Goal: Transaction & Acquisition: Purchase product/service

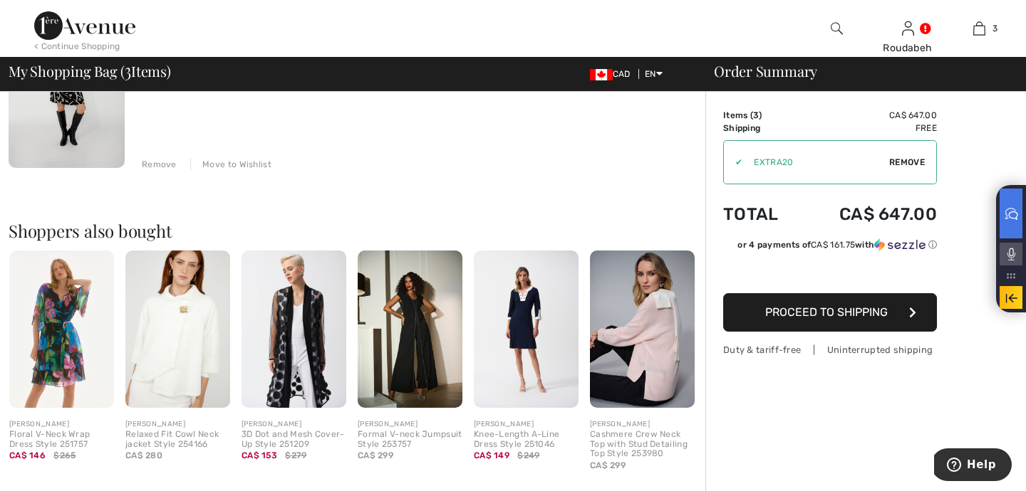
scroll to position [589, 0]
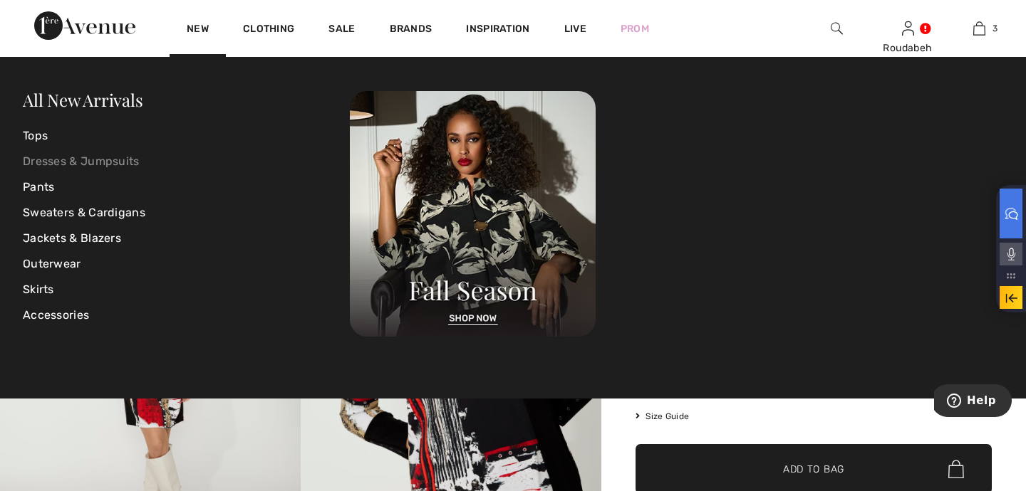
click at [110, 162] on link "Dresses & Jumpsuits" at bounding box center [186, 162] width 327 height 26
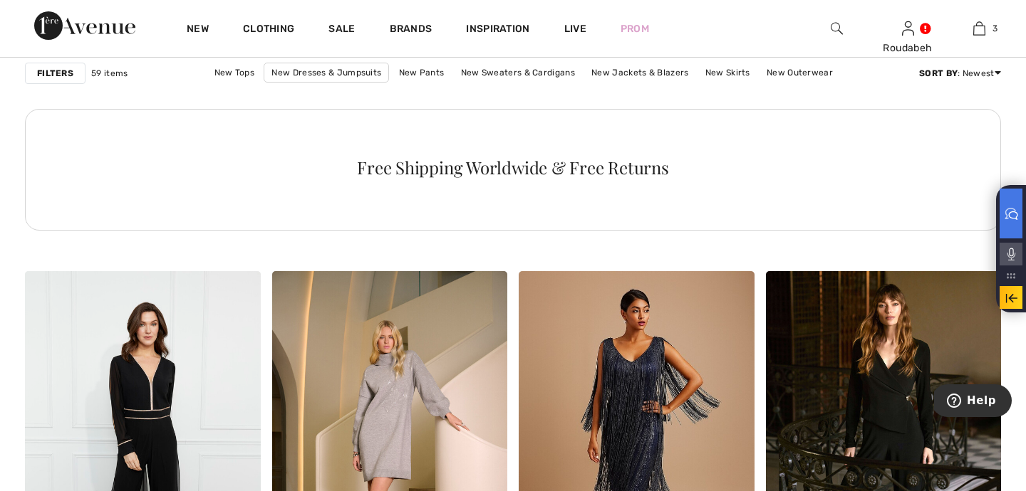
scroll to position [1865, 0]
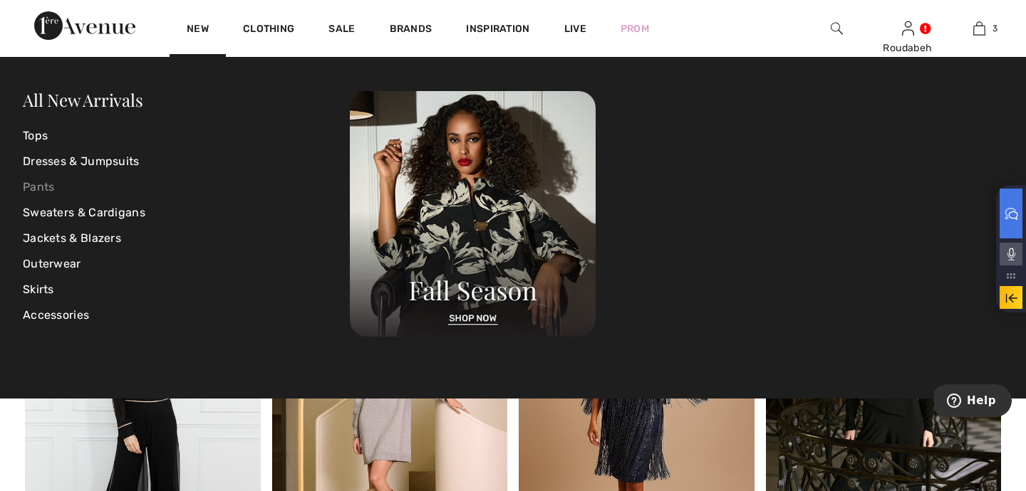
click at [44, 192] on link "Pants" at bounding box center [186, 187] width 327 height 26
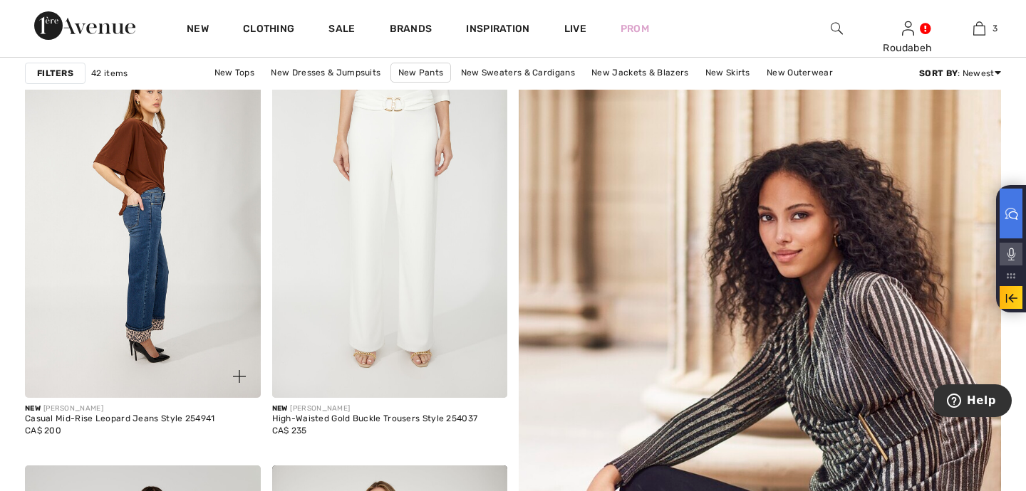
click at [153, 244] on img at bounding box center [143, 221] width 236 height 353
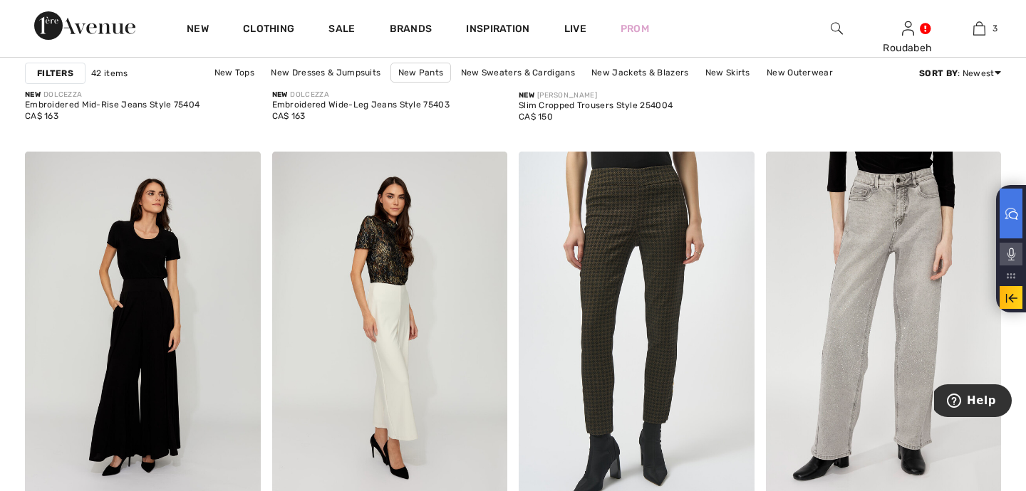
scroll to position [976, 0]
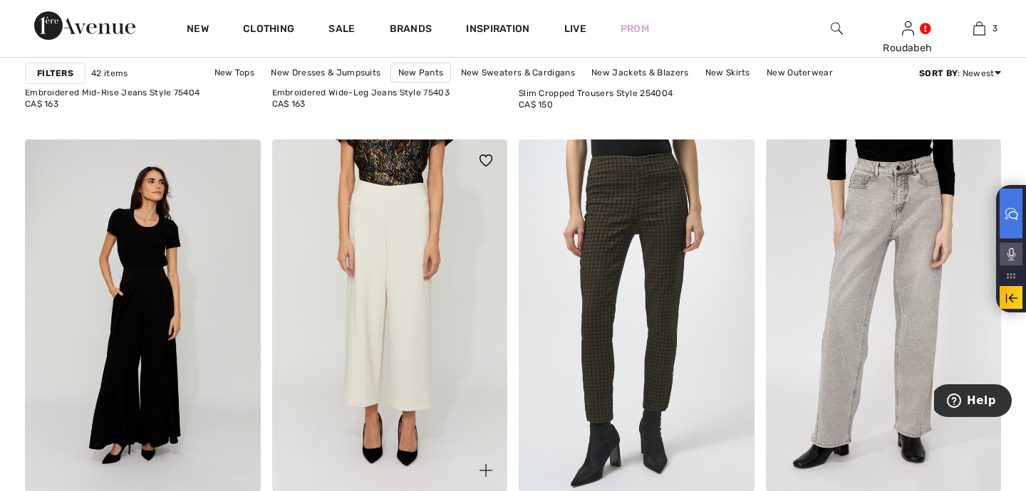
click at [375, 311] on img at bounding box center [390, 316] width 236 height 353
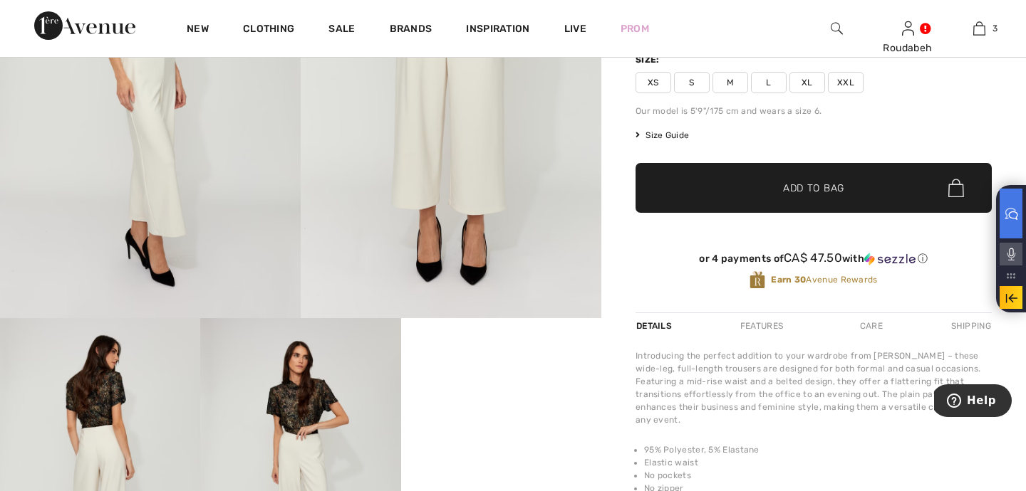
scroll to position [264, 0]
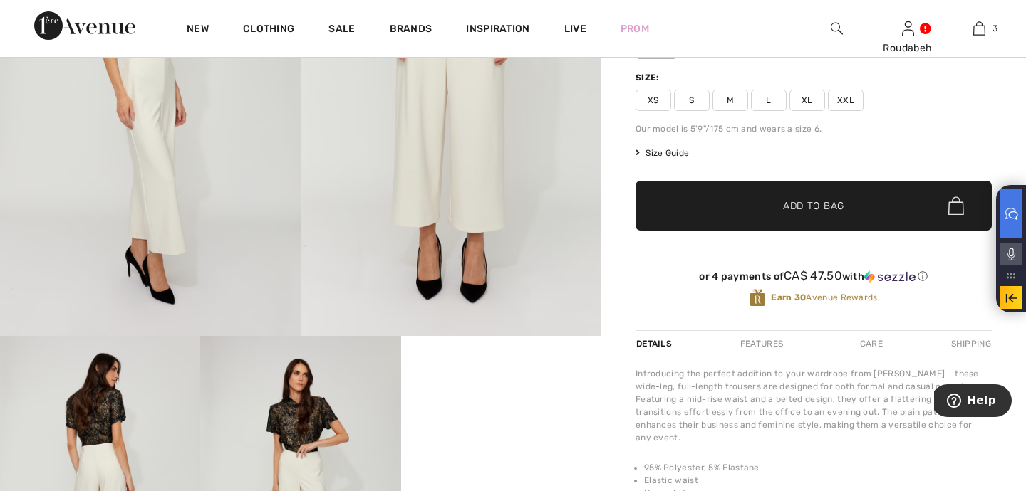
click at [428, 226] on img at bounding box center [451, 110] width 301 height 451
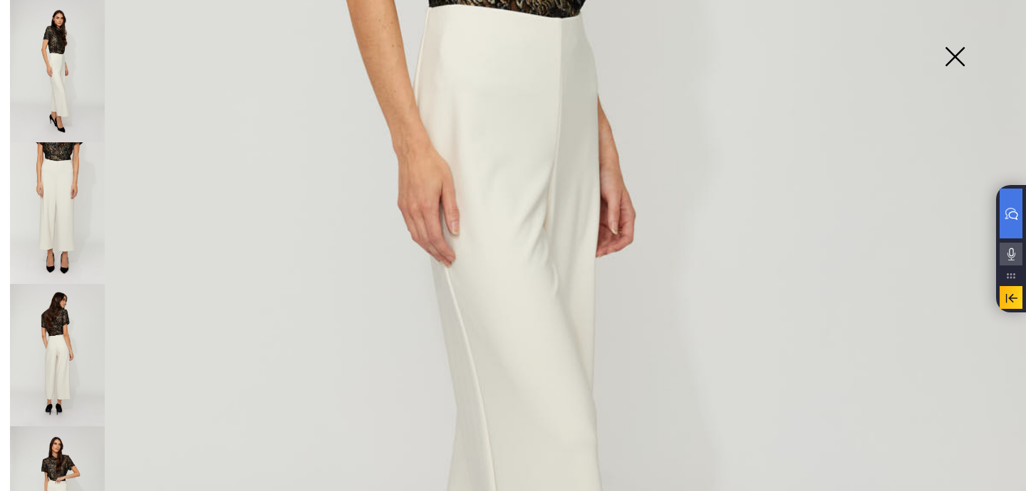
scroll to position [469, 0]
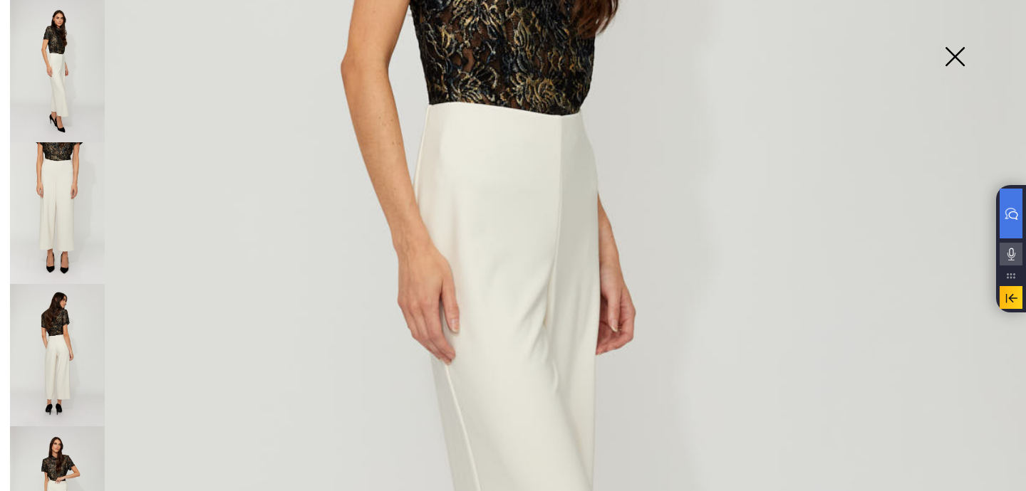
click at [954, 52] on img at bounding box center [954, 57] width 71 height 73
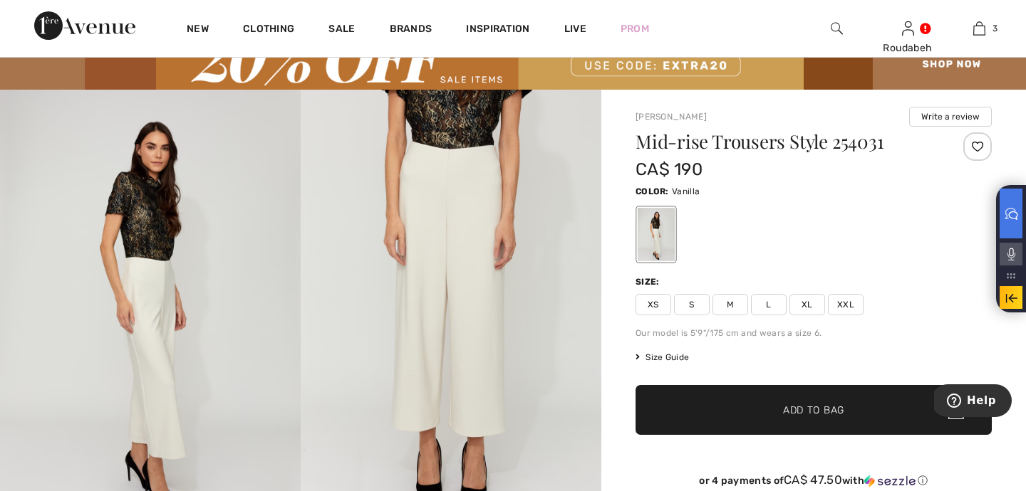
scroll to position [91, 0]
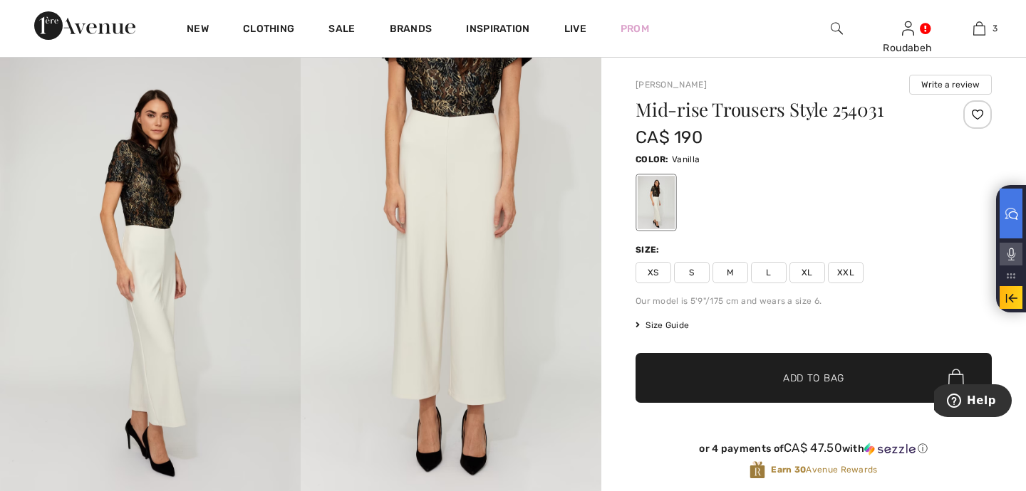
click at [178, 358] on img at bounding box center [150, 283] width 301 height 451
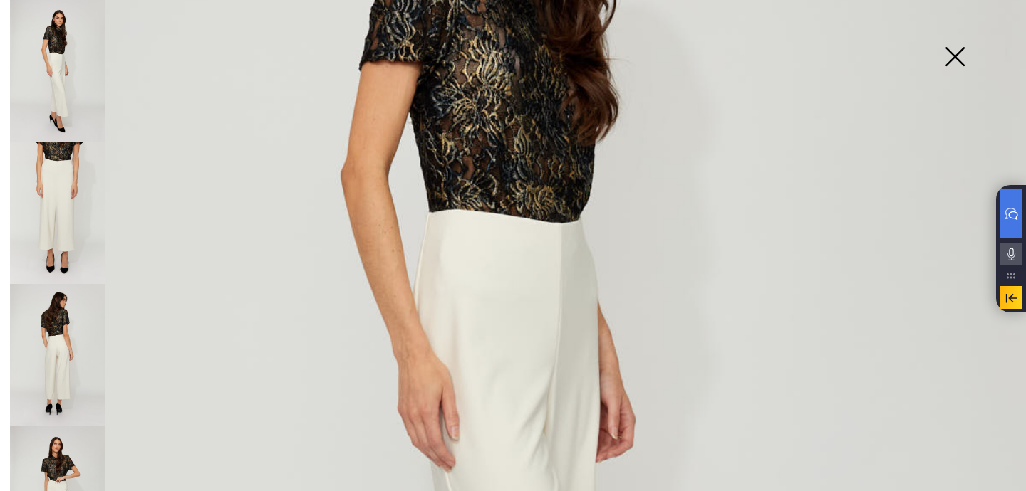
scroll to position [341, 0]
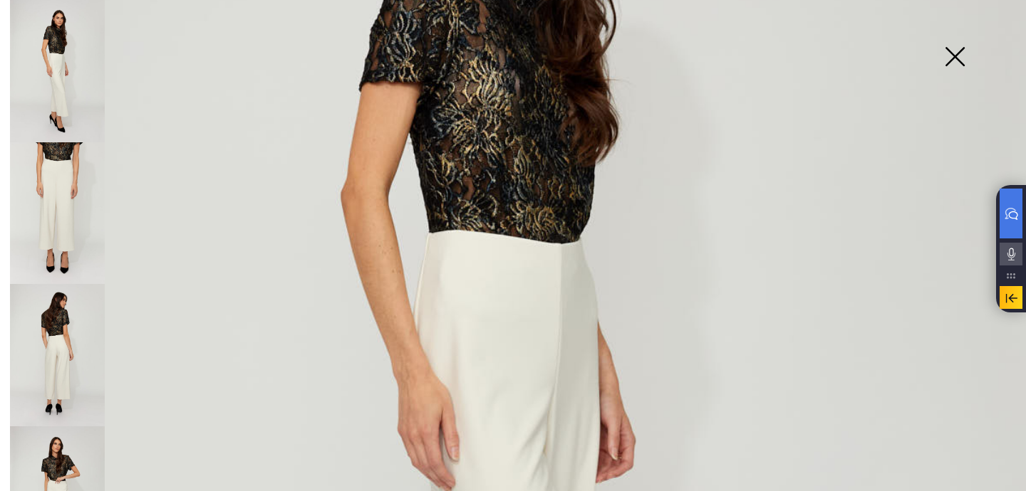
click at [954, 48] on img at bounding box center [954, 57] width 71 height 73
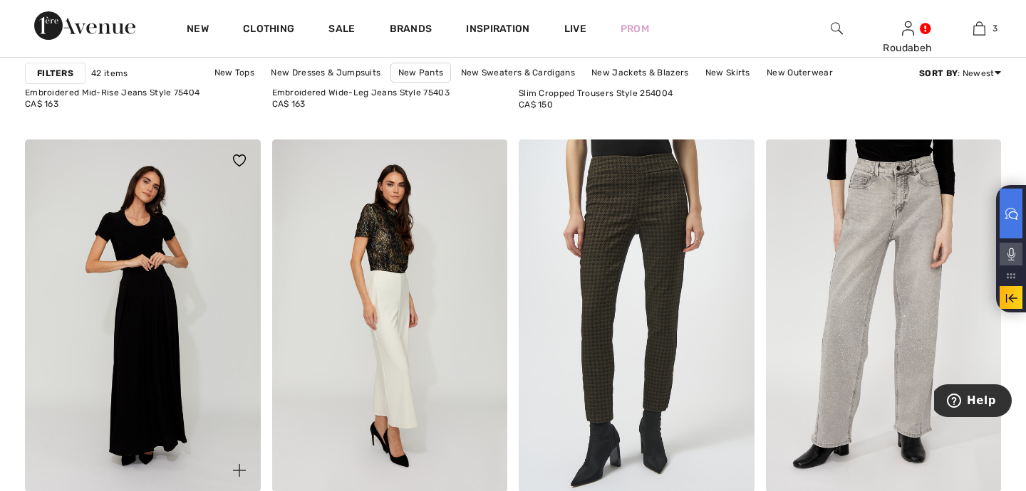
click at [140, 363] on img at bounding box center [143, 316] width 236 height 353
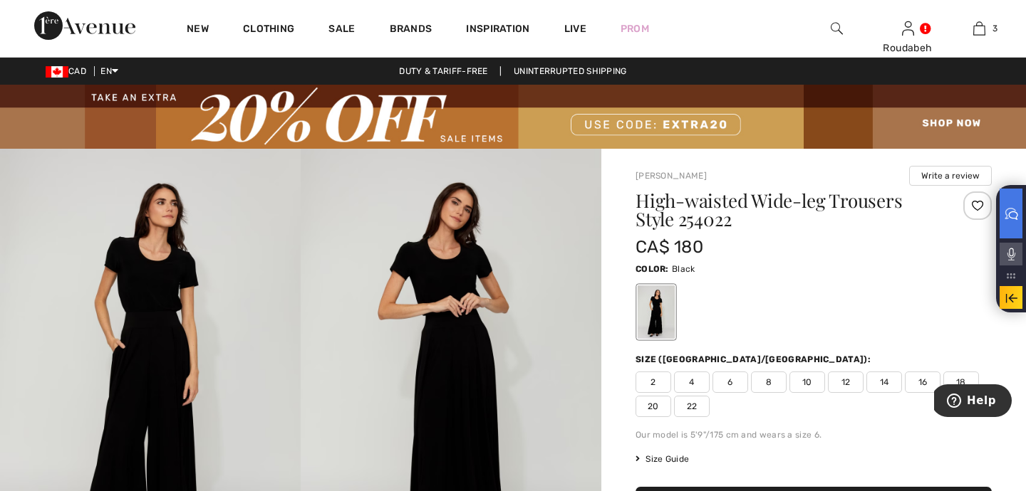
click at [138, 362] on img at bounding box center [150, 374] width 301 height 451
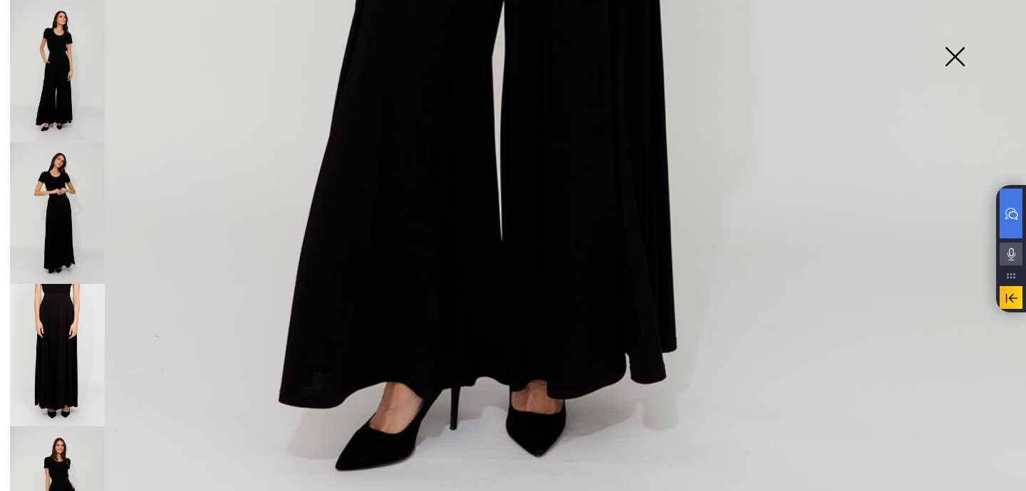
scroll to position [920, 0]
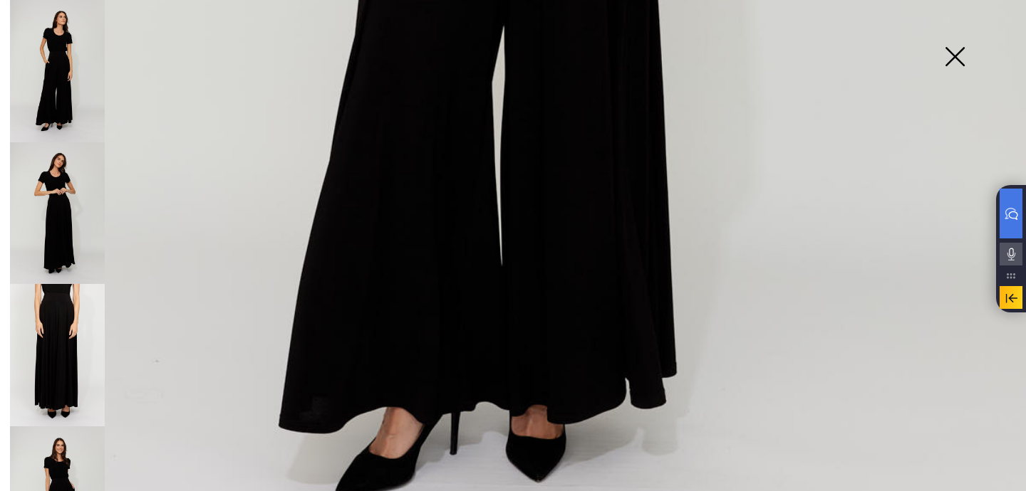
click at [54, 348] on img at bounding box center [57, 355] width 95 height 142
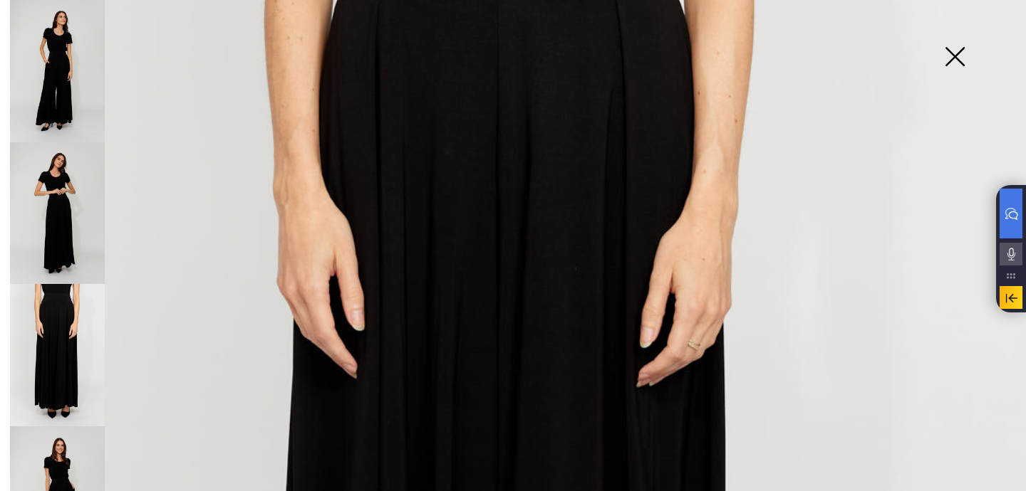
scroll to position [0, 0]
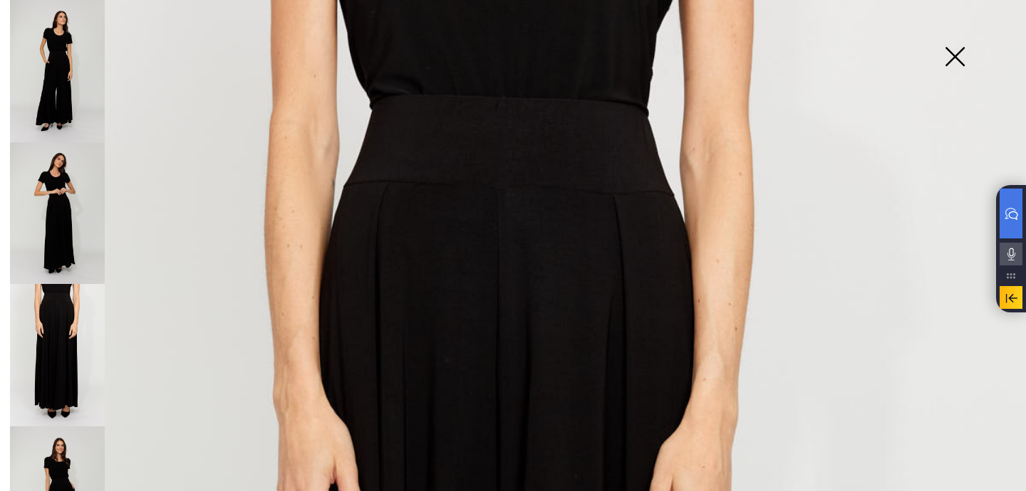
click at [73, 457] on img at bounding box center [57, 498] width 95 height 142
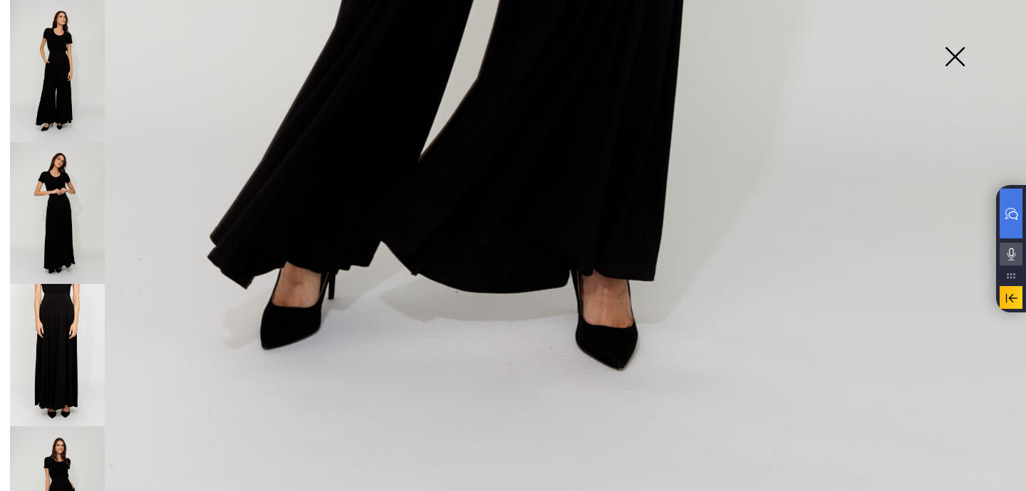
scroll to position [56, 0]
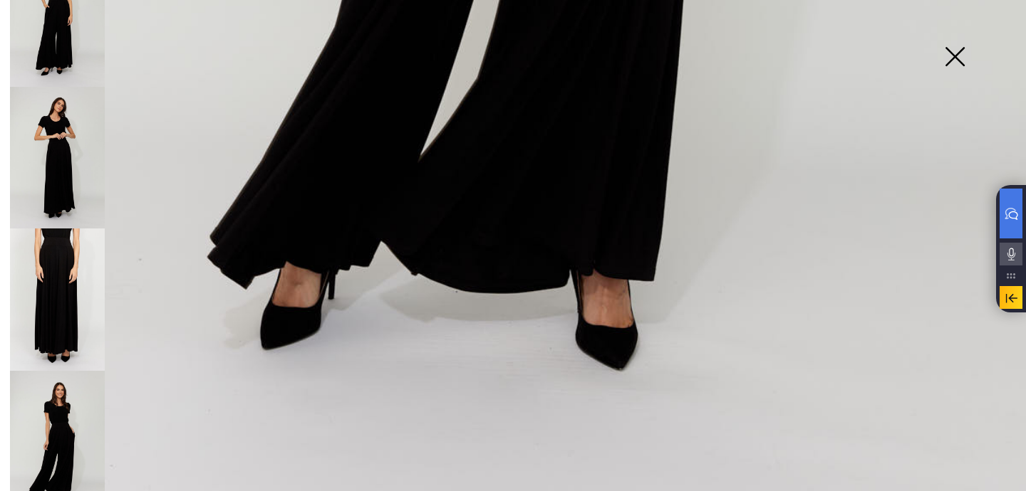
click at [51, 314] on img at bounding box center [57, 300] width 95 height 142
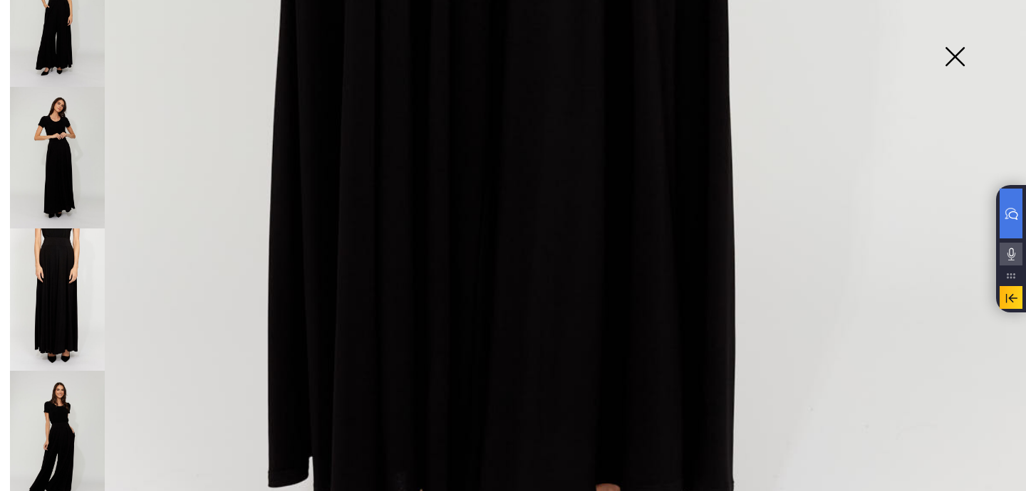
scroll to position [882, 0]
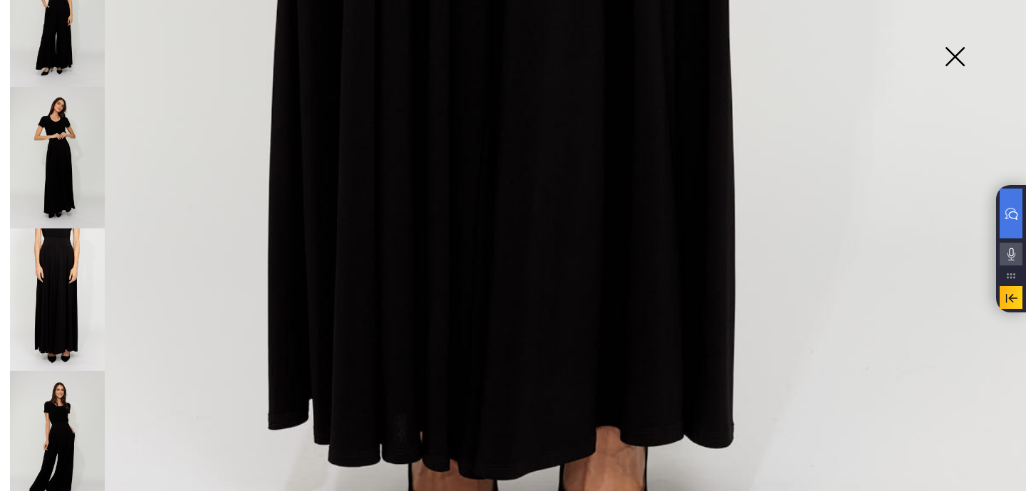
click at [48, 437] on img at bounding box center [57, 442] width 95 height 142
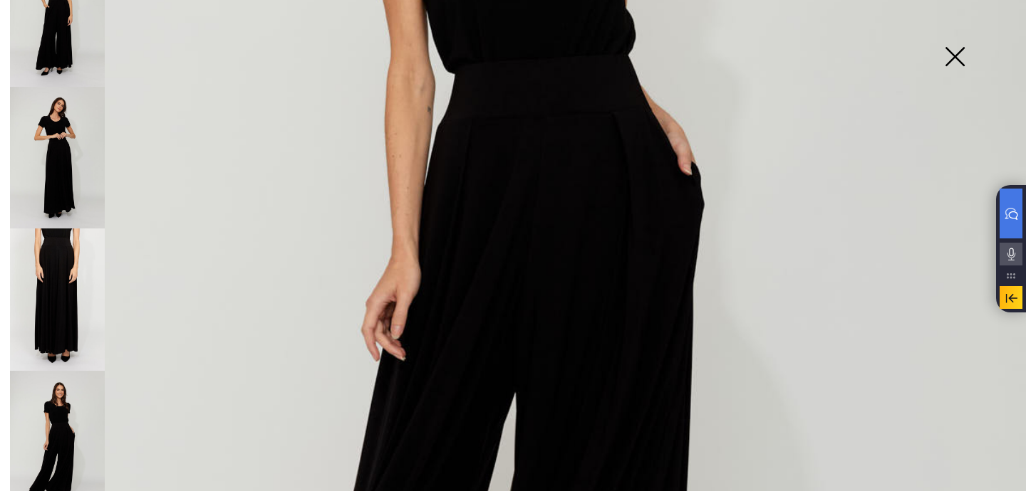
scroll to position [502, 0]
click at [948, 56] on img at bounding box center [954, 57] width 71 height 73
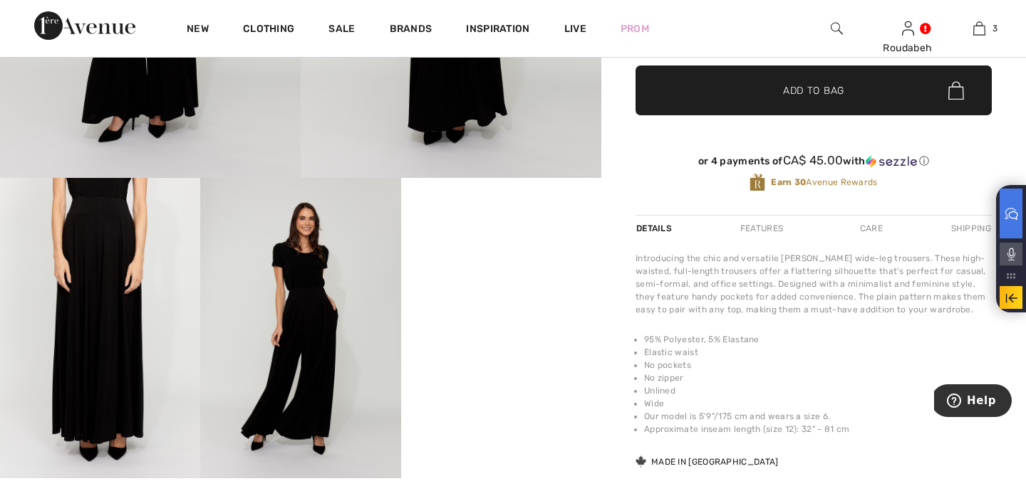
scroll to position [446, 0]
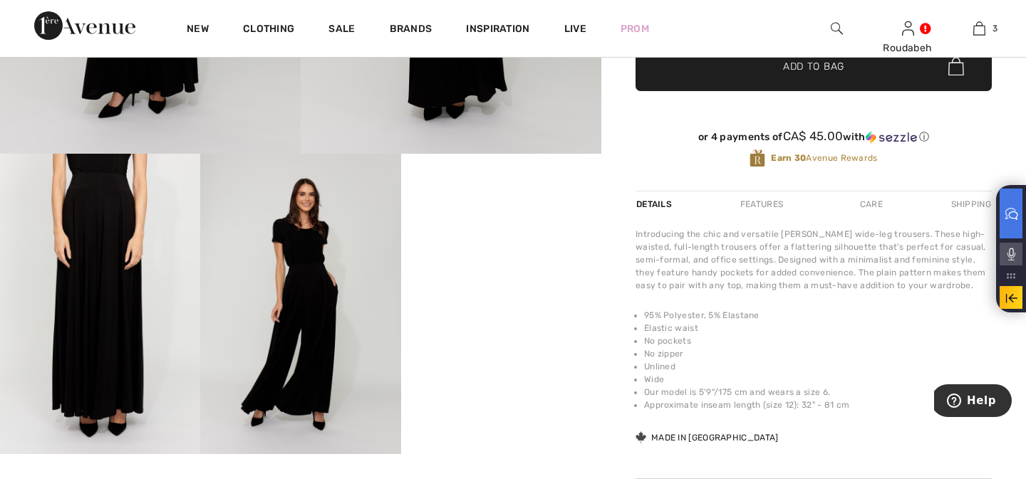
click at [605, 348] on div "Frank Lyman Write a review High-waisted Wide-leg Trousers Style 254022 CA$ 180 …" at bounding box center [813, 150] width 424 height 895
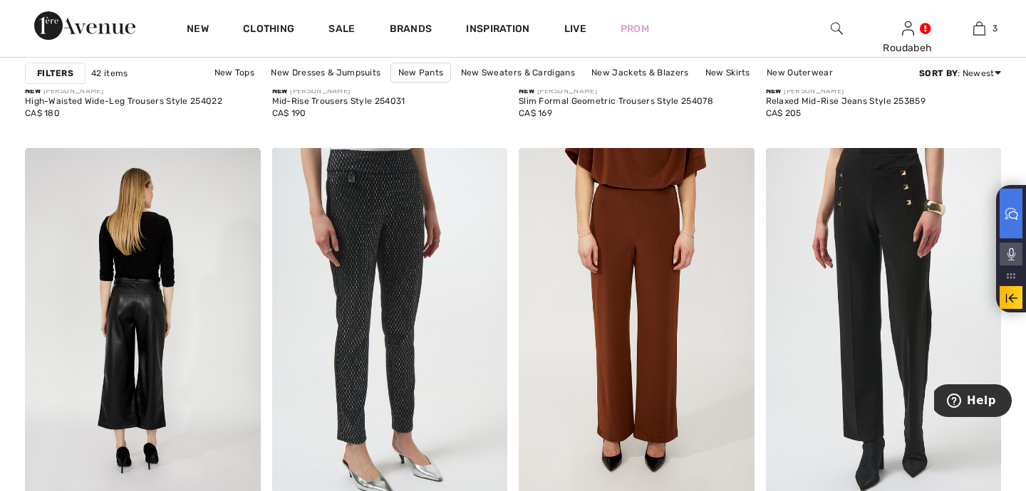
scroll to position [1444, 0]
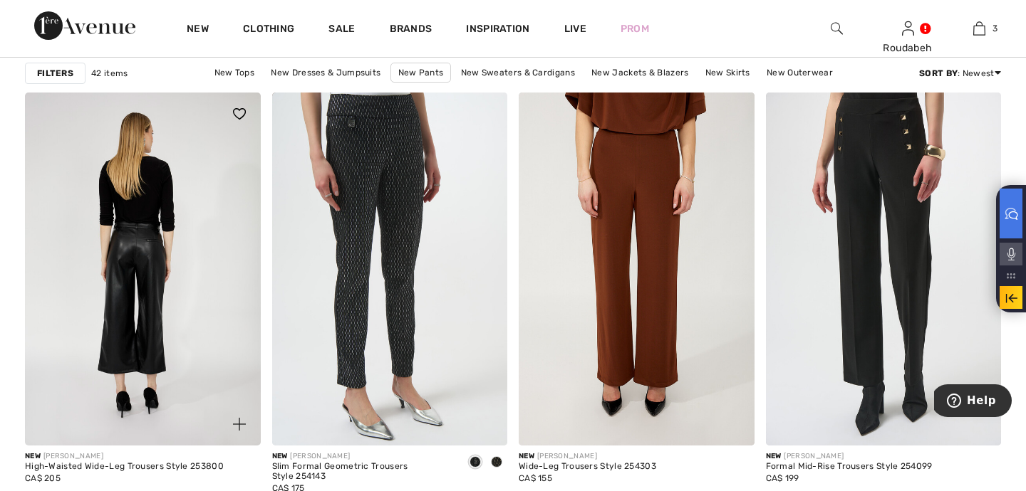
click at [156, 321] on img at bounding box center [143, 269] width 236 height 353
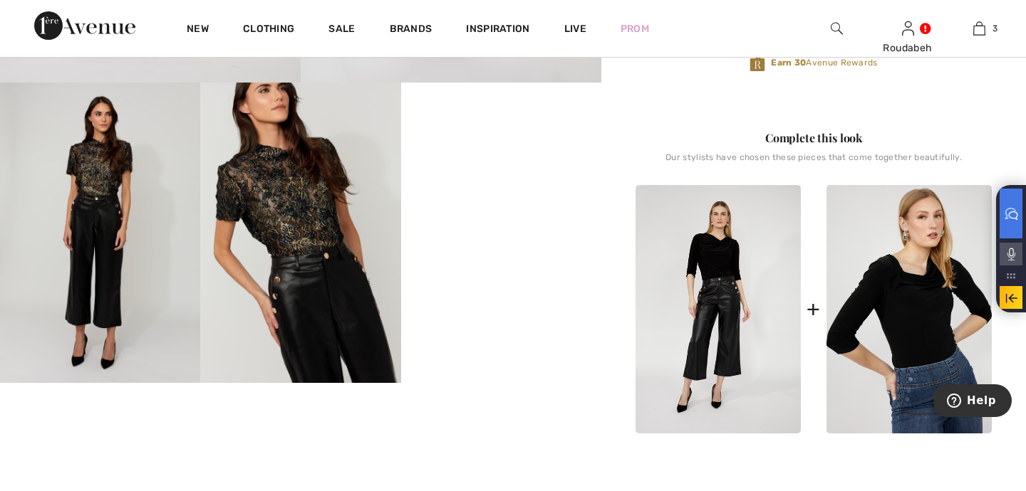
scroll to position [523, 0]
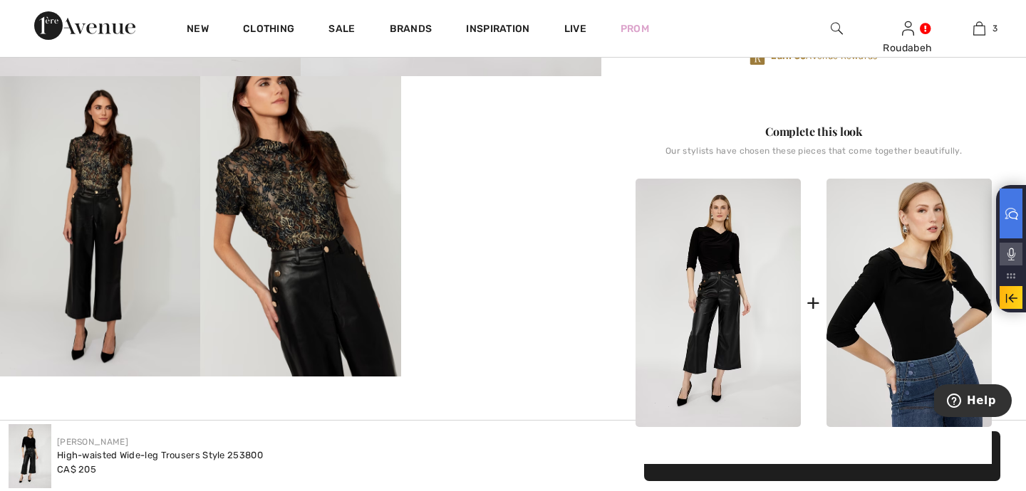
click at [457, 177] on video "Your browser does not support the video tag." at bounding box center [501, 126] width 200 height 100
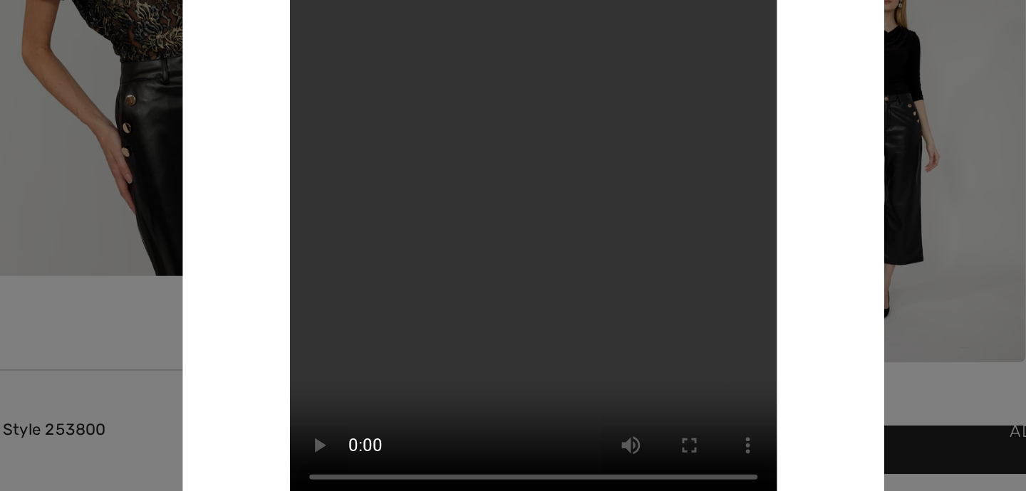
scroll to position [536, 0]
click at [261, 295] on div at bounding box center [513, 245] width 1026 height 491
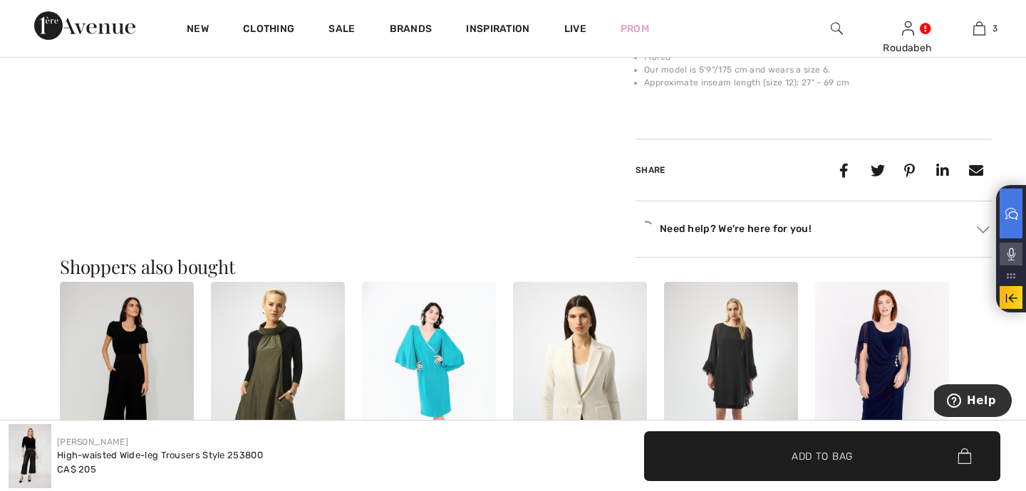
scroll to position [1244, 0]
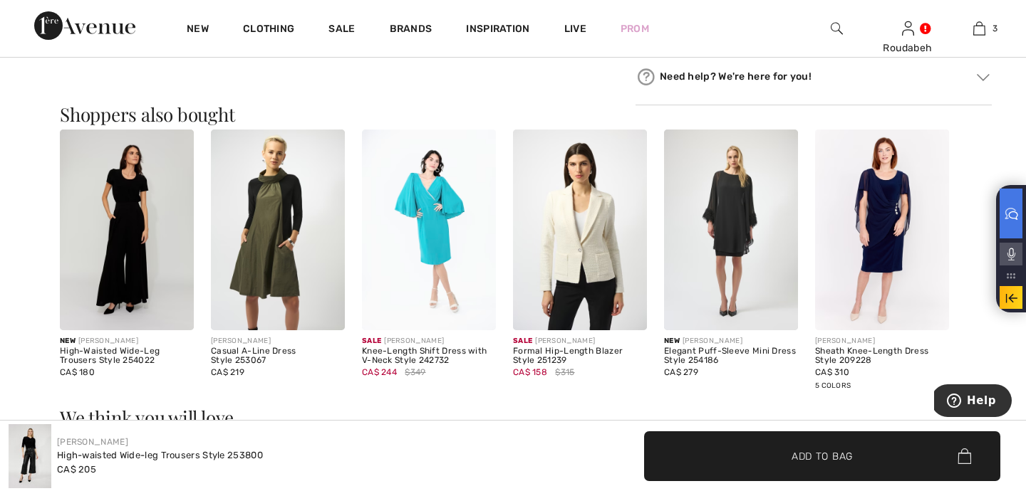
click at [311, 236] on img at bounding box center [278, 230] width 134 height 201
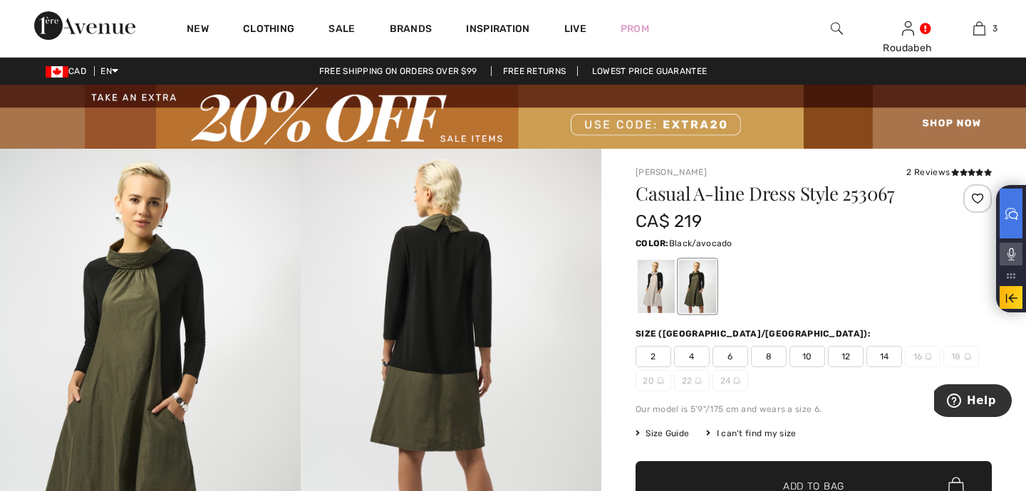
click at [218, 334] on img at bounding box center [150, 374] width 301 height 451
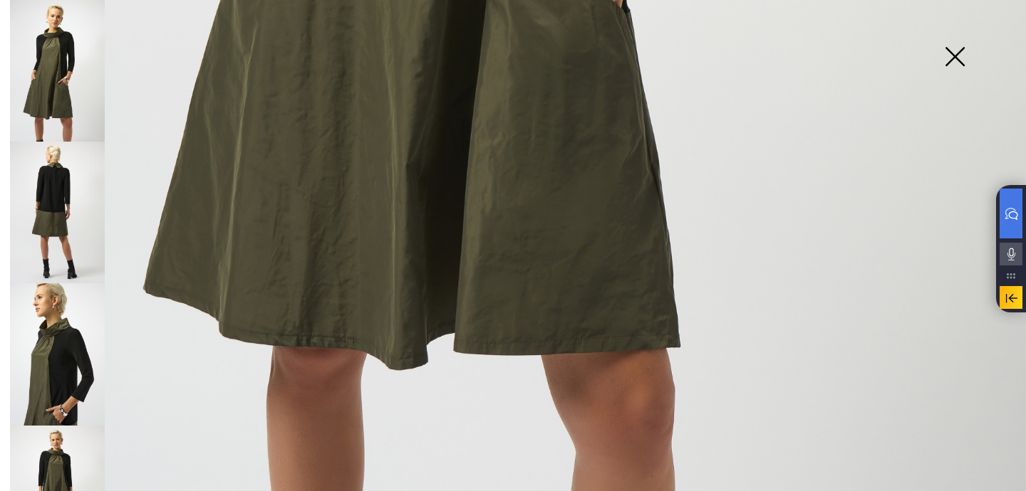
scroll to position [912, 0]
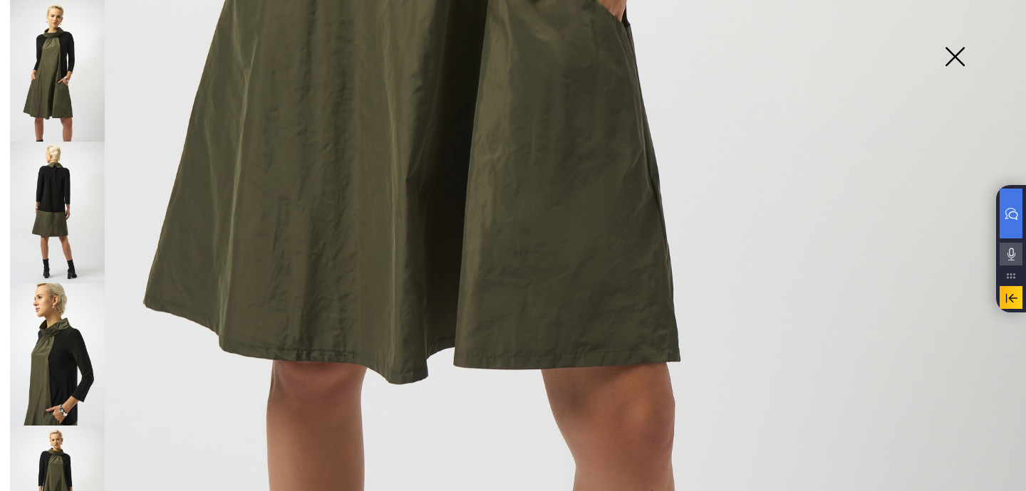
click at [56, 219] on img at bounding box center [57, 213] width 95 height 142
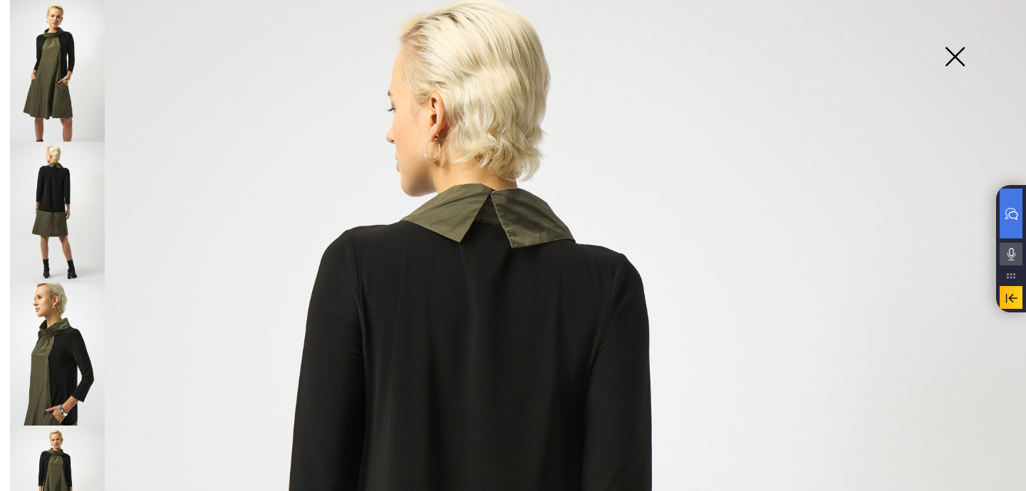
scroll to position [33, 0]
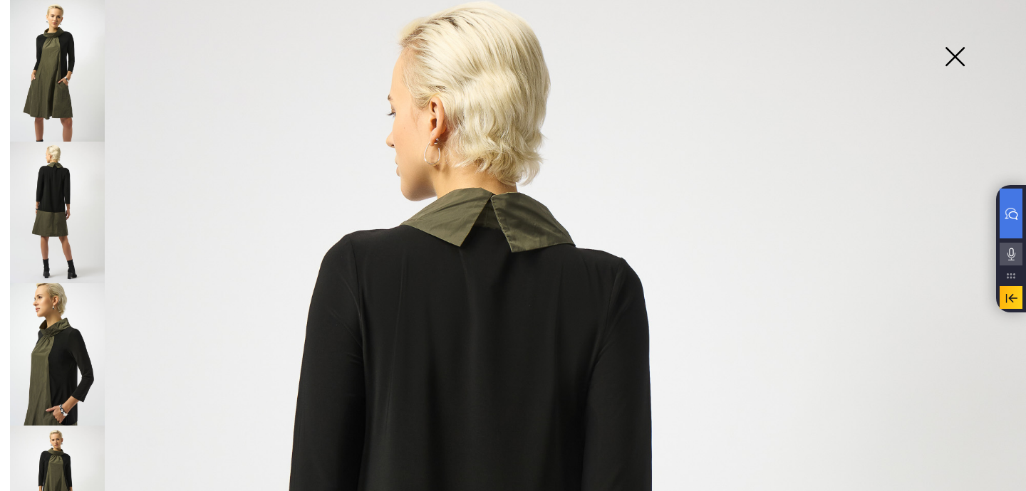
click at [66, 323] on img at bounding box center [57, 354] width 95 height 142
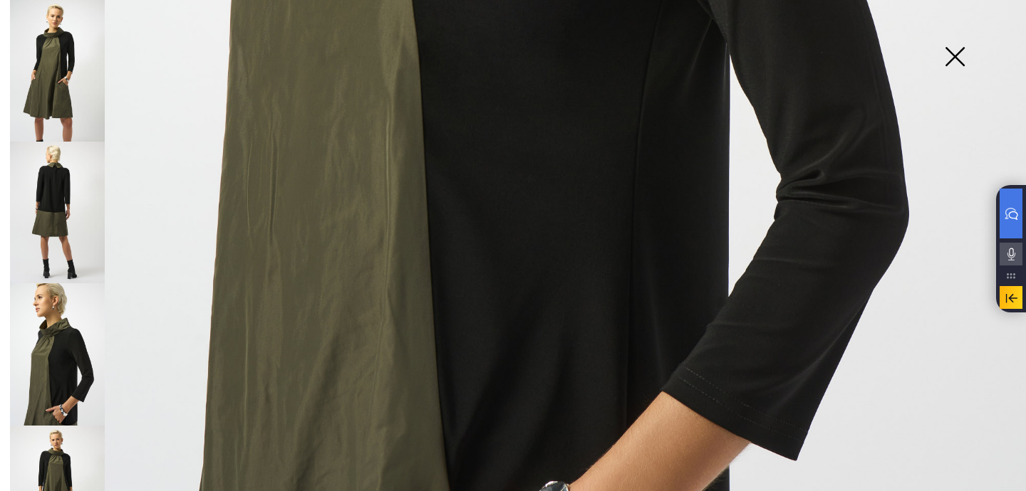
scroll to position [1046, 0]
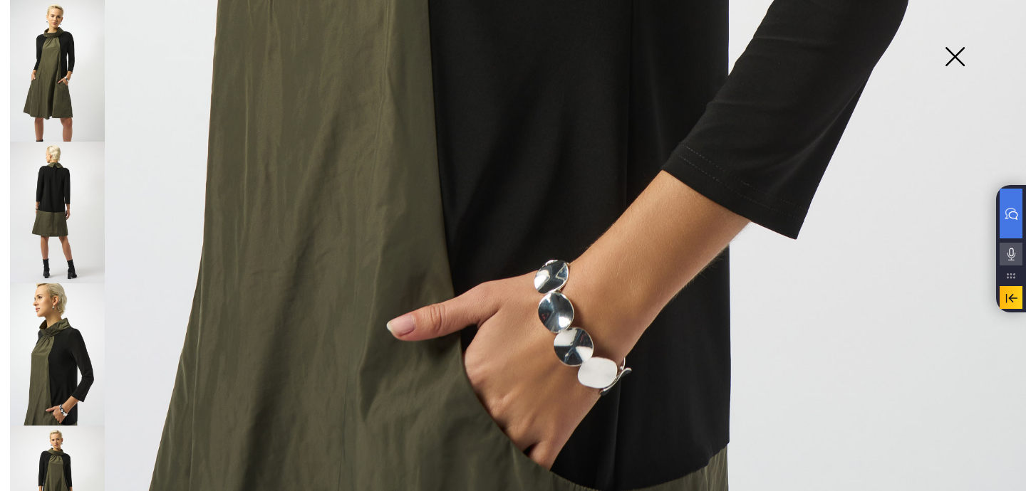
click at [961, 53] on img at bounding box center [954, 57] width 71 height 73
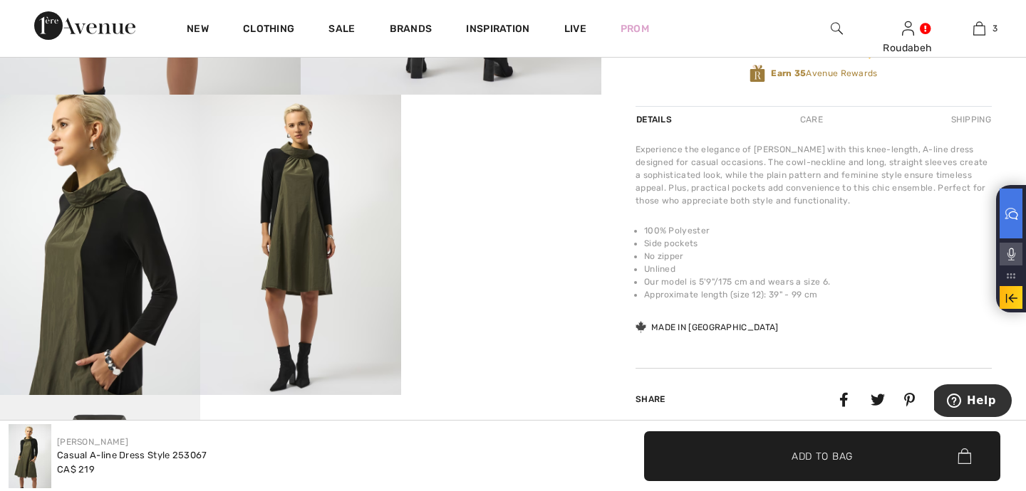
scroll to position [499, 0]
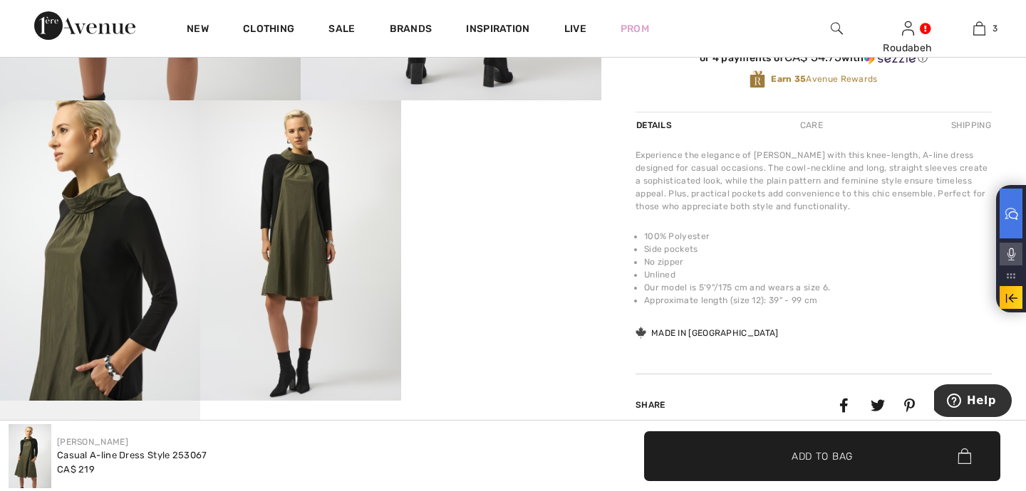
click at [493, 201] on video "Your browser does not support the video tag." at bounding box center [501, 150] width 200 height 100
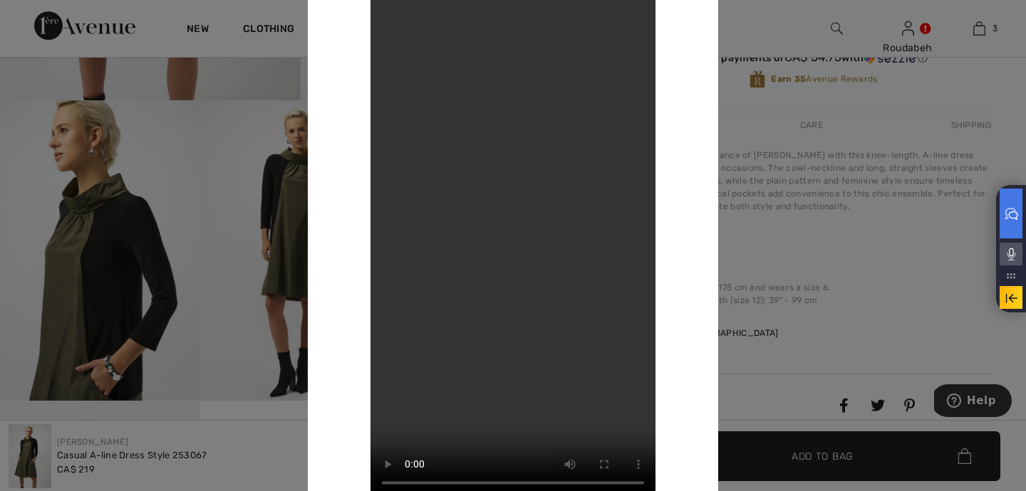
click at [771, 171] on div at bounding box center [513, 245] width 1026 height 491
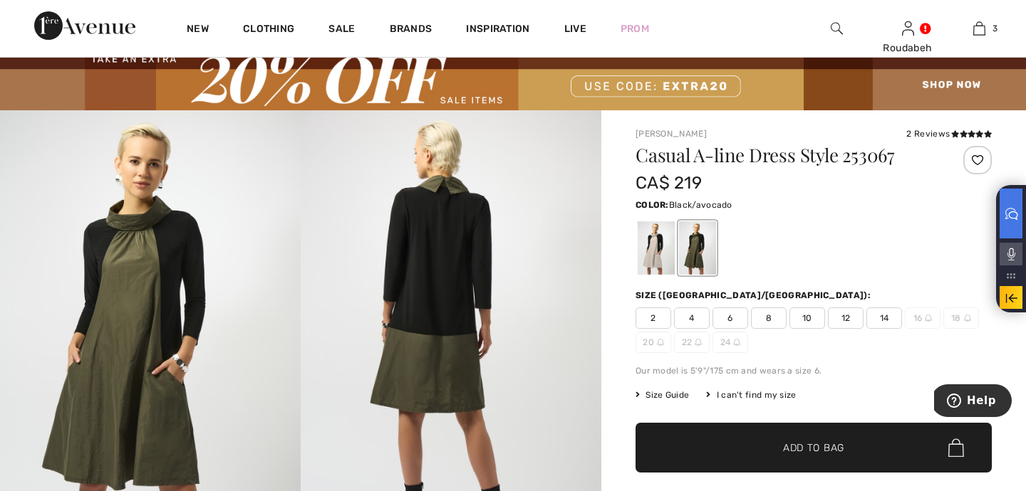
scroll to position [24, 0]
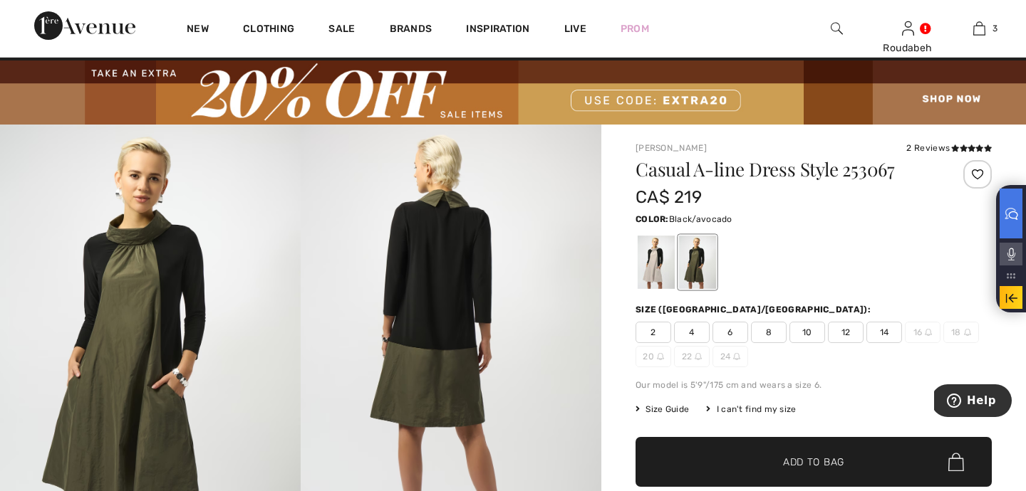
click at [844, 330] on span "12" at bounding box center [846, 332] width 36 height 21
click at [787, 462] on span "Add to Bag" at bounding box center [813, 462] width 61 height 15
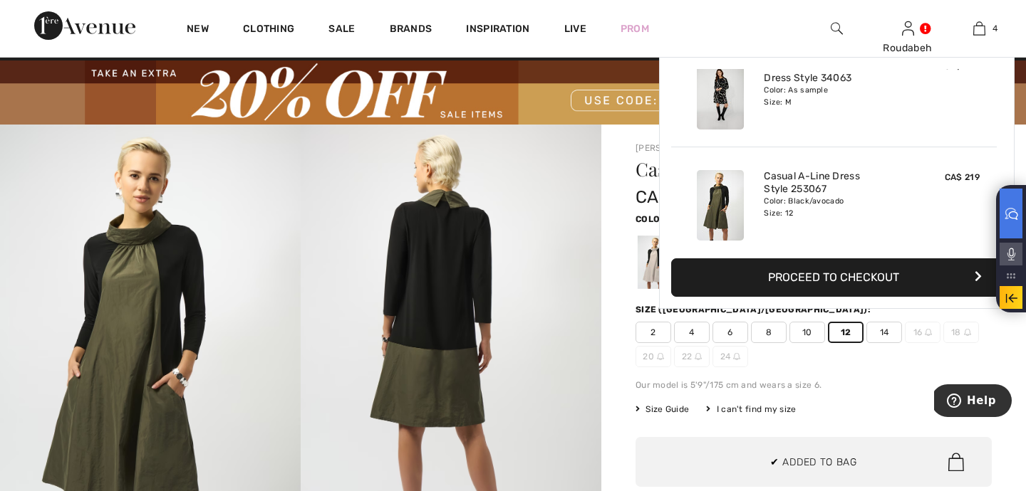
scroll to position [266, 0]
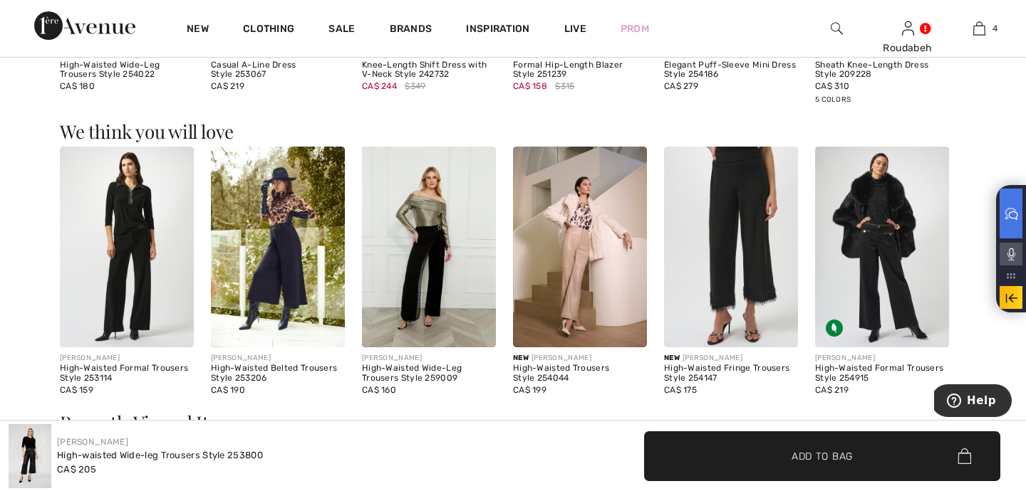
click at [297, 301] on img at bounding box center [278, 247] width 134 height 201
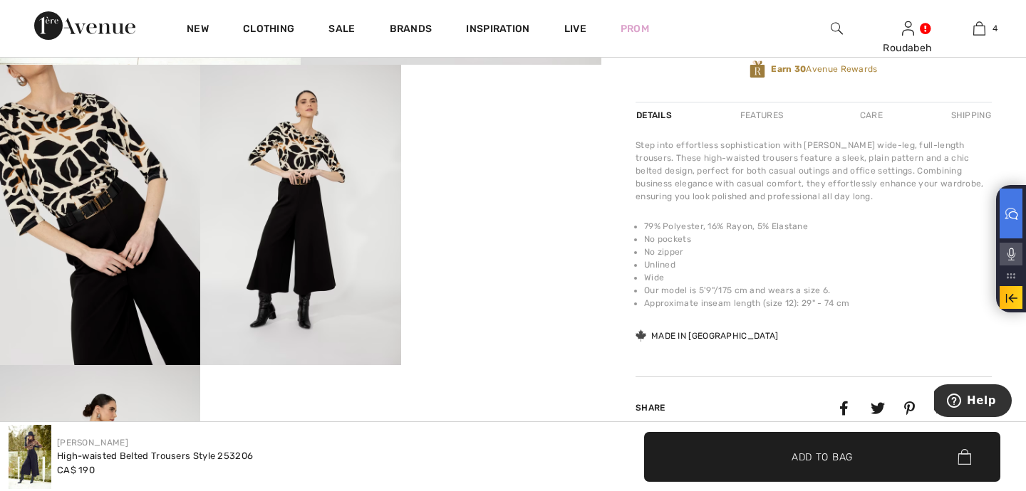
scroll to position [536, 0]
click at [431, 165] on video "Your browser does not support the video tag." at bounding box center [501, 114] width 200 height 100
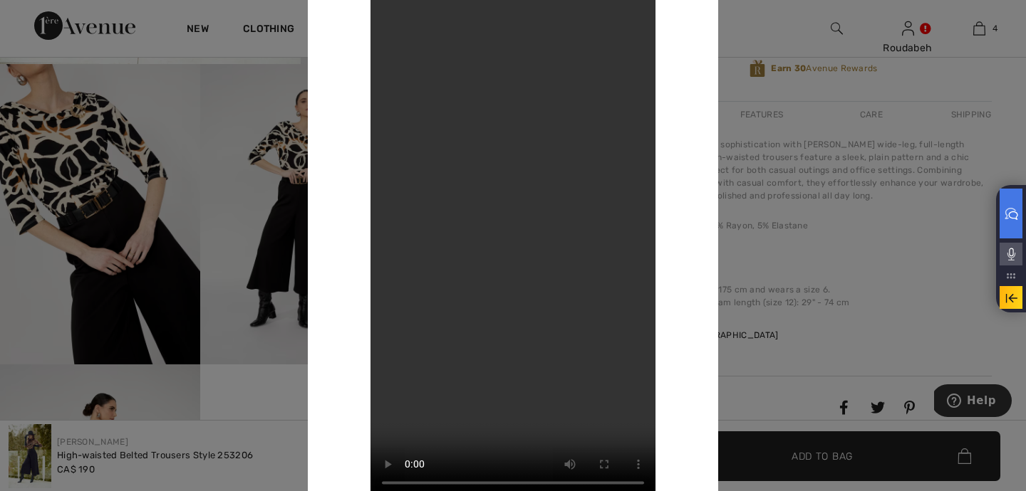
click at [907, 218] on div at bounding box center [513, 245] width 1026 height 491
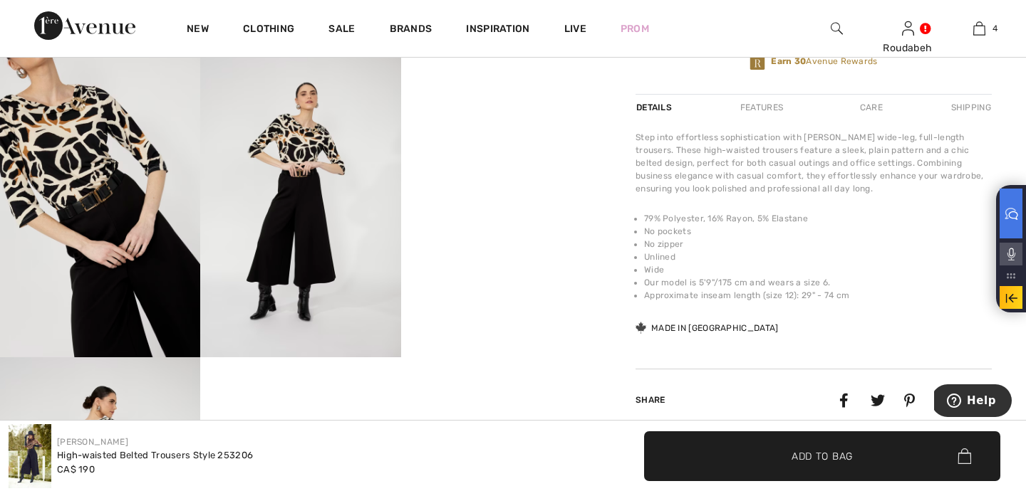
scroll to position [581, 0]
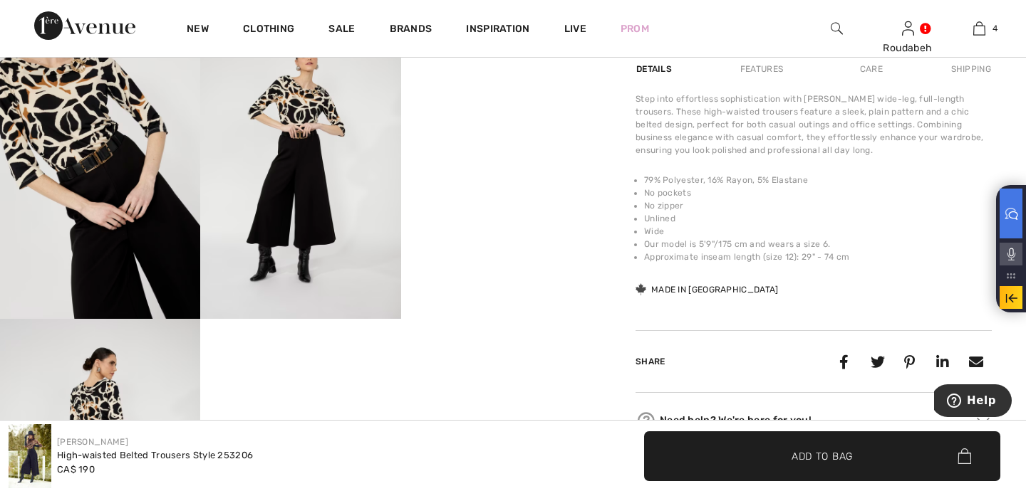
click at [490, 119] on video "Your browser does not support the video tag." at bounding box center [501, 69] width 200 height 100
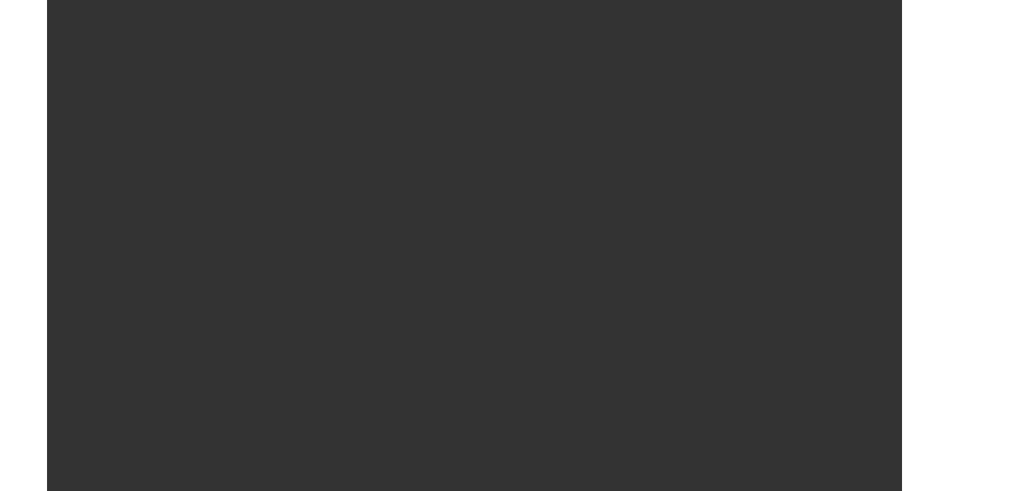
click at [665, 200] on div "Your browser does not support the video tag." at bounding box center [513, 245] width 342 height 506
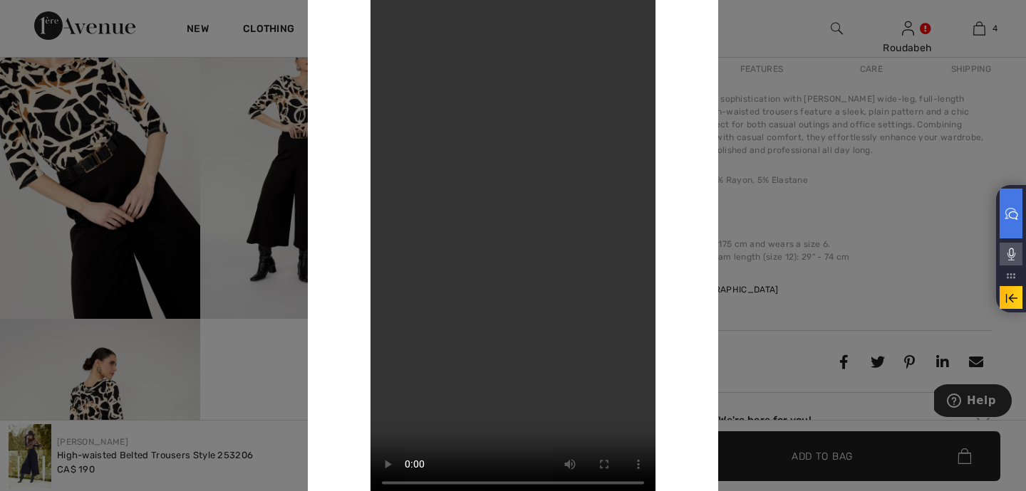
click at [783, 226] on div at bounding box center [513, 245] width 1026 height 491
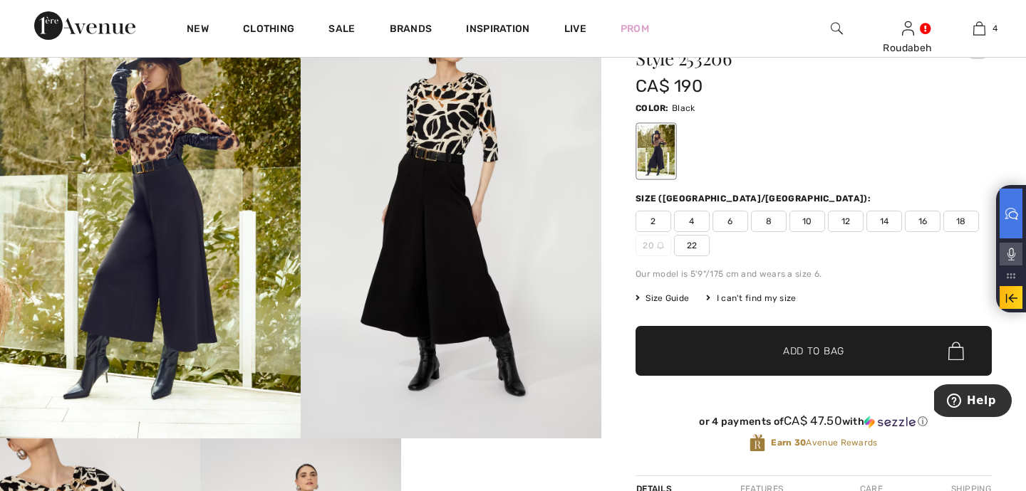
scroll to position [160, 0]
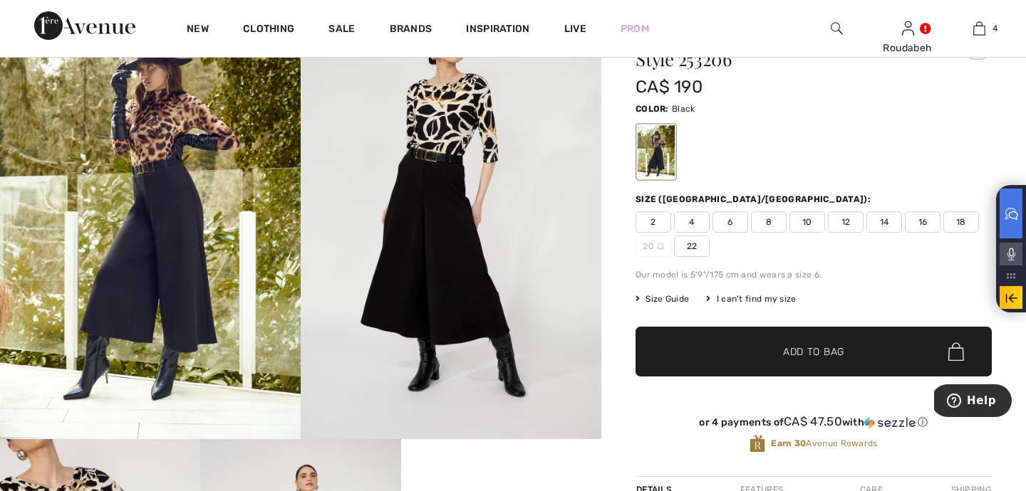
click at [179, 311] on img at bounding box center [150, 214] width 301 height 451
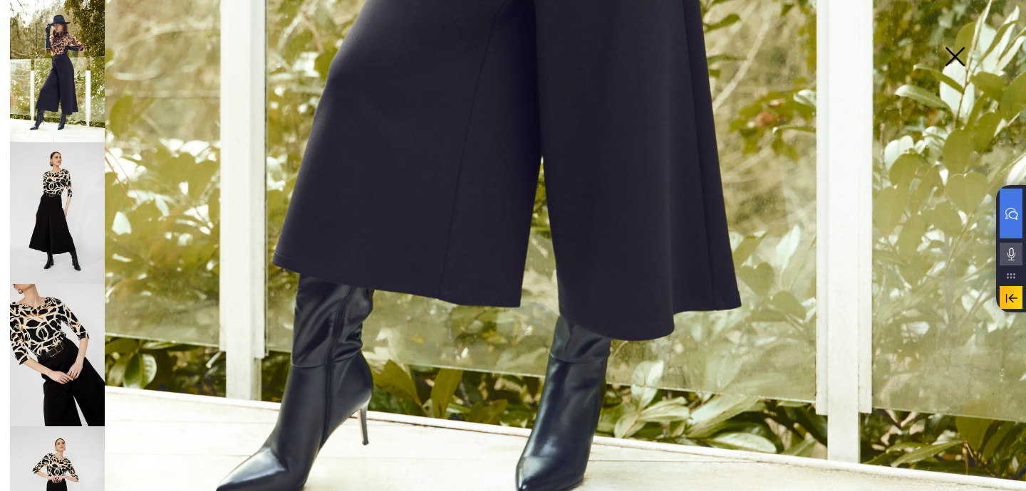
scroll to position [1047, 0]
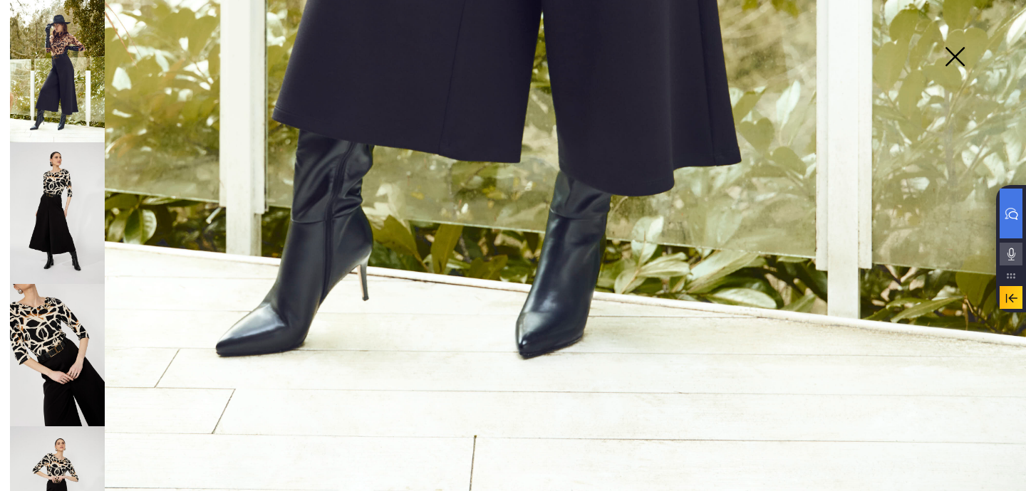
click at [83, 340] on img at bounding box center [57, 355] width 95 height 142
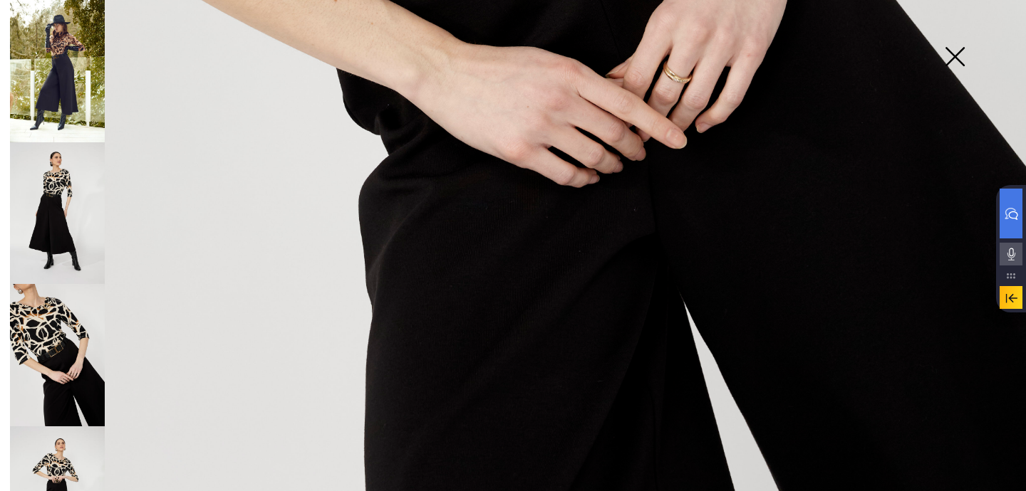
scroll to position [900, 0]
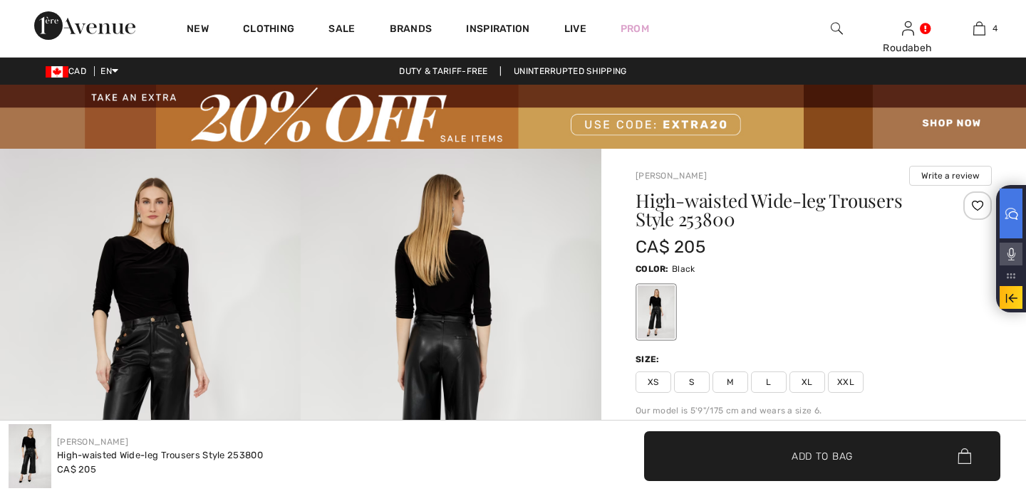
checkbox input "true"
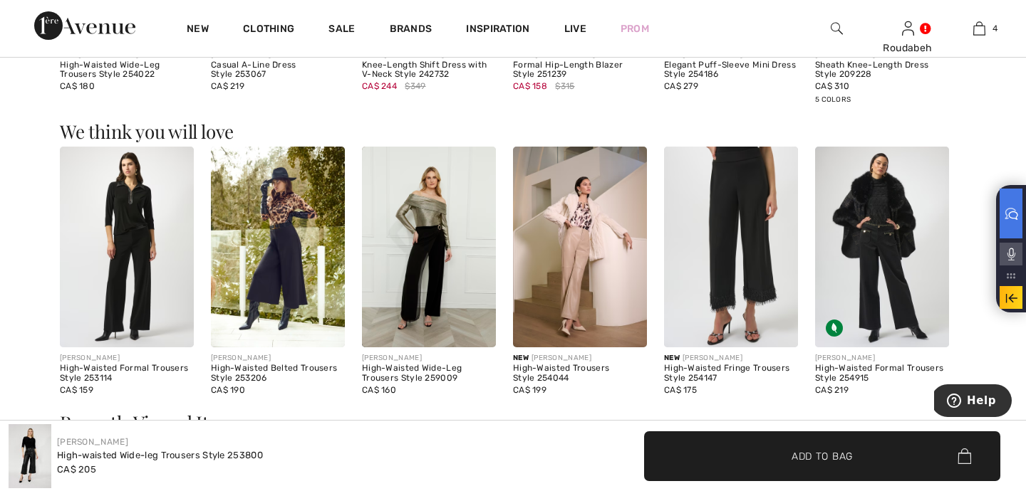
click at [264, 238] on img at bounding box center [278, 247] width 134 height 201
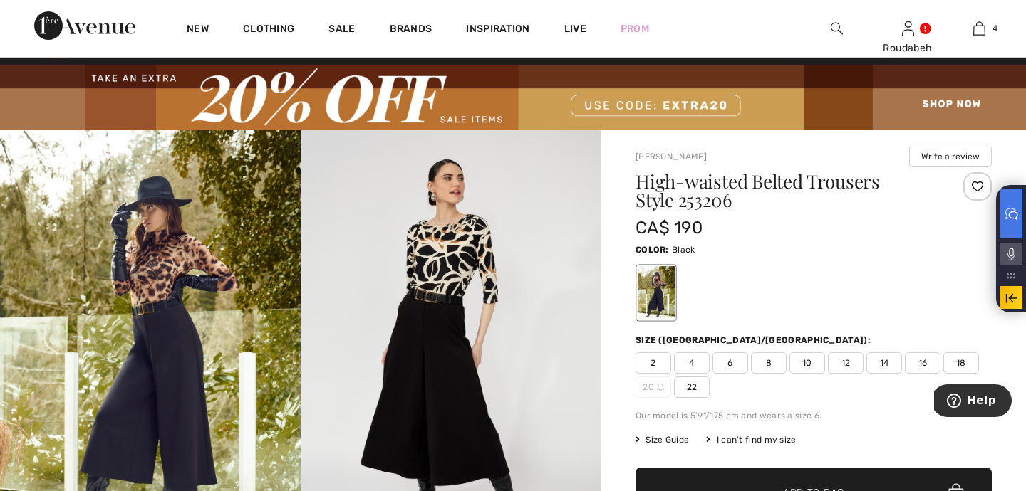
scroll to position [31, 0]
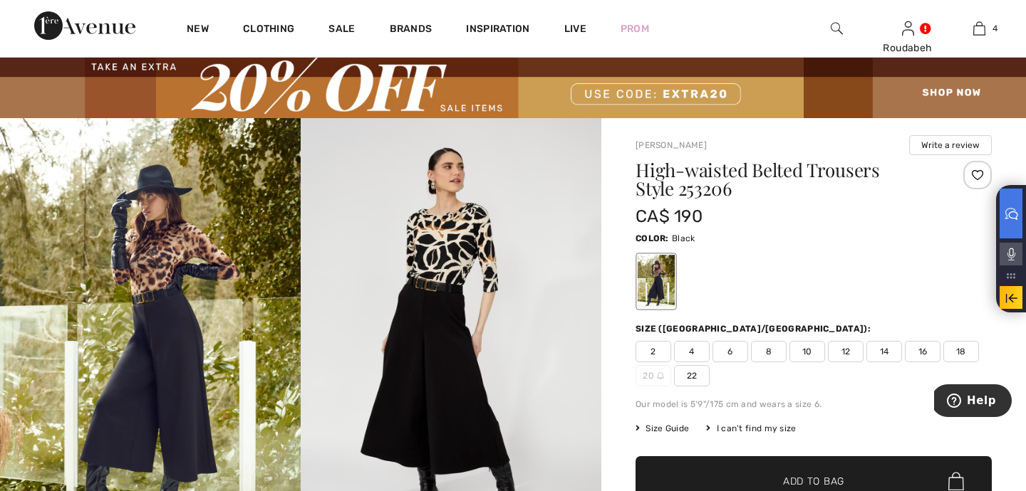
click at [808, 344] on span "10" at bounding box center [807, 351] width 36 height 21
click at [813, 476] on span "Add to Bag" at bounding box center [813, 481] width 61 height 15
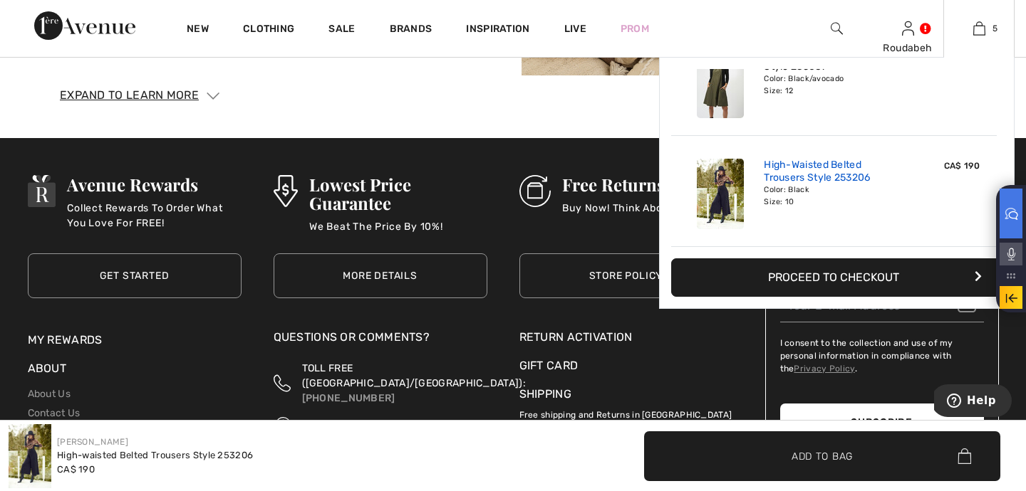
scroll to position [2362, 0]
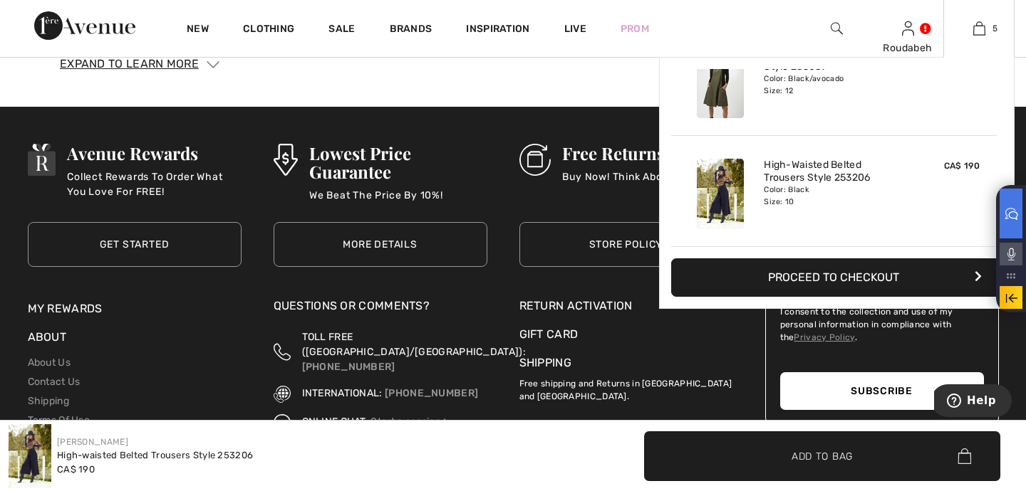
click at [904, 174] on div "High-Waisted Belted Trousers Style 253206 Color: Black Size: 10" at bounding box center [834, 194] width 152 height 82
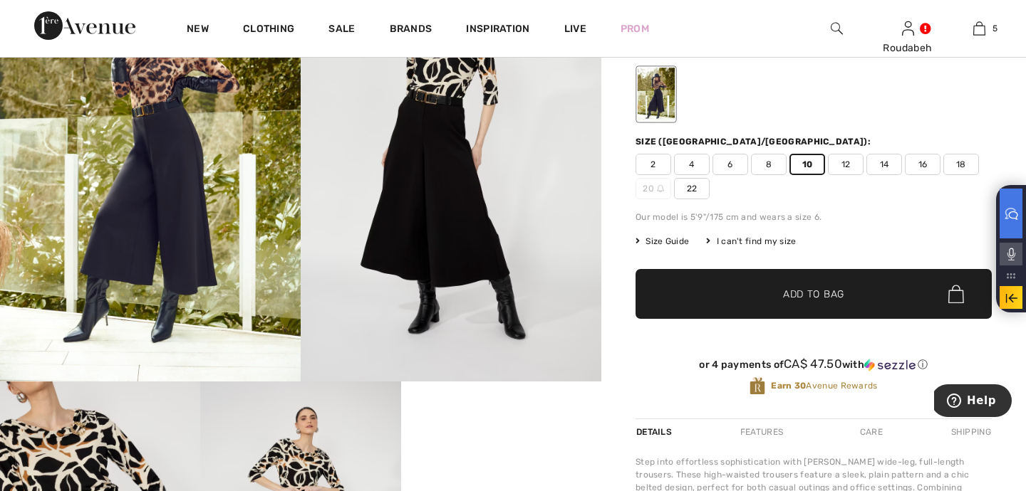
scroll to position [215, 0]
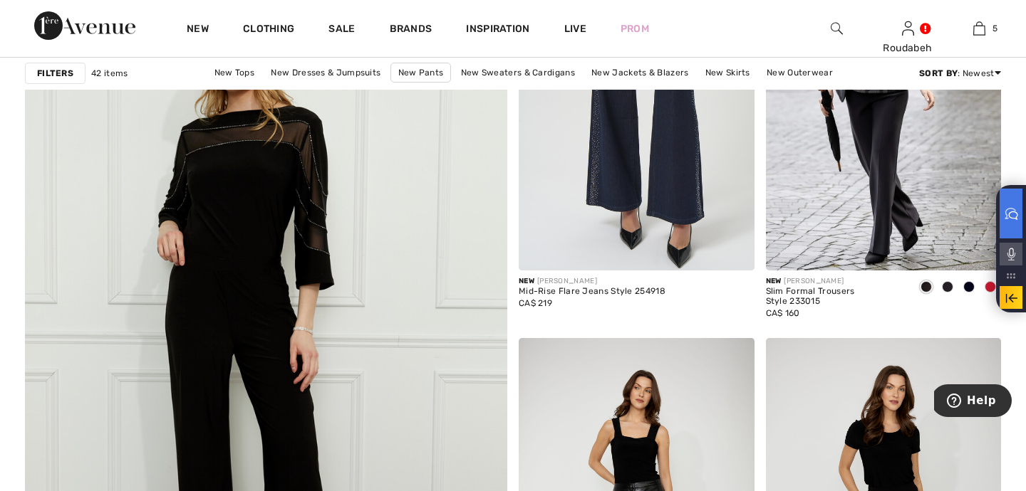
scroll to position [3664, 0]
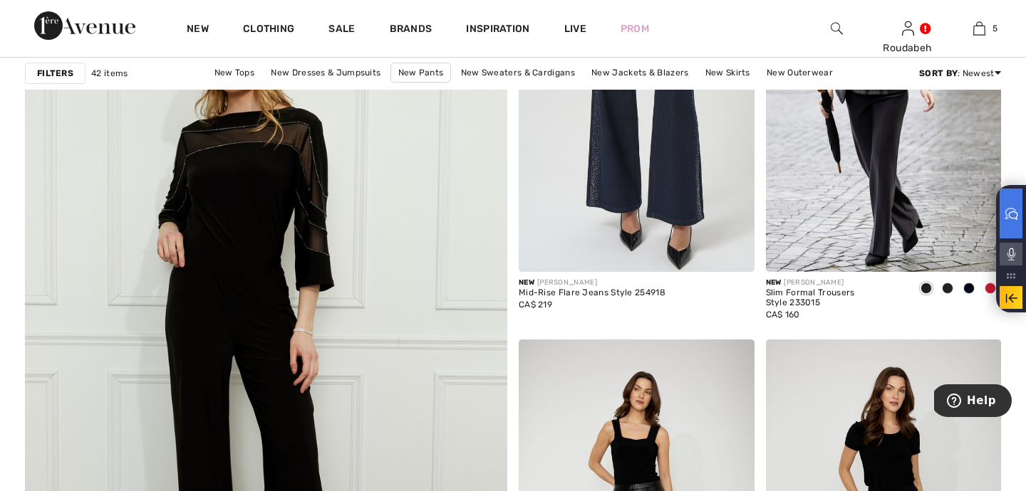
click at [249, 322] on img at bounding box center [265, 354] width 578 height 868
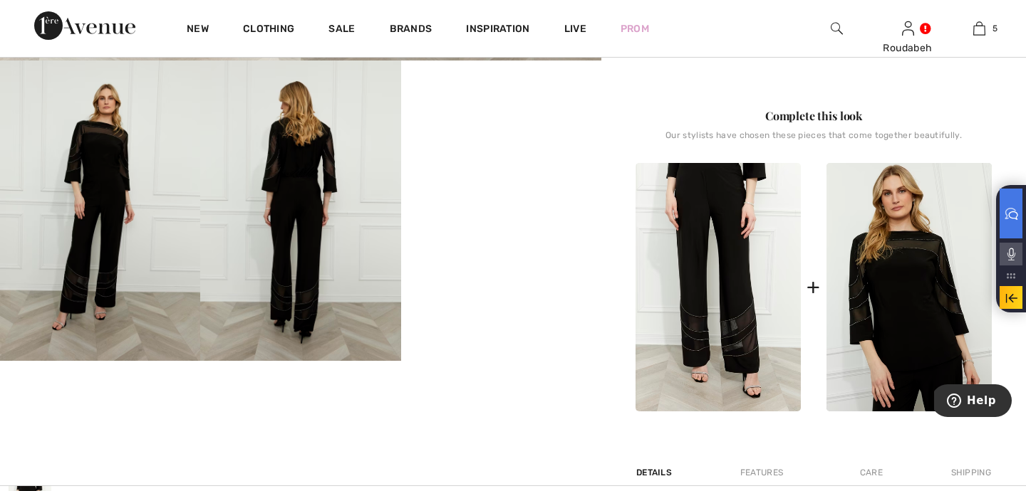
scroll to position [550, 0]
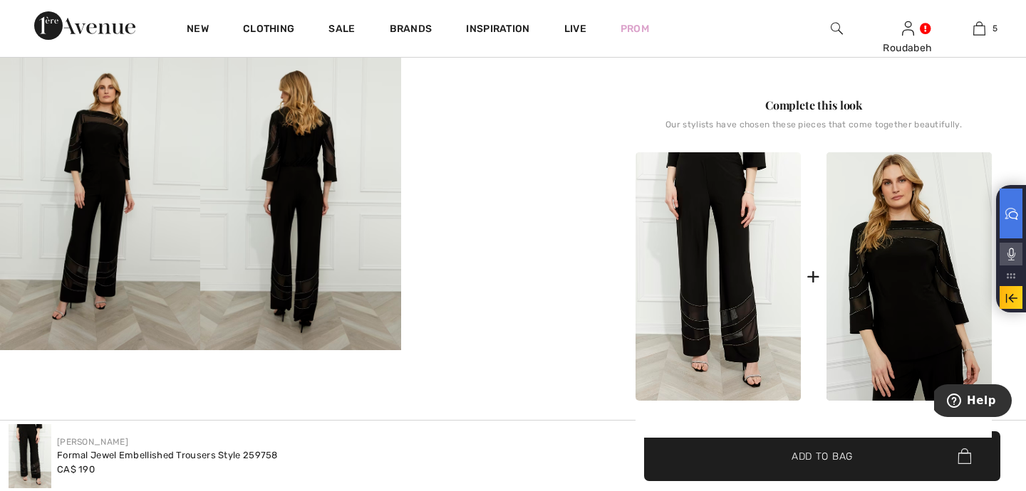
click at [544, 150] on video "Your browser does not support the video tag." at bounding box center [501, 100] width 200 height 100
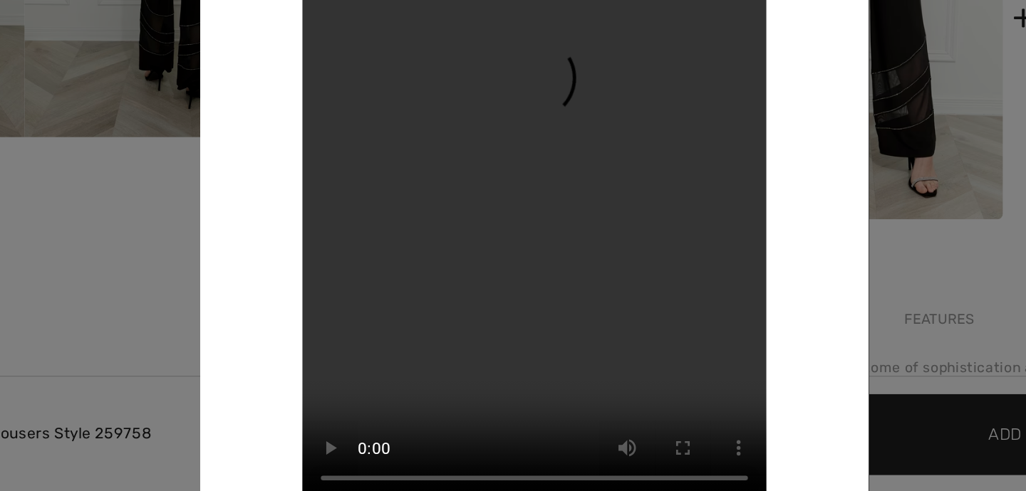
scroll to position [627, 0]
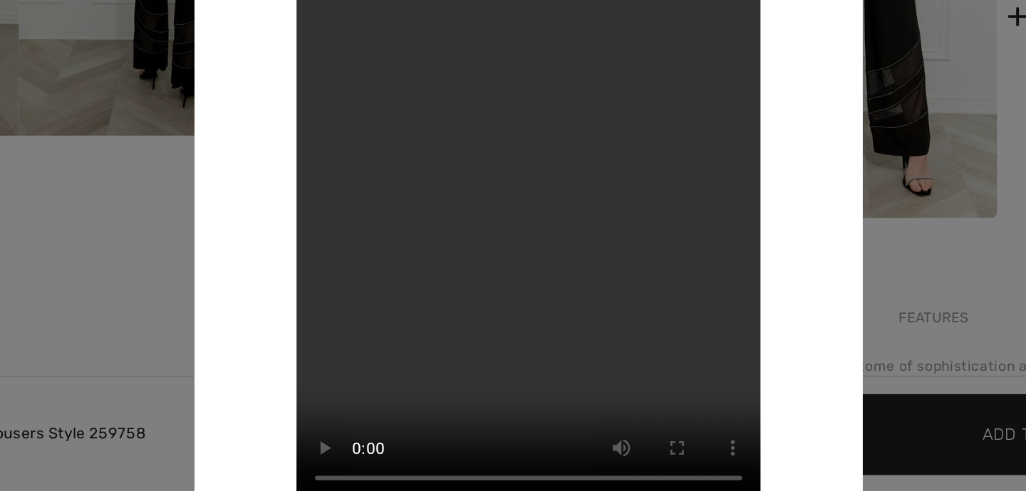
click at [758, 310] on div at bounding box center [513, 245] width 1026 height 491
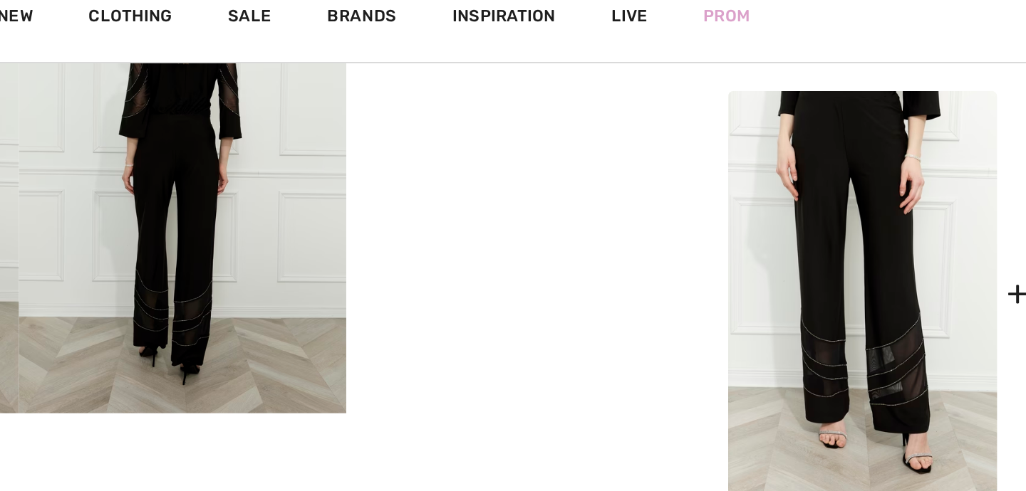
scroll to position [598, 0]
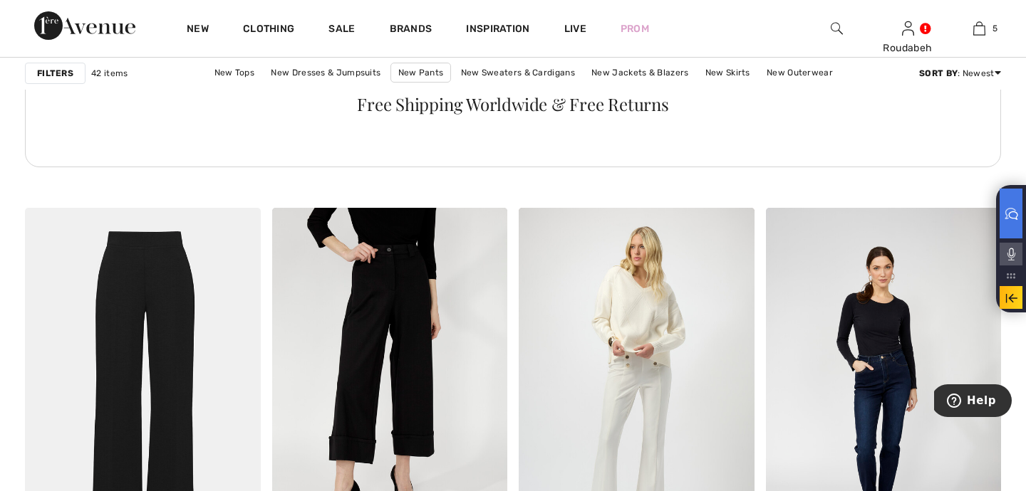
scroll to position [1422, 0]
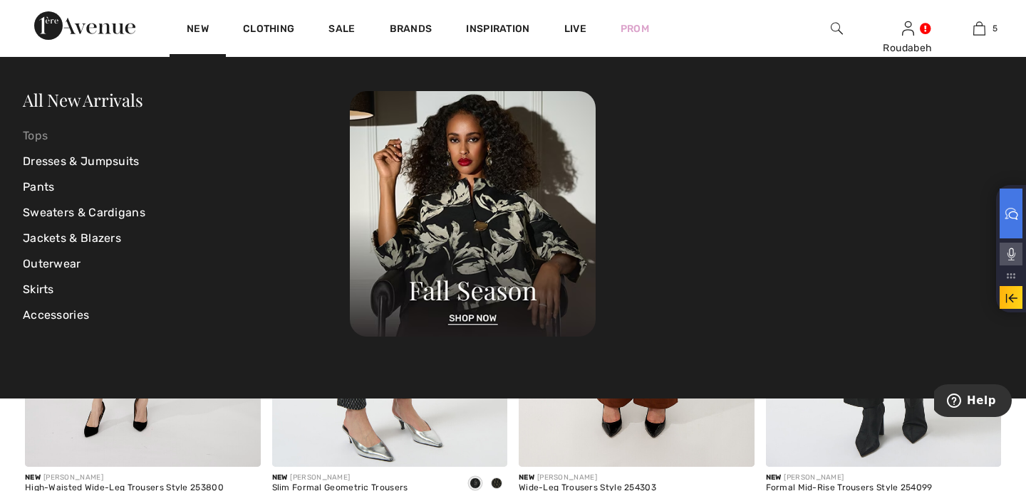
click at [27, 136] on link "Tops" at bounding box center [186, 136] width 327 height 26
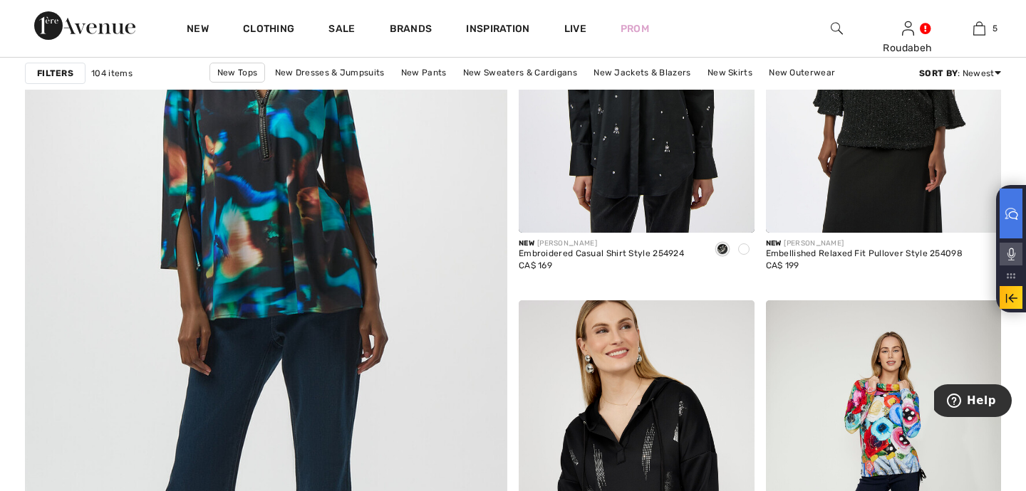
scroll to position [3475, 0]
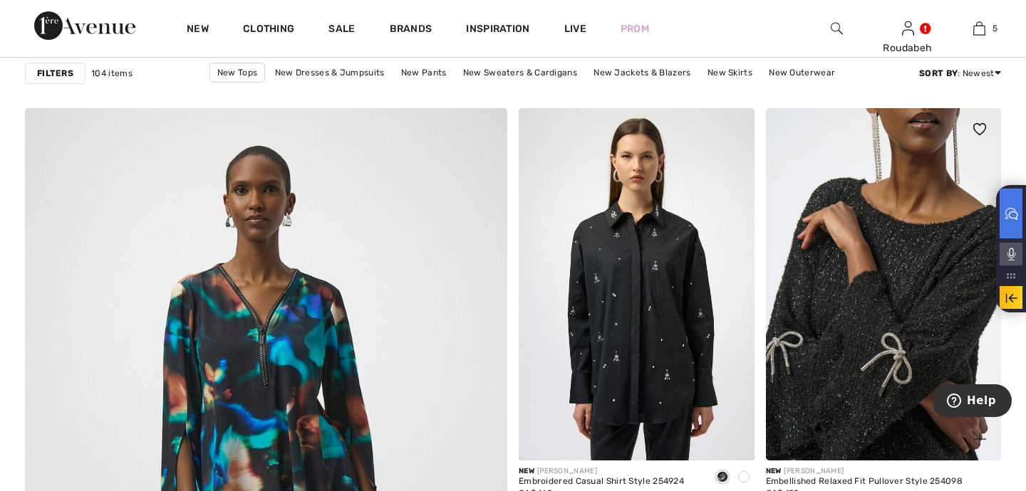
click at [897, 293] on img at bounding box center [884, 284] width 236 height 353
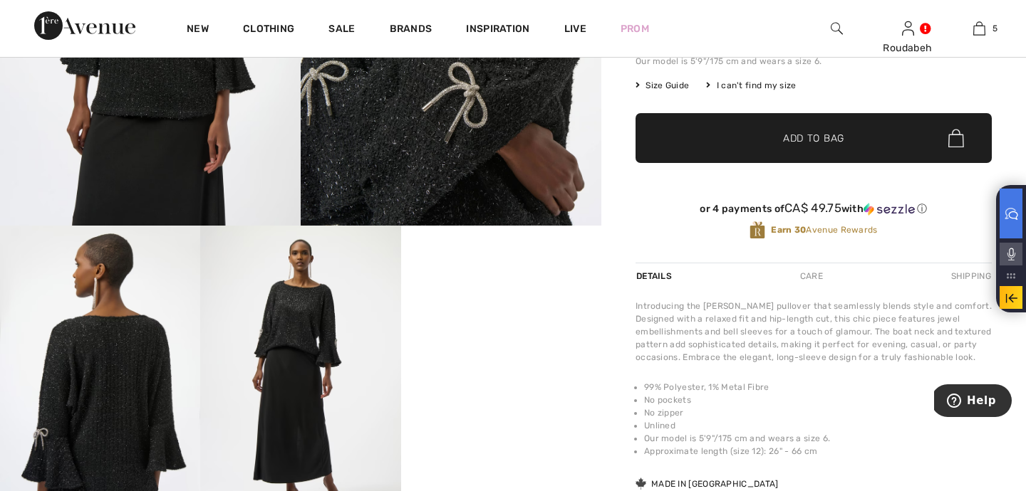
scroll to position [386, 0]
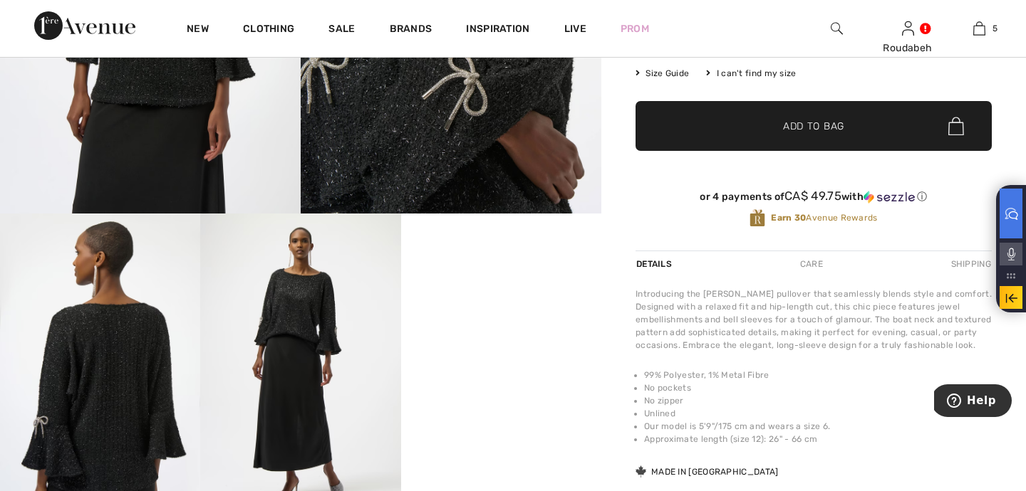
click at [479, 314] on video "Your browser does not support the video tag." at bounding box center [501, 264] width 200 height 100
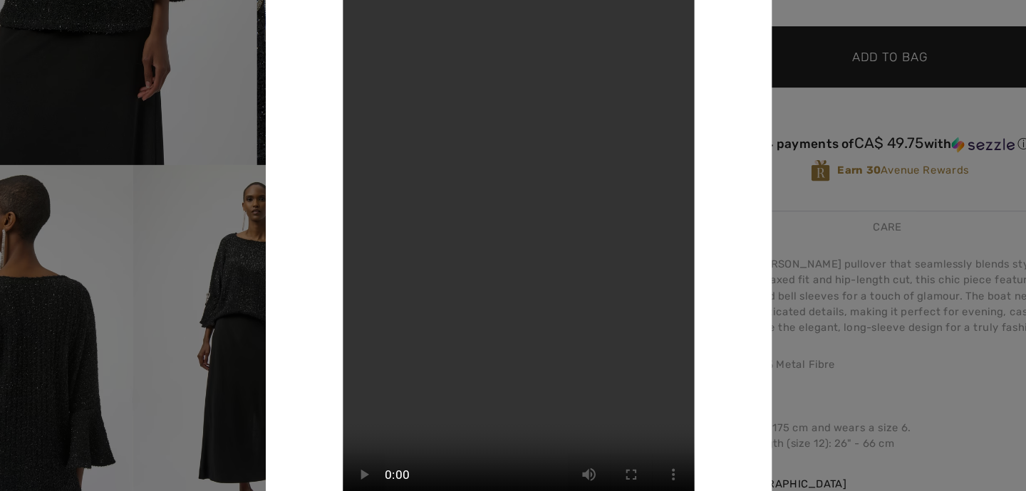
click at [816, 363] on div at bounding box center [513, 245] width 1026 height 491
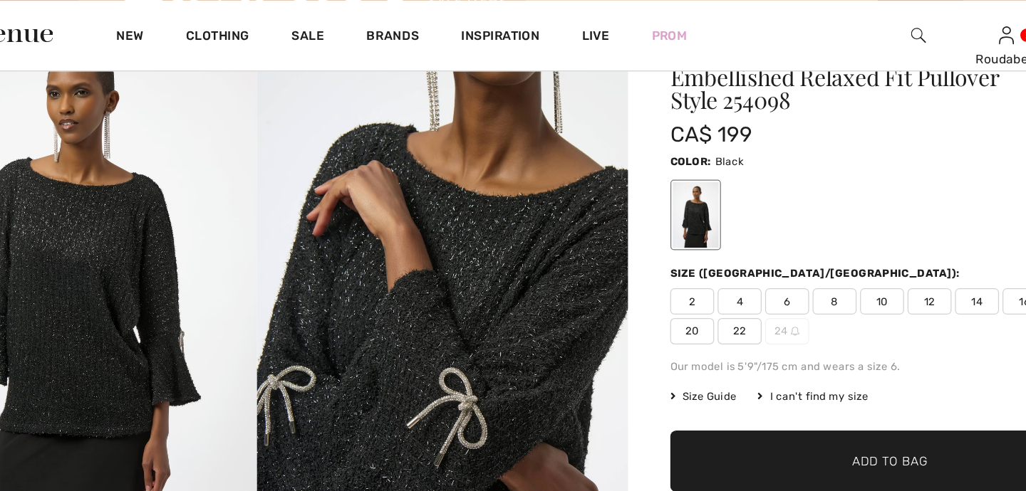
scroll to position [121, 0]
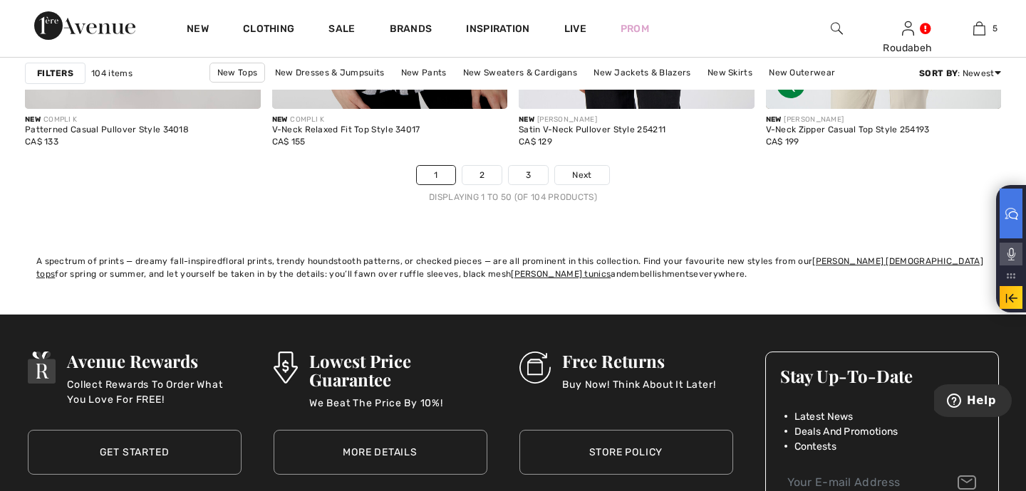
scroll to position [6591, 0]
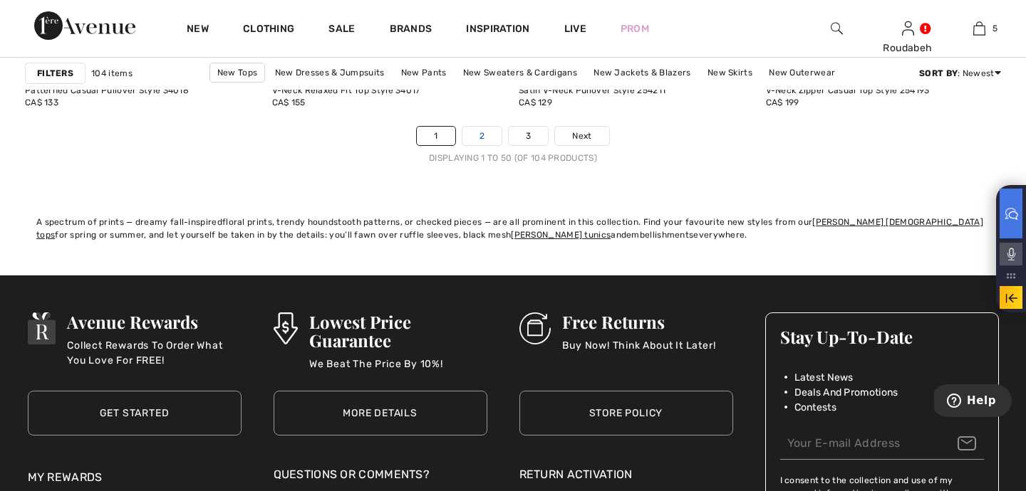
click at [479, 135] on link "2" at bounding box center [481, 136] width 39 height 19
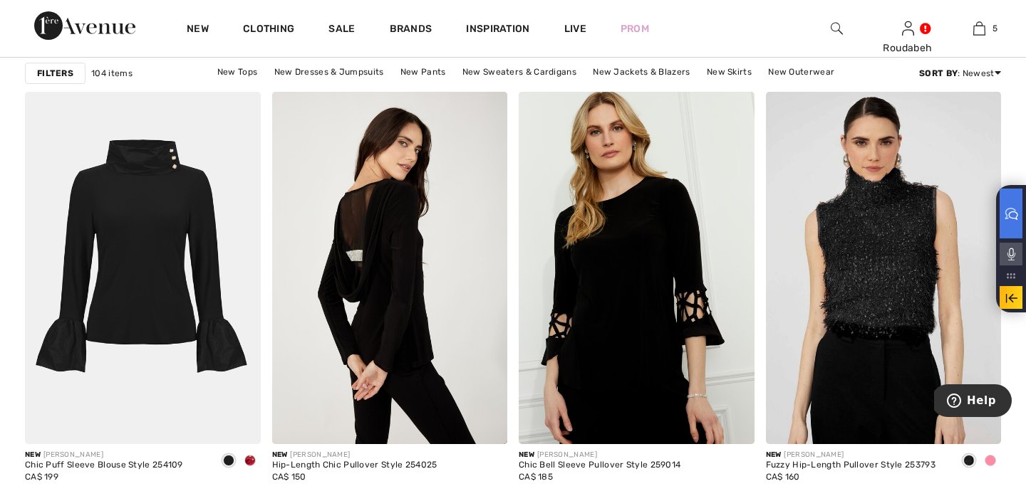
scroll to position [5364, 0]
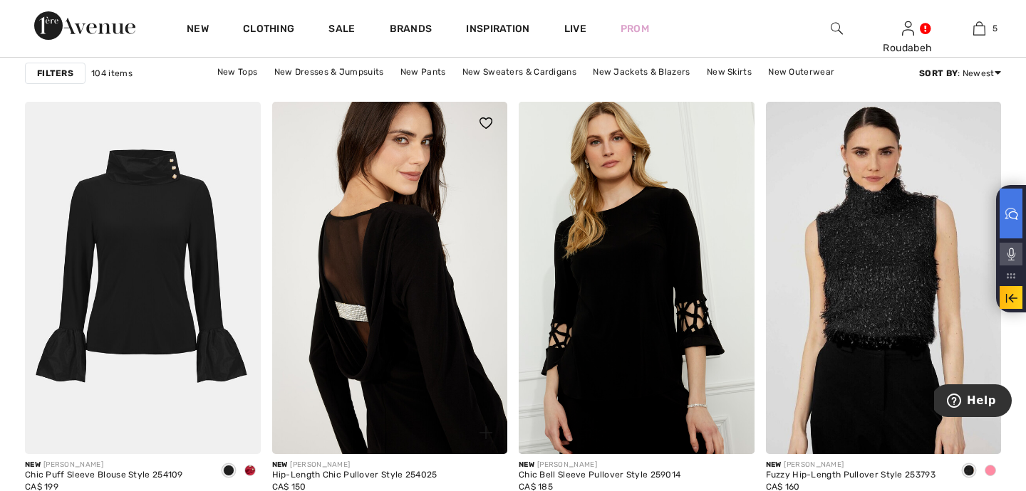
click at [364, 281] on img at bounding box center [390, 278] width 236 height 353
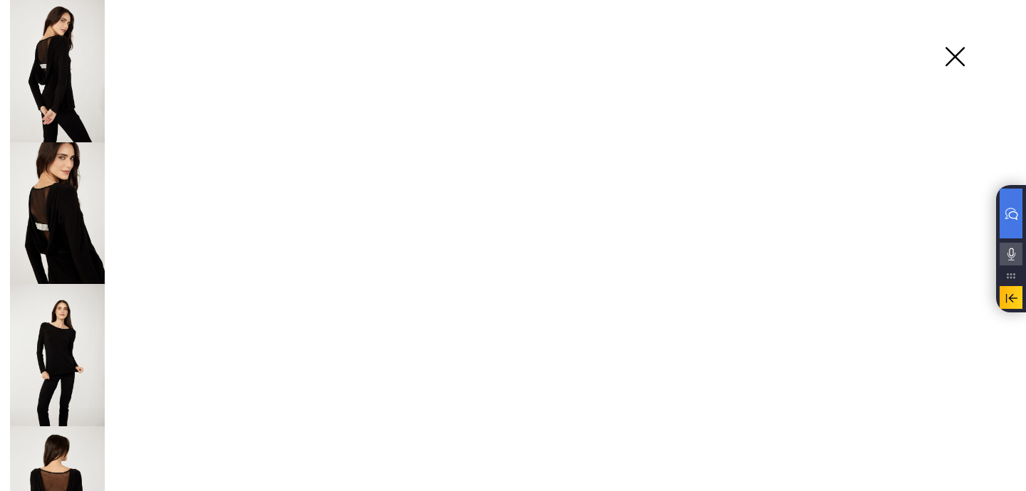
checkbox input "true"
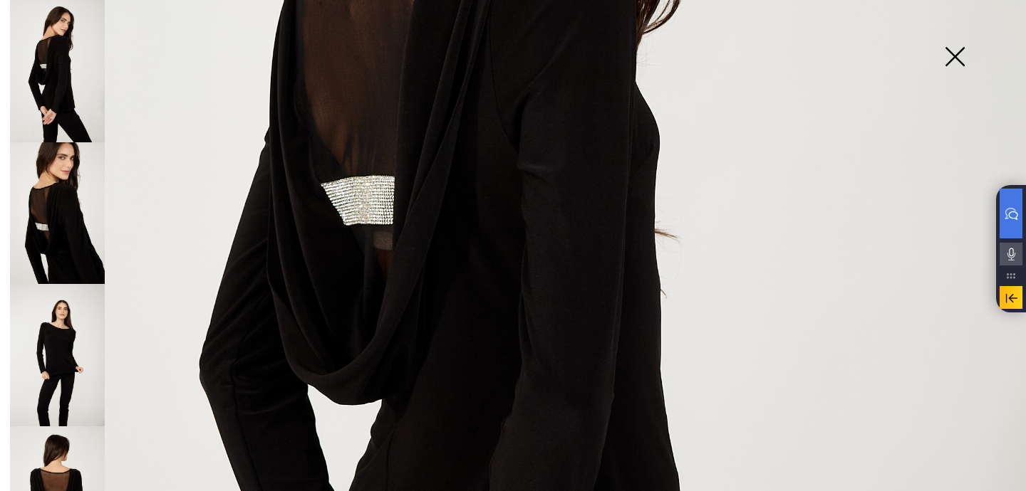
scroll to position [513, 0]
click at [86, 249] on img at bounding box center [57, 213] width 95 height 142
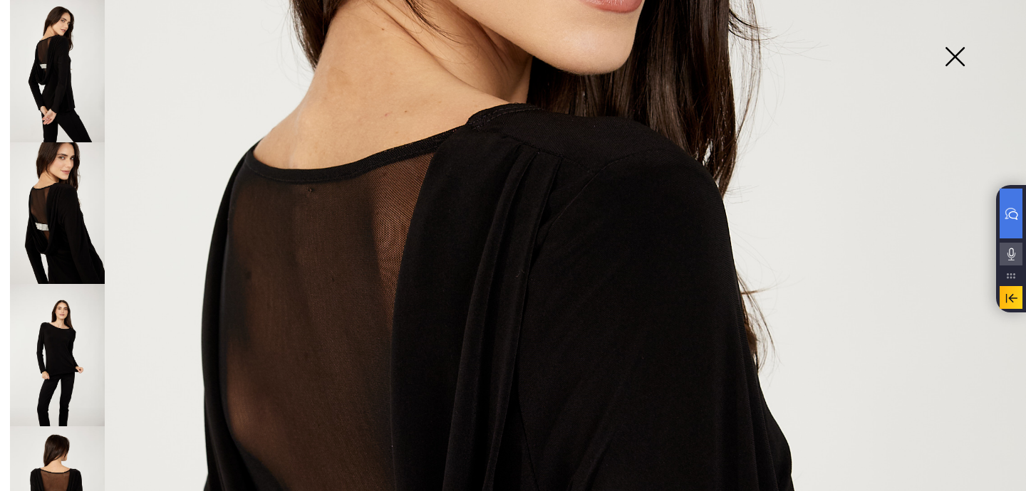
scroll to position [341, 0]
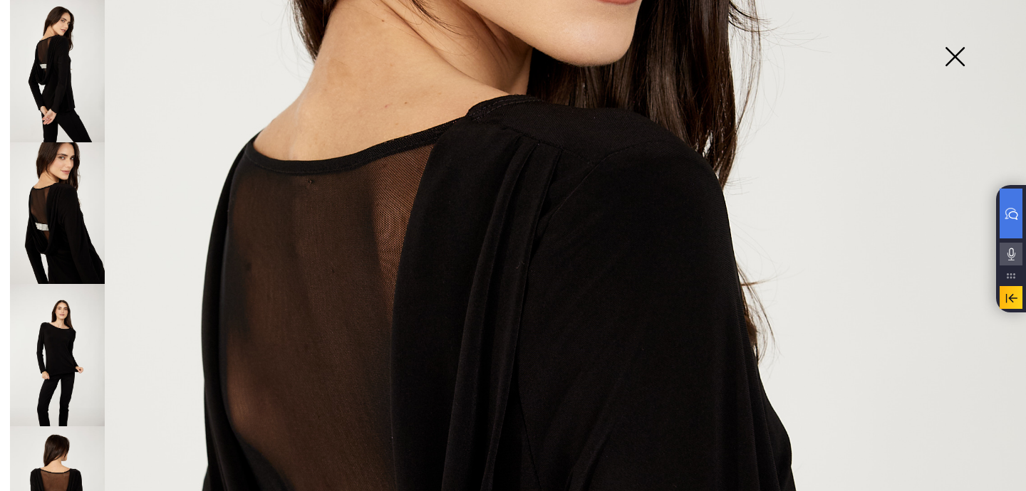
click at [49, 467] on img at bounding box center [57, 498] width 95 height 142
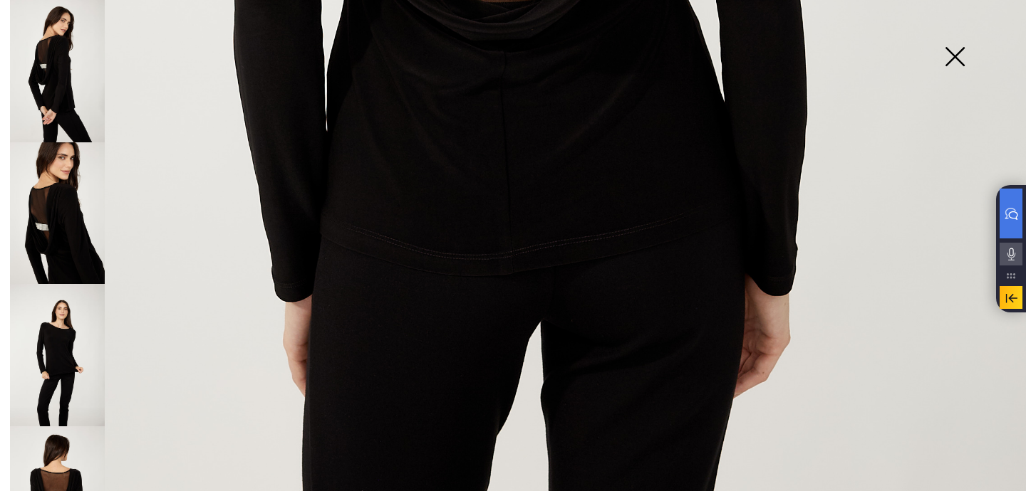
scroll to position [1047, 0]
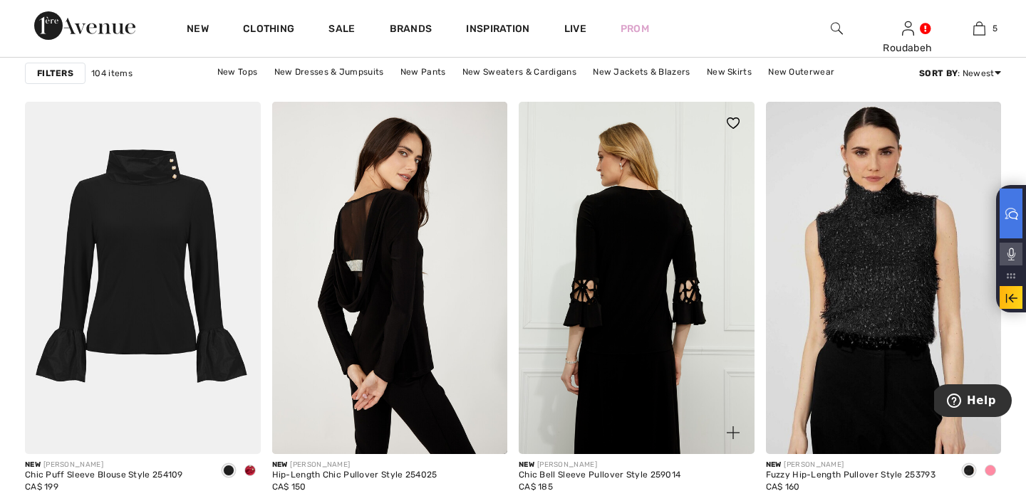
click at [660, 249] on img at bounding box center [636, 278] width 236 height 353
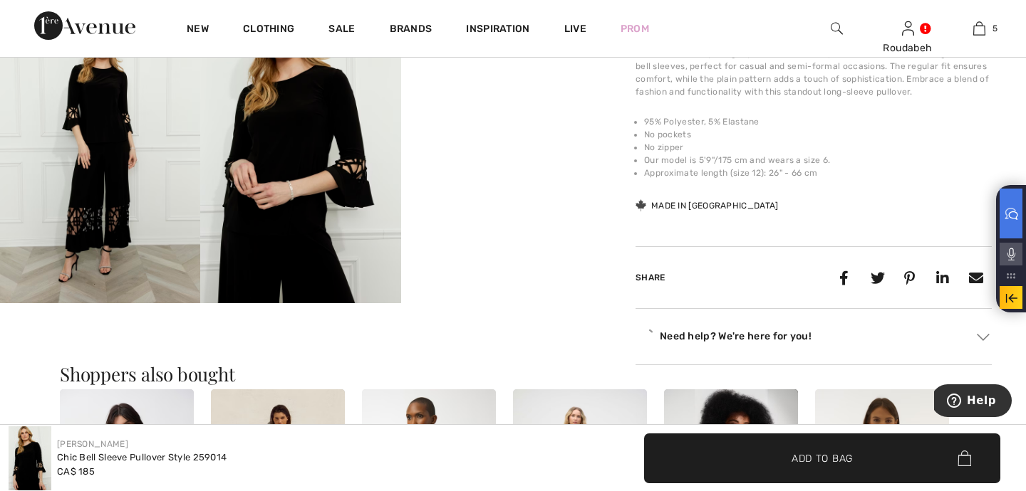
scroll to position [603, 0]
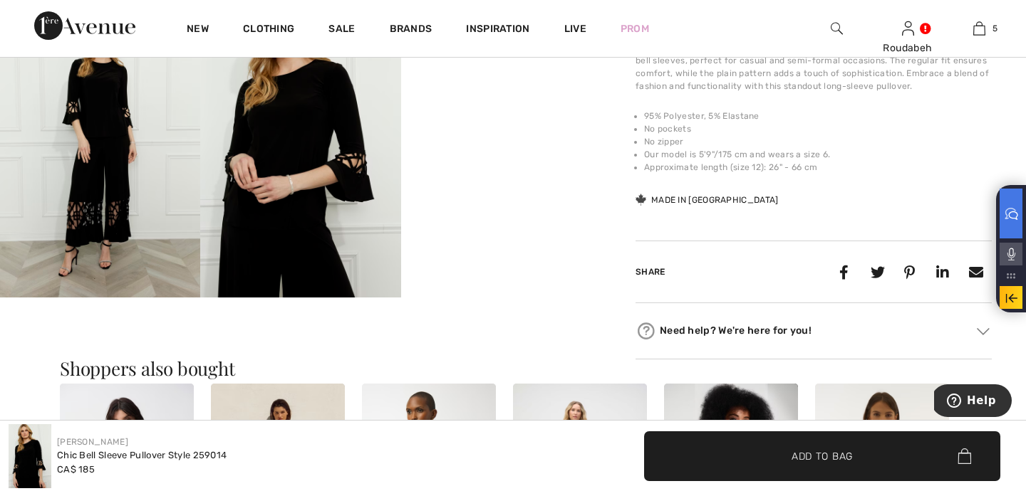
click at [537, 98] on video "Your browser does not support the video tag." at bounding box center [501, 47] width 200 height 100
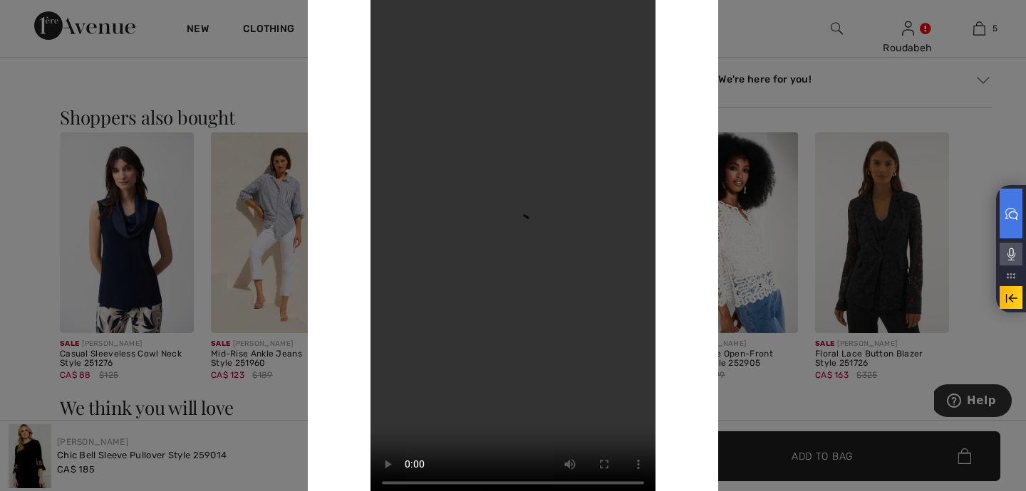
scroll to position [908, 0]
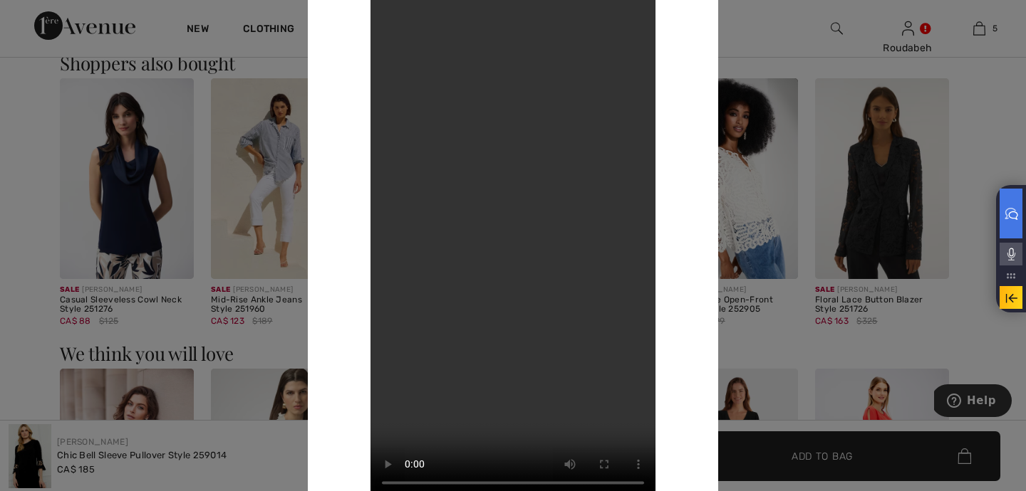
click at [768, 25] on div at bounding box center [513, 245] width 1026 height 491
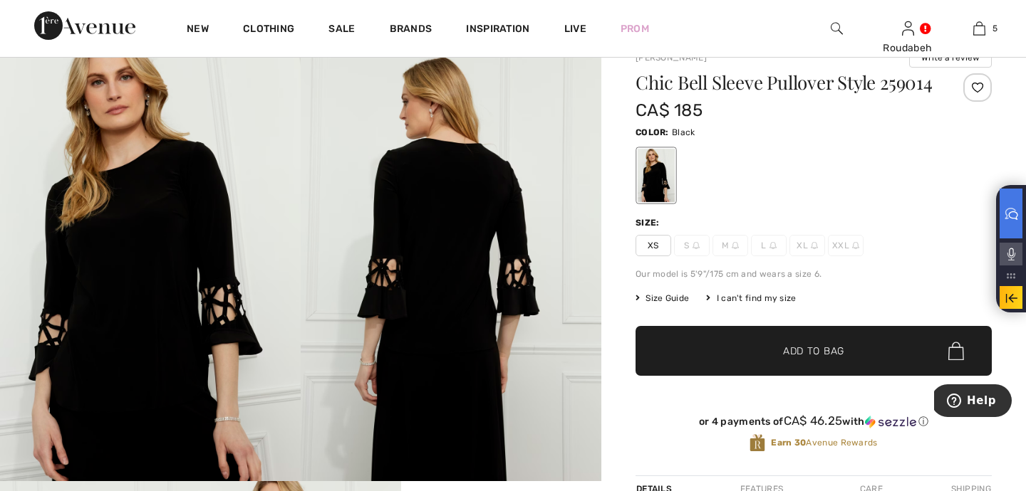
scroll to position [119, 0]
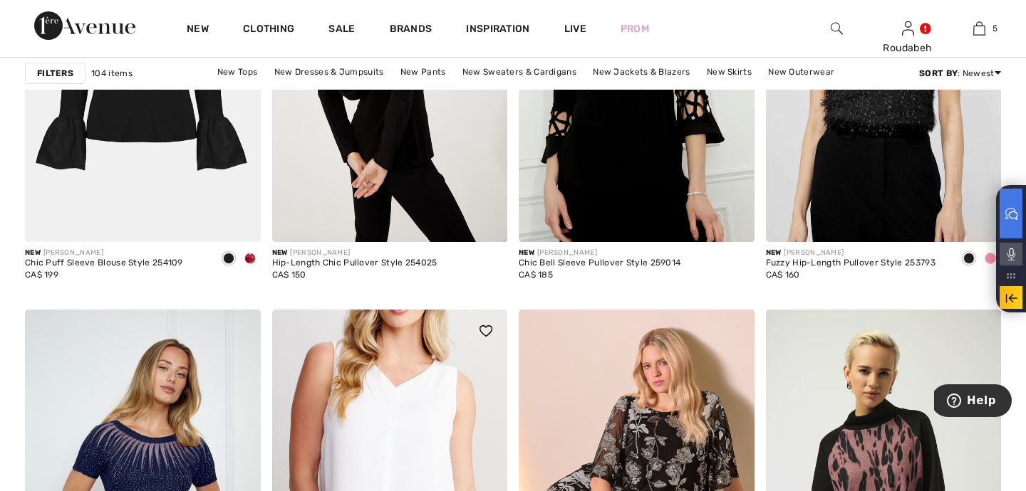
scroll to position [5561, 0]
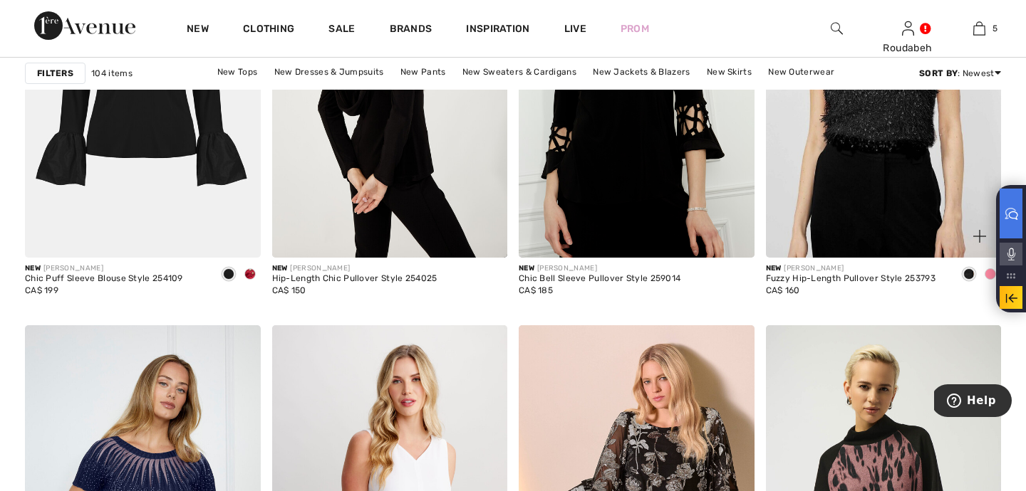
click at [870, 208] on img at bounding box center [884, 81] width 236 height 353
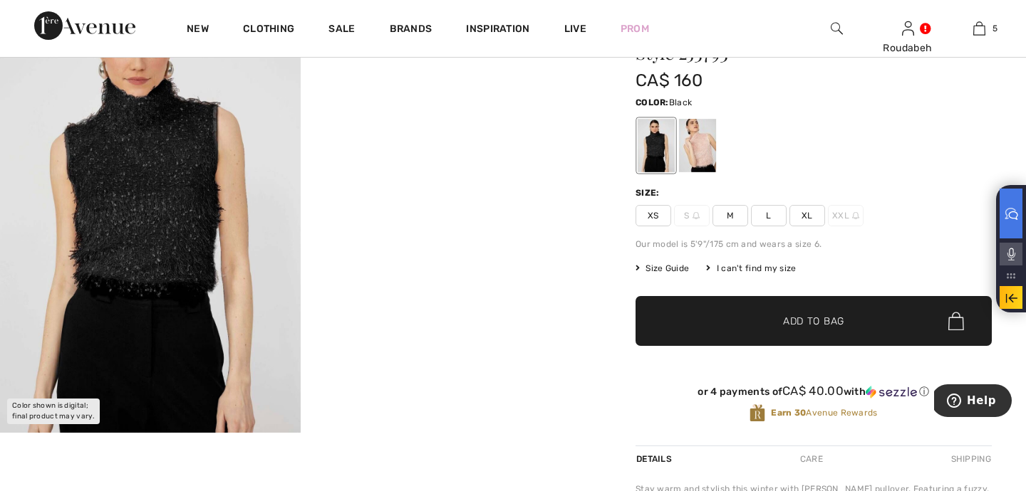
scroll to position [172, 0]
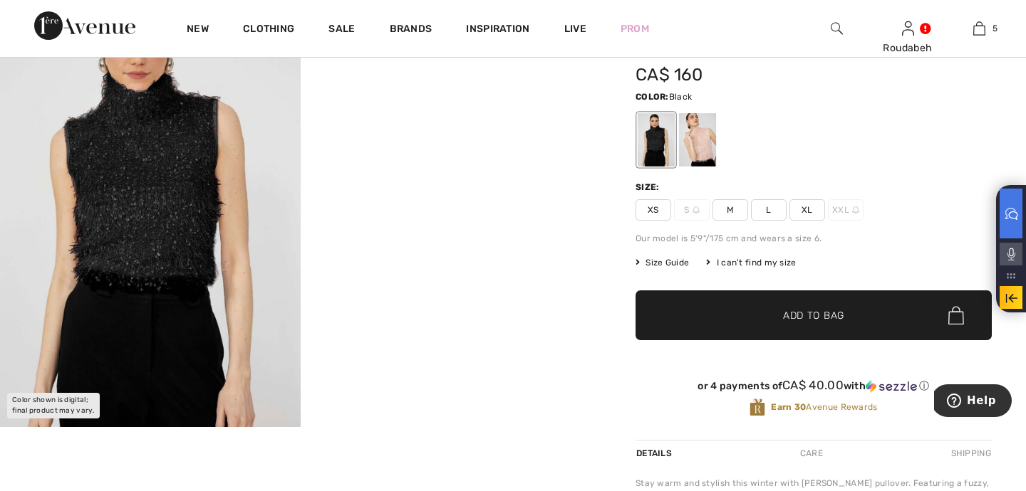
click at [489, 127] on video "Your browser does not support the video tag." at bounding box center [451, 51] width 301 height 150
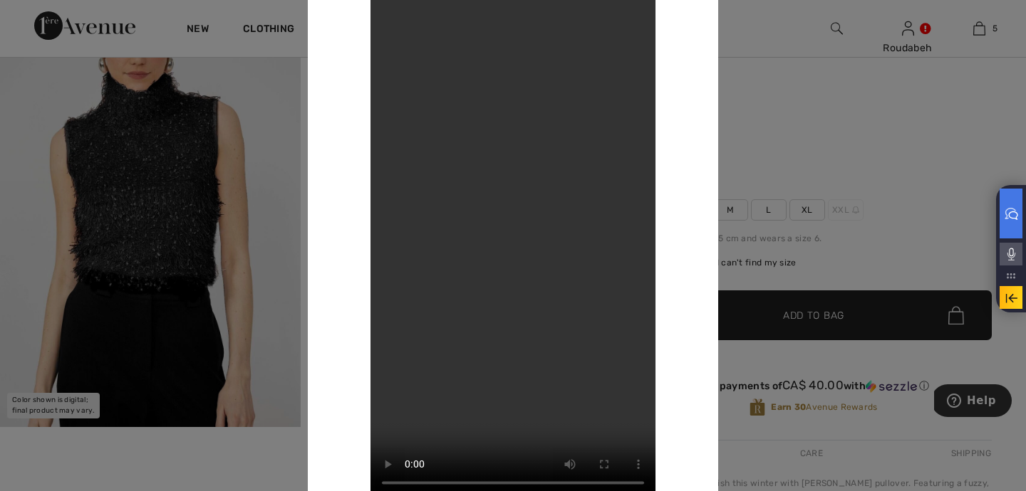
click at [237, 182] on div at bounding box center [513, 245] width 1026 height 491
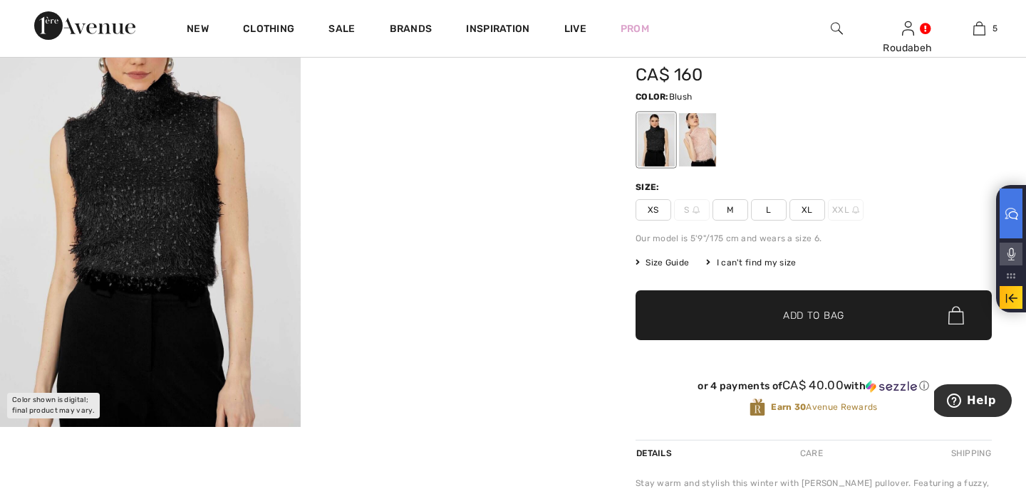
click at [698, 147] on div at bounding box center [697, 139] width 37 height 53
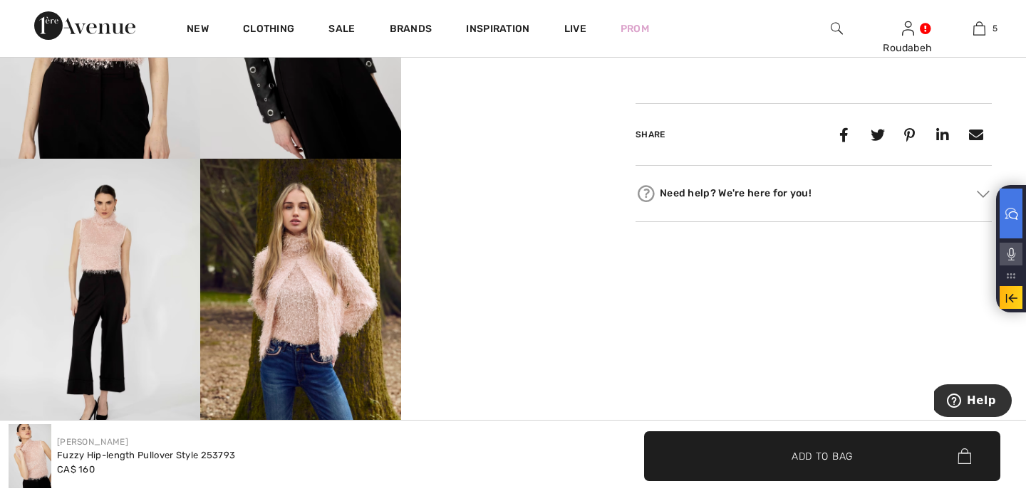
scroll to position [850, 0]
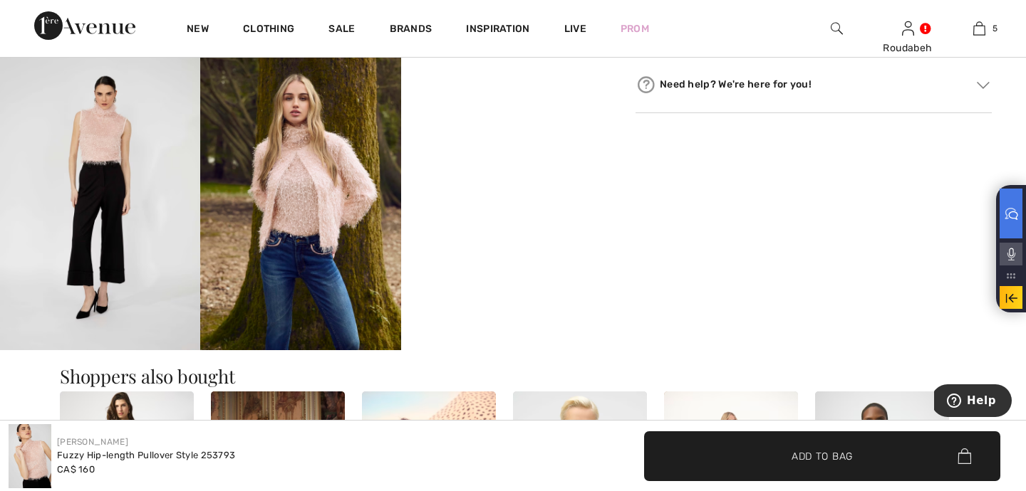
click at [98, 171] on img at bounding box center [100, 200] width 200 height 301
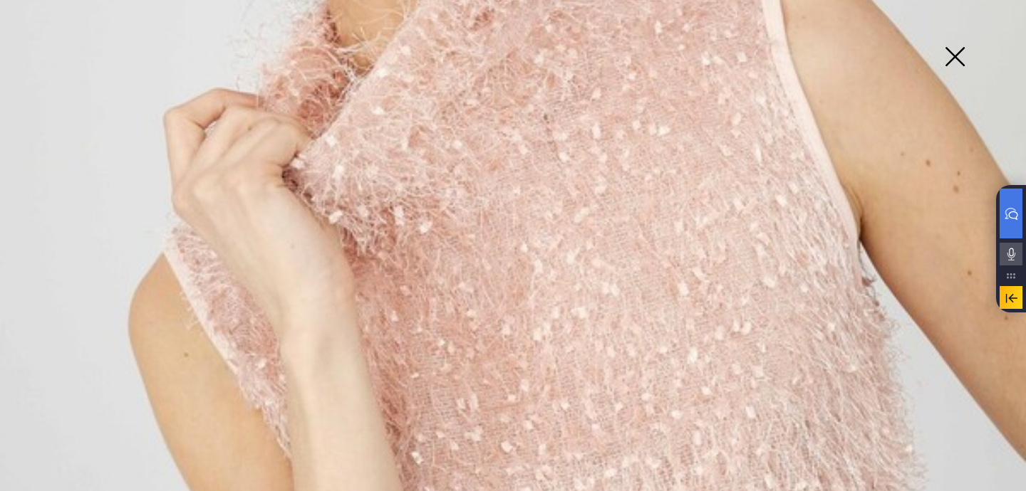
scroll to position [276, 0]
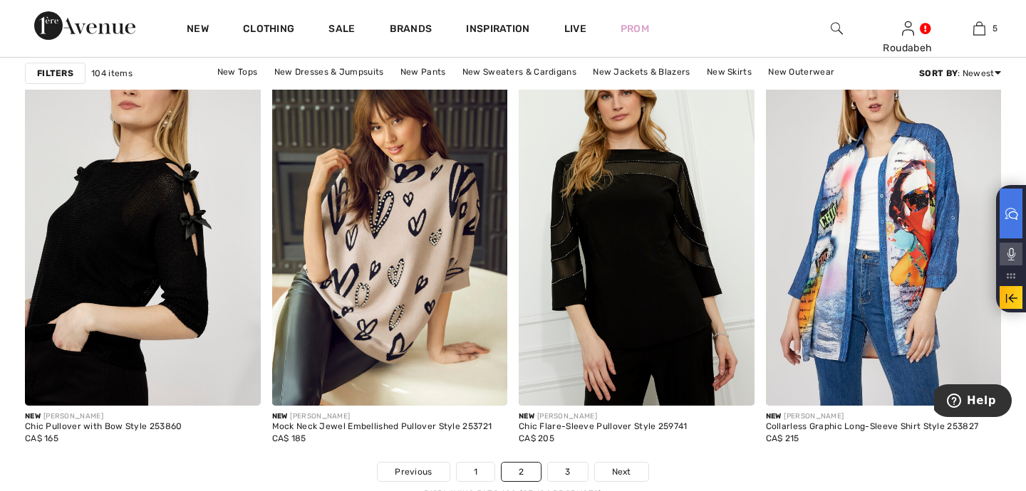
scroll to position [6211, 0]
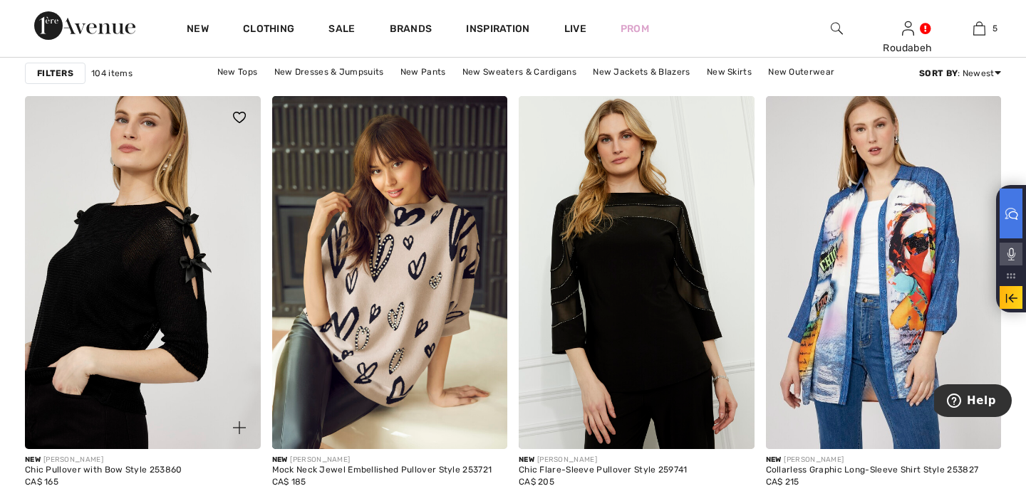
click at [146, 244] on img at bounding box center [143, 272] width 236 height 353
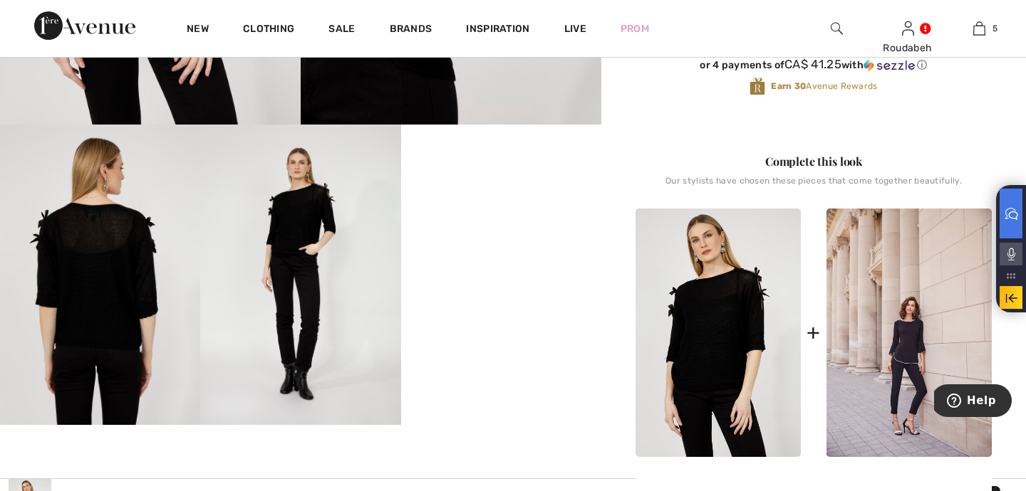
scroll to position [476, 0]
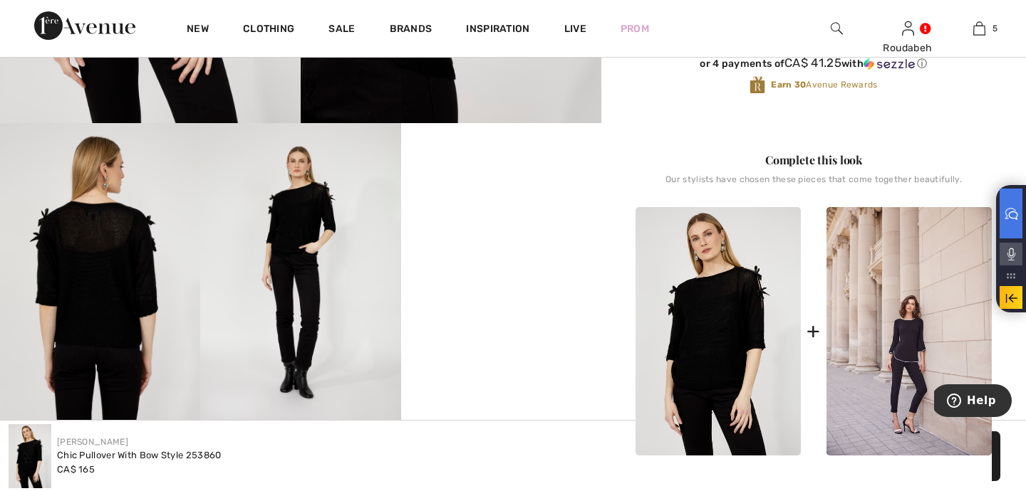
click at [533, 224] on video "Your browser does not support the video tag." at bounding box center [501, 173] width 200 height 100
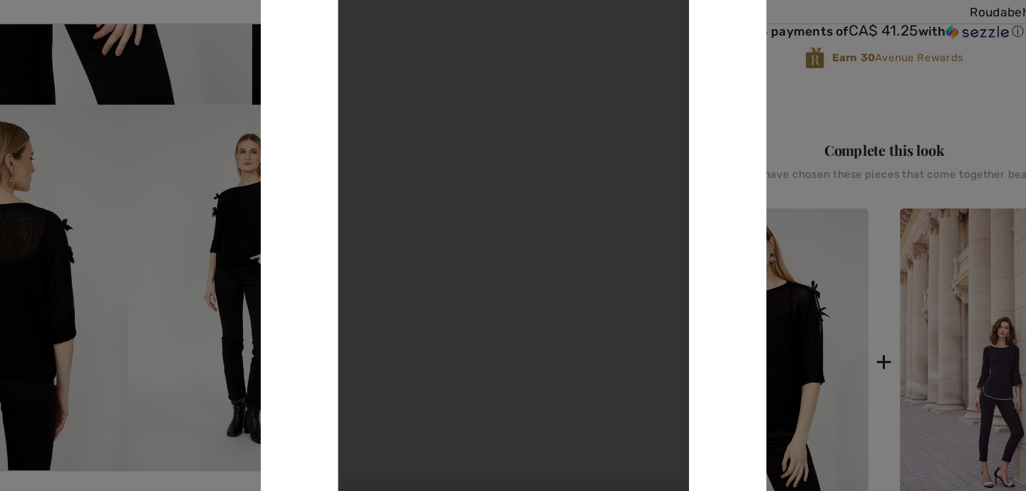
click at [292, 249] on div at bounding box center [513, 245] width 1026 height 491
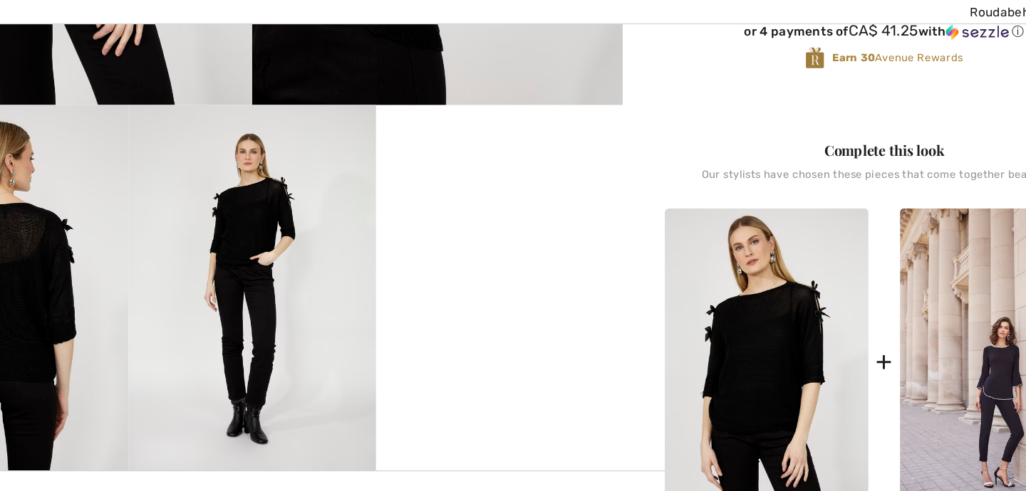
click at [301, 245] on img at bounding box center [300, 273] width 200 height 301
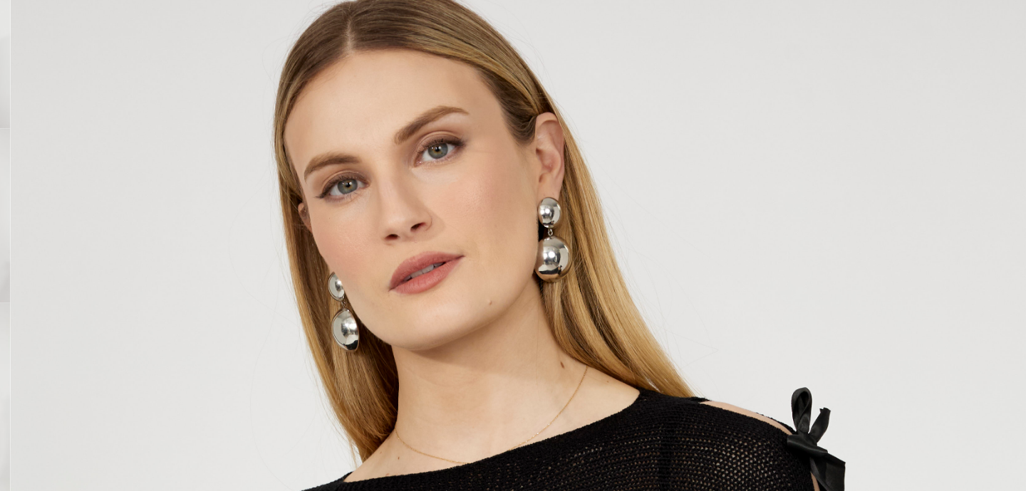
scroll to position [0, 0]
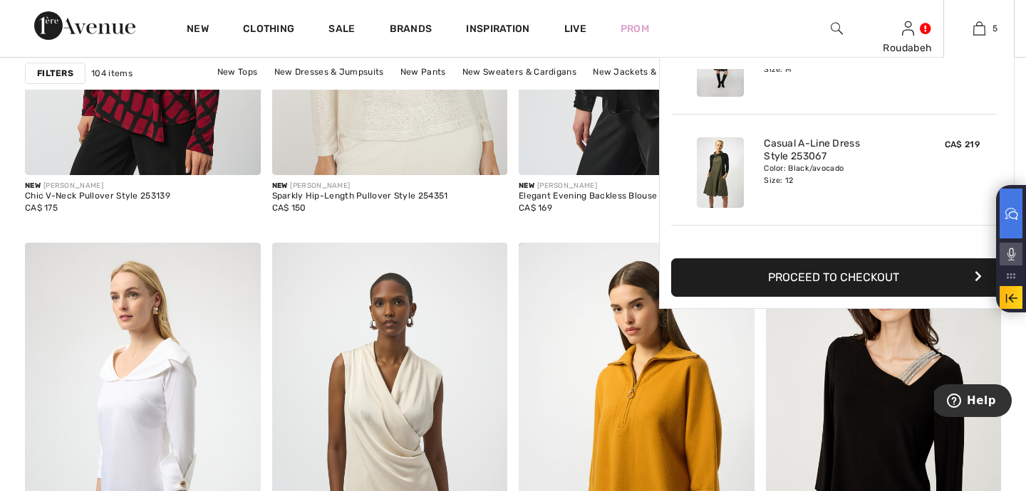
scroll to position [377, 0]
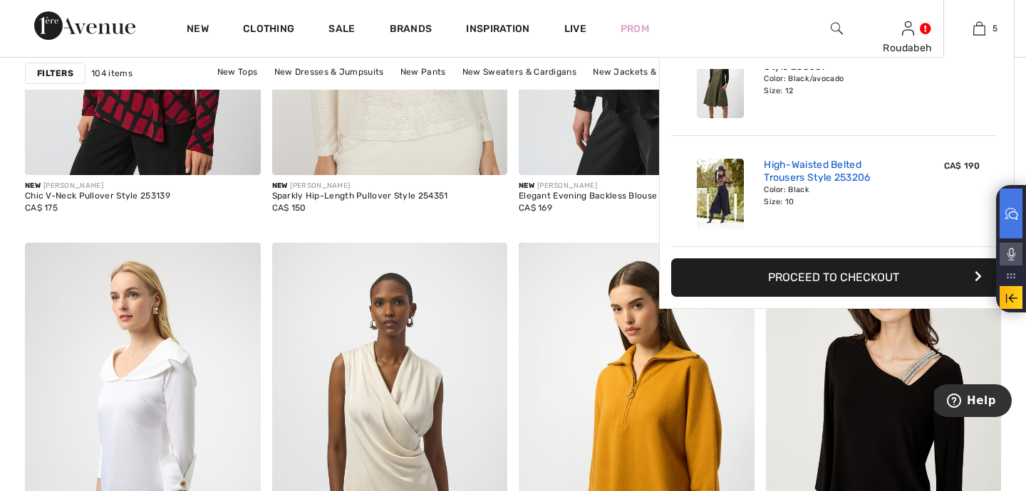
click at [768, 175] on link "High-Waisted Belted Trousers Style 253206" at bounding box center [834, 172] width 140 height 26
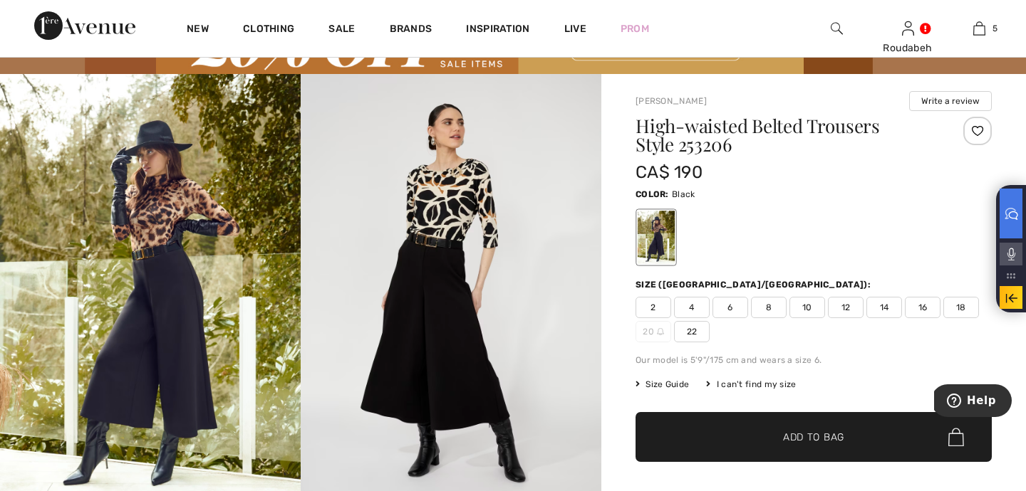
click at [431, 210] on img at bounding box center [451, 299] width 301 height 451
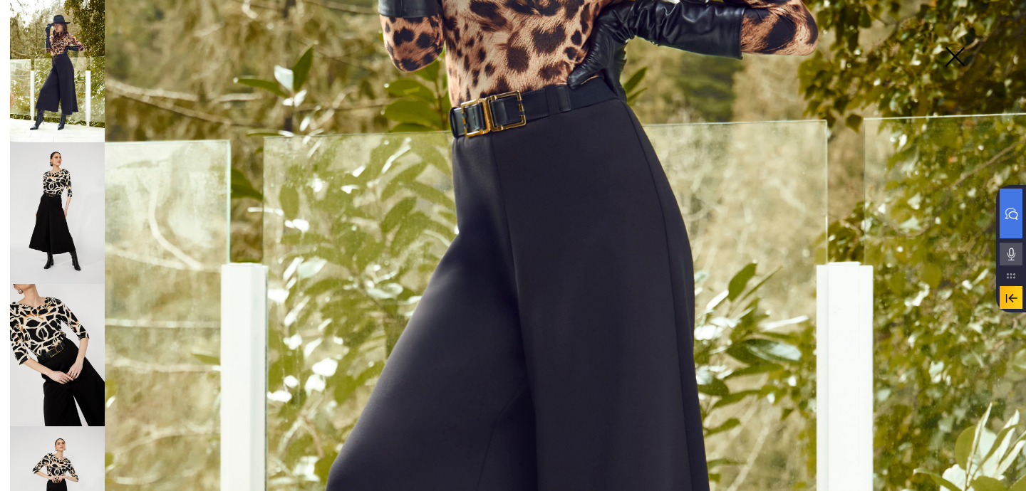
scroll to position [497, 0]
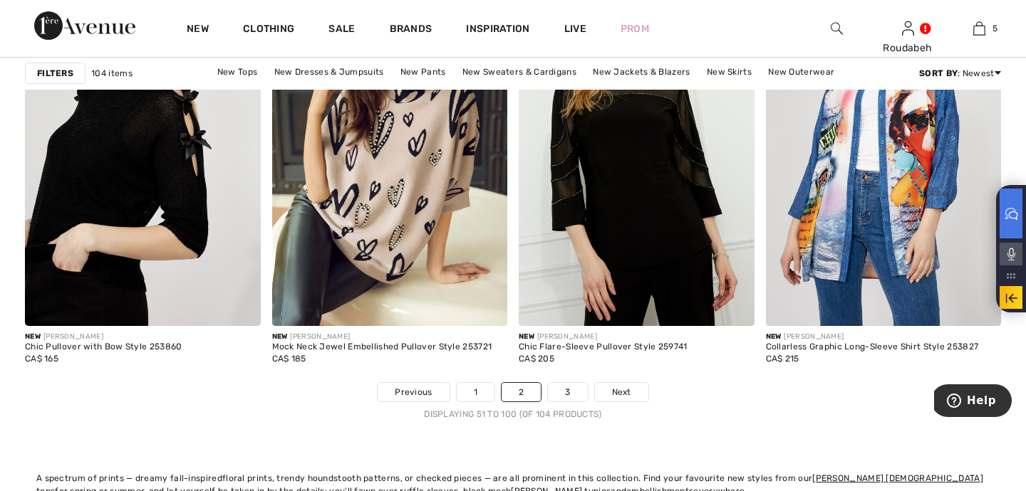
scroll to position [6367, 0]
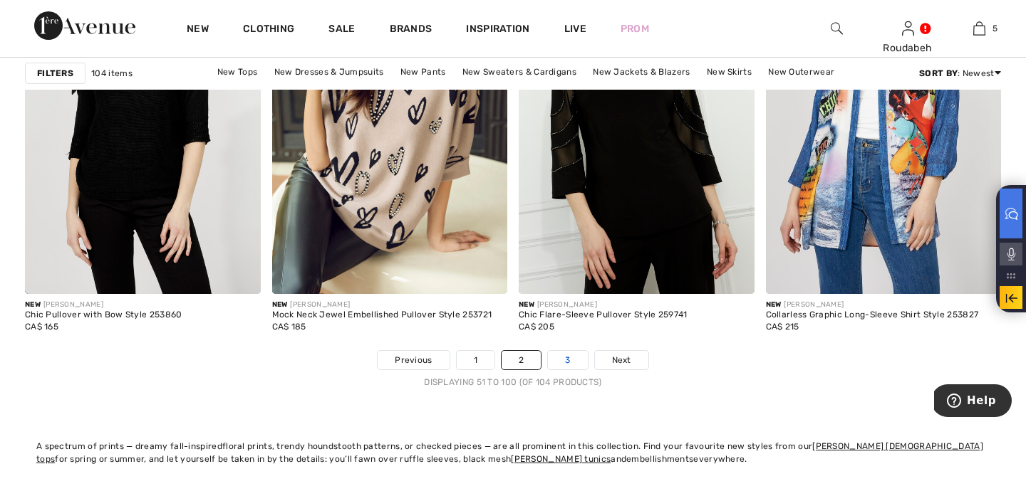
click at [557, 355] on link "3" at bounding box center [567, 360] width 39 height 19
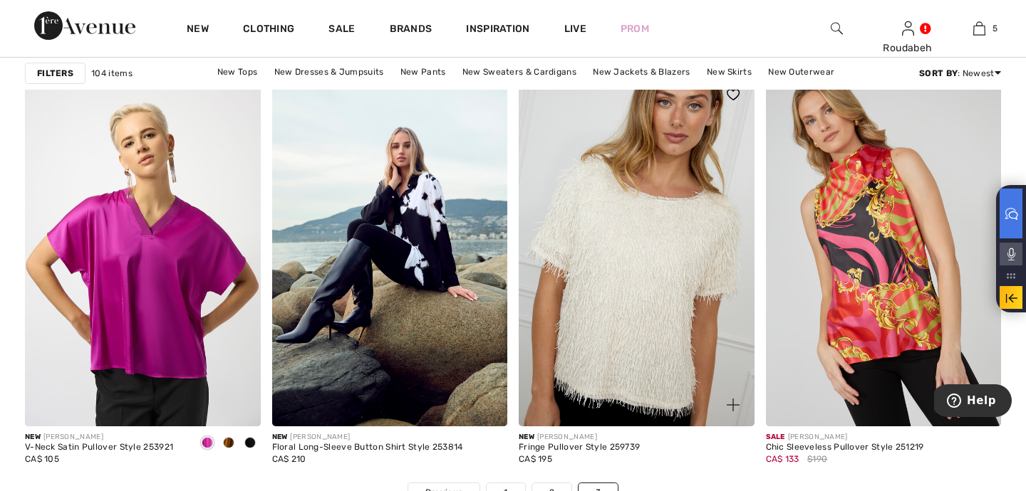
click at [615, 325] on img at bounding box center [636, 249] width 236 height 353
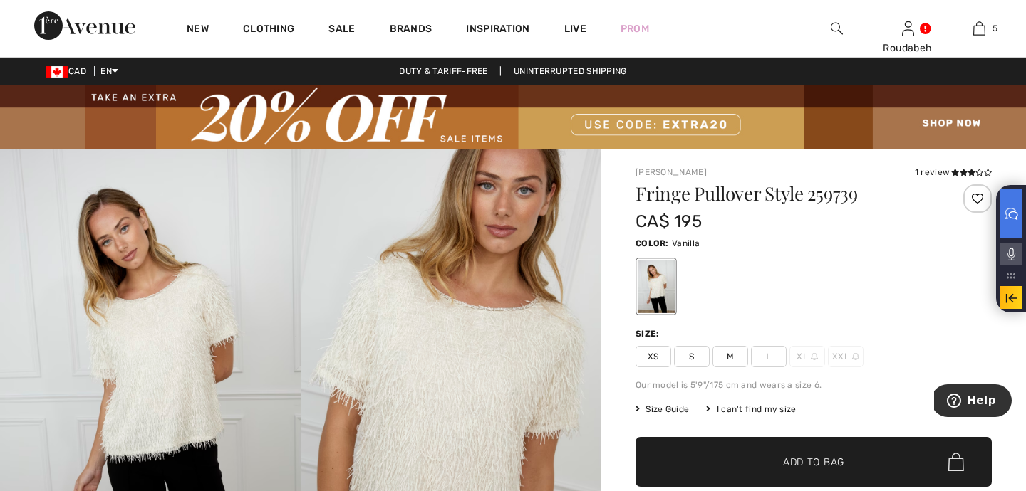
click at [170, 382] on img at bounding box center [150, 374] width 301 height 451
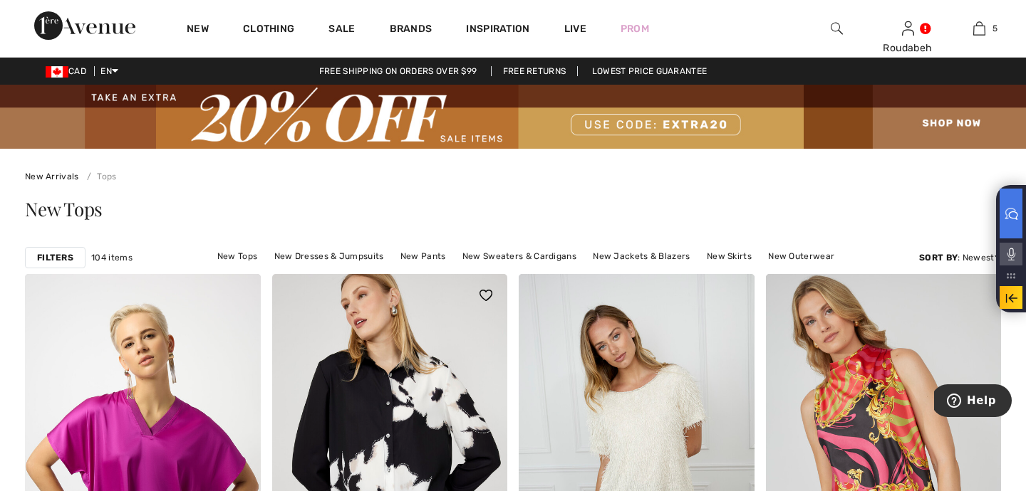
click at [331, 390] on img at bounding box center [390, 450] width 236 height 353
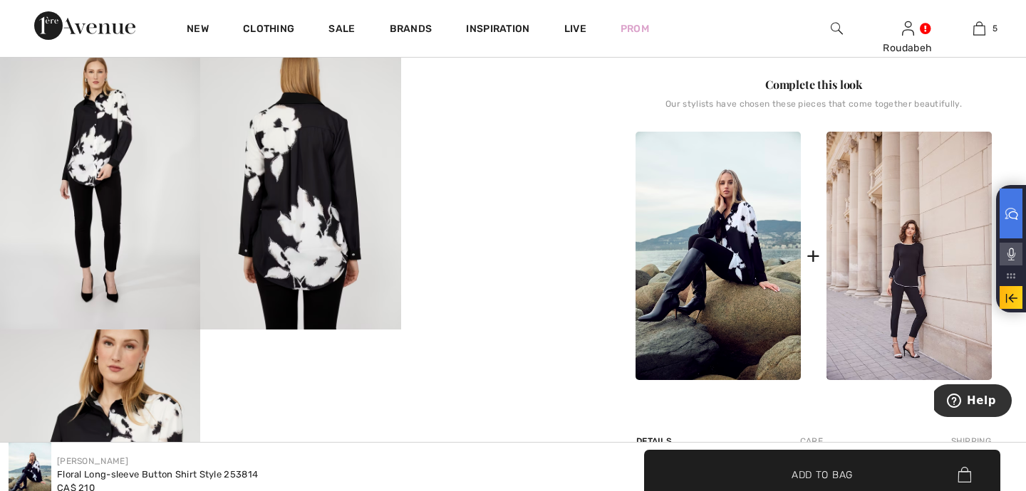
scroll to position [591, 0]
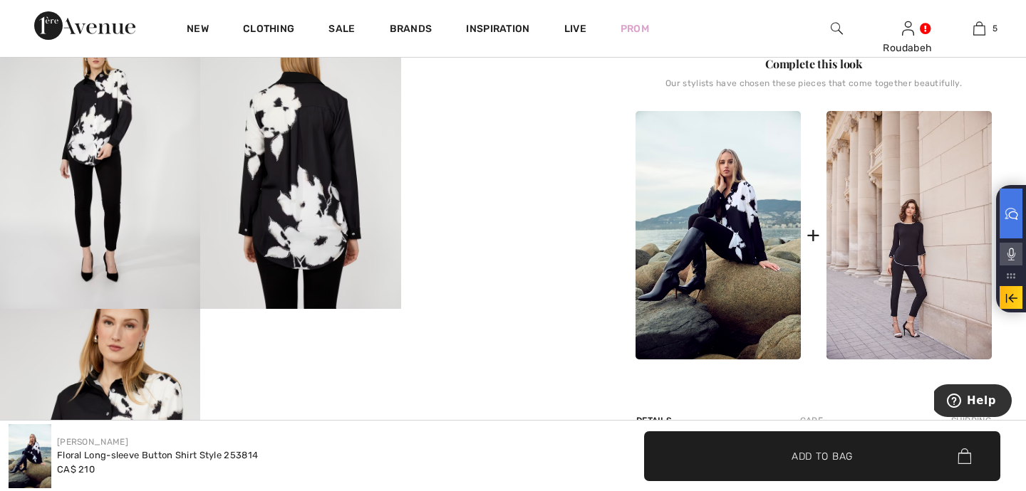
click at [484, 109] on video "Your browser does not support the video tag." at bounding box center [501, 59] width 200 height 100
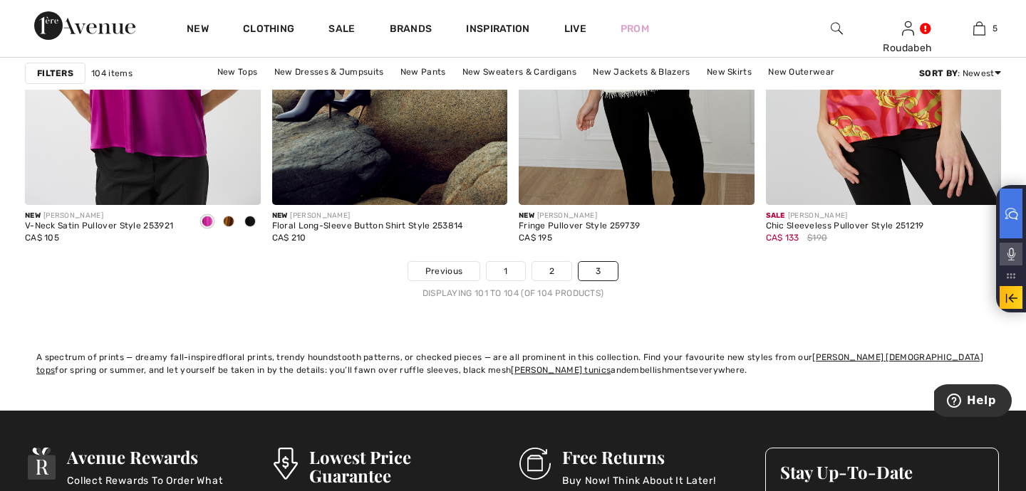
scroll to position [420, 0]
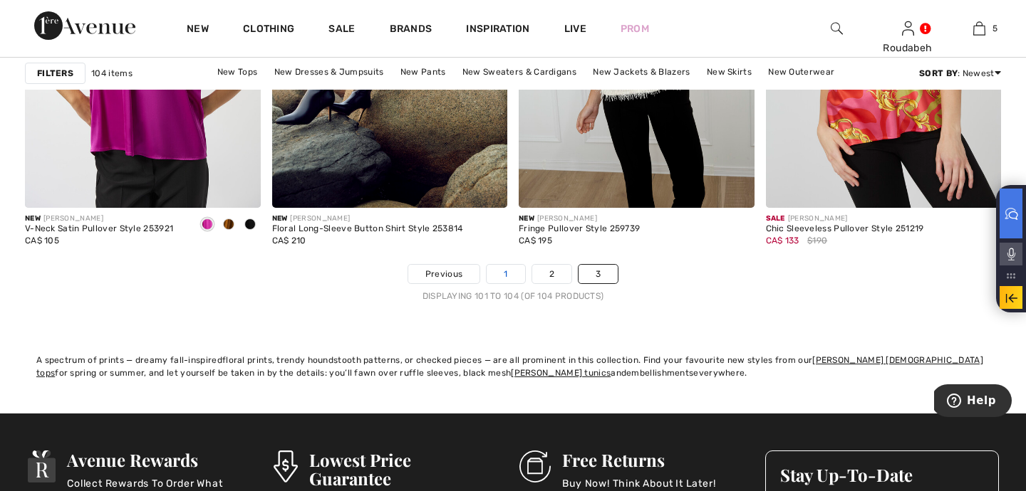
click at [502, 274] on link "1" at bounding box center [505, 274] width 38 height 19
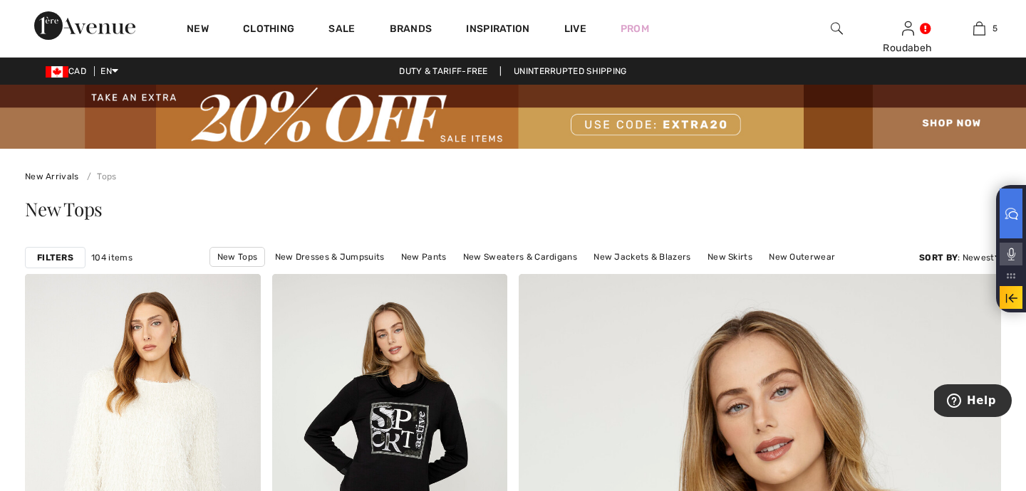
click at [981, 26] on img at bounding box center [979, 28] width 12 height 17
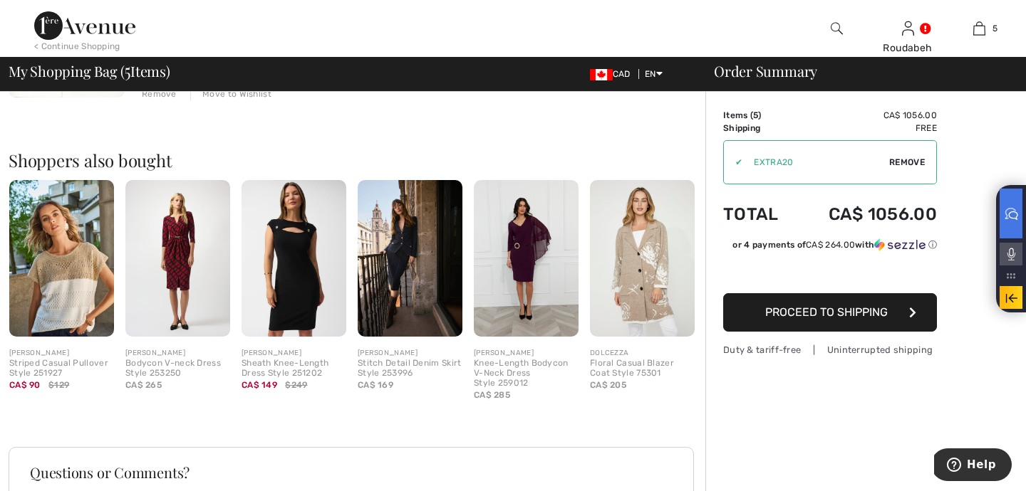
scroll to position [1073, 0]
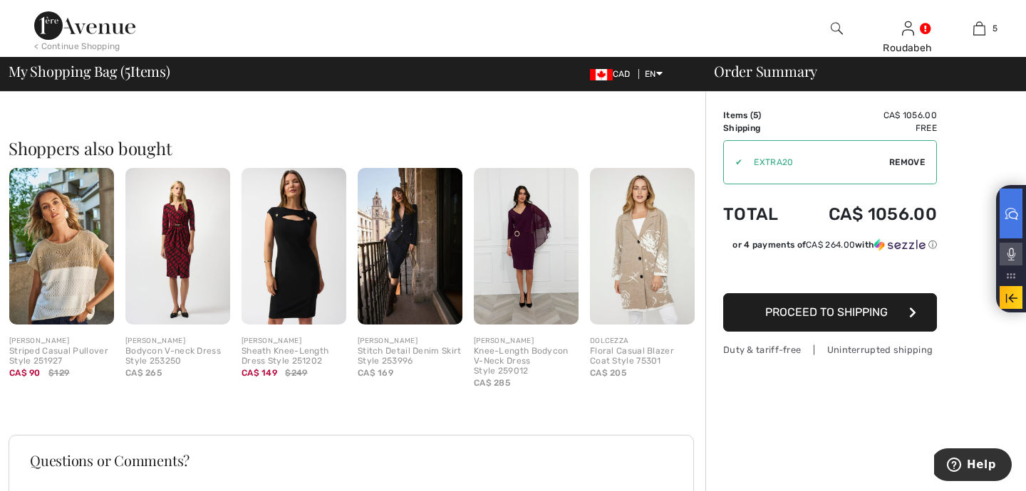
click at [306, 280] on img at bounding box center [293, 246] width 105 height 157
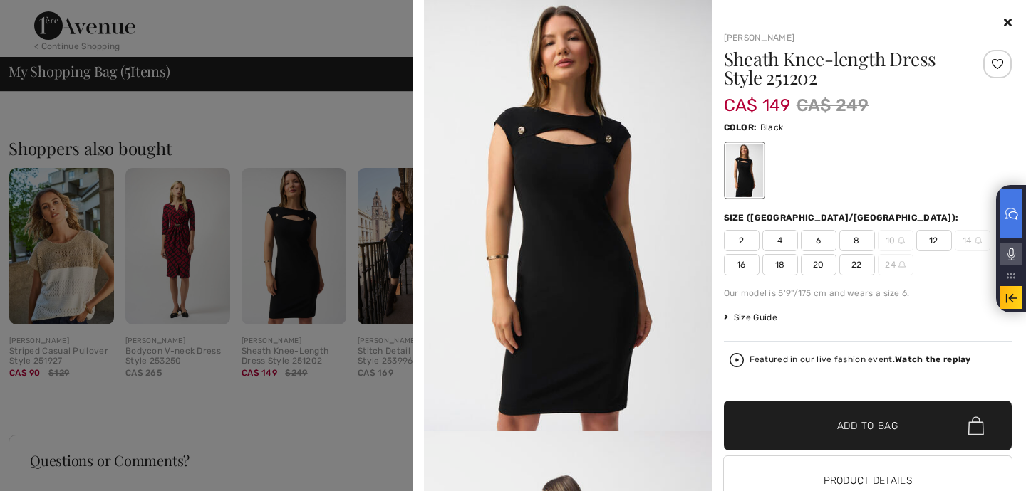
click at [604, 242] on img at bounding box center [568, 216] width 288 height 432
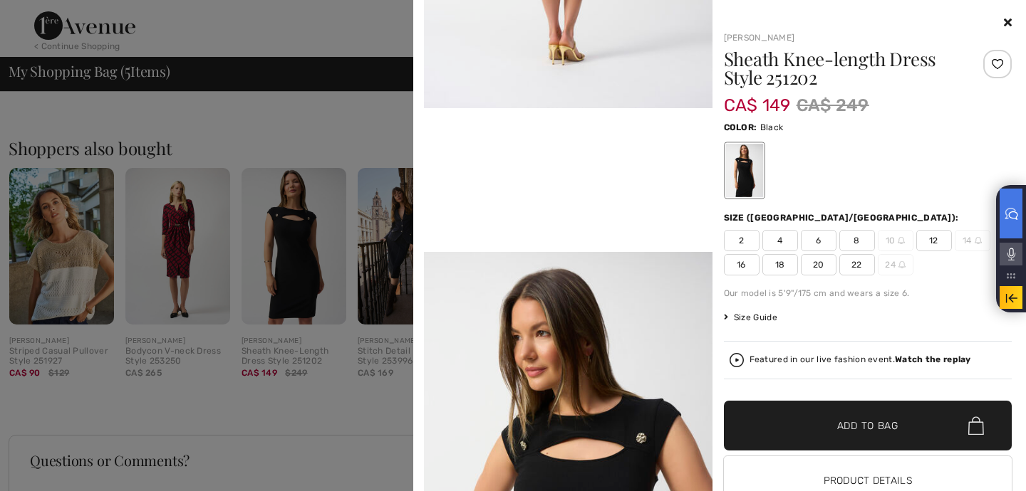
scroll to position [1074, 0]
click at [1011, 17] on icon at bounding box center [1008, 21] width 8 height 11
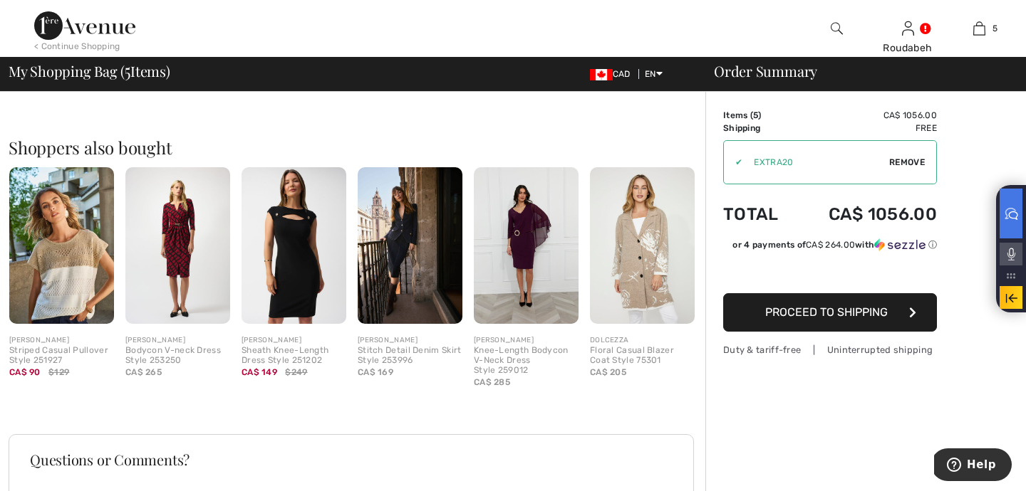
click at [649, 231] on img at bounding box center [642, 245] width 105 height 157
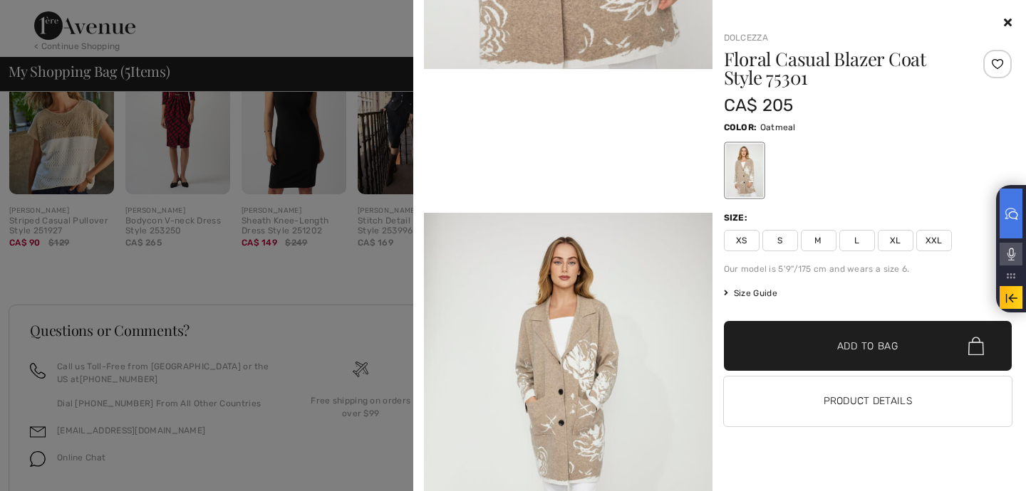
scroll to position [1254, 0]
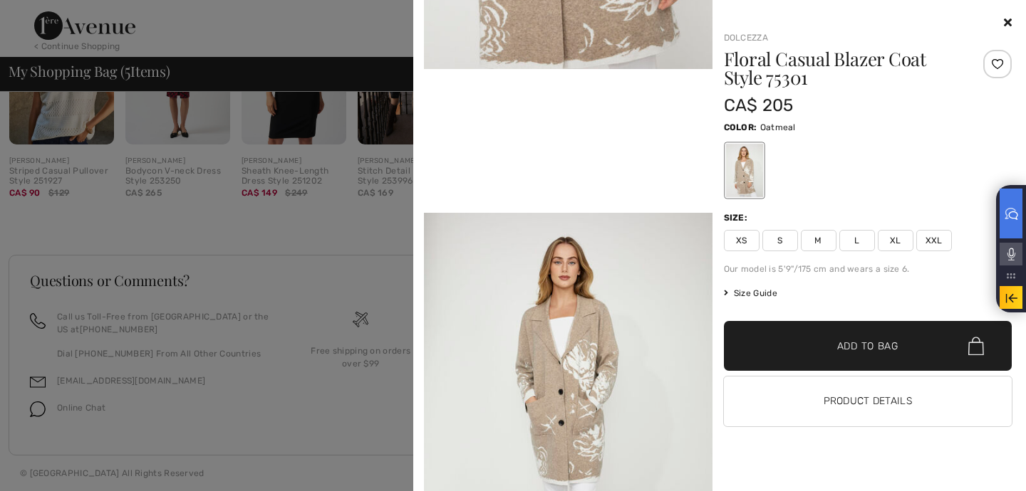
click at [1004, 24] on icon at bounding box center [1008, 21] width 8 height 11
